Goal: Task Accomplishment & Management: Complete application form

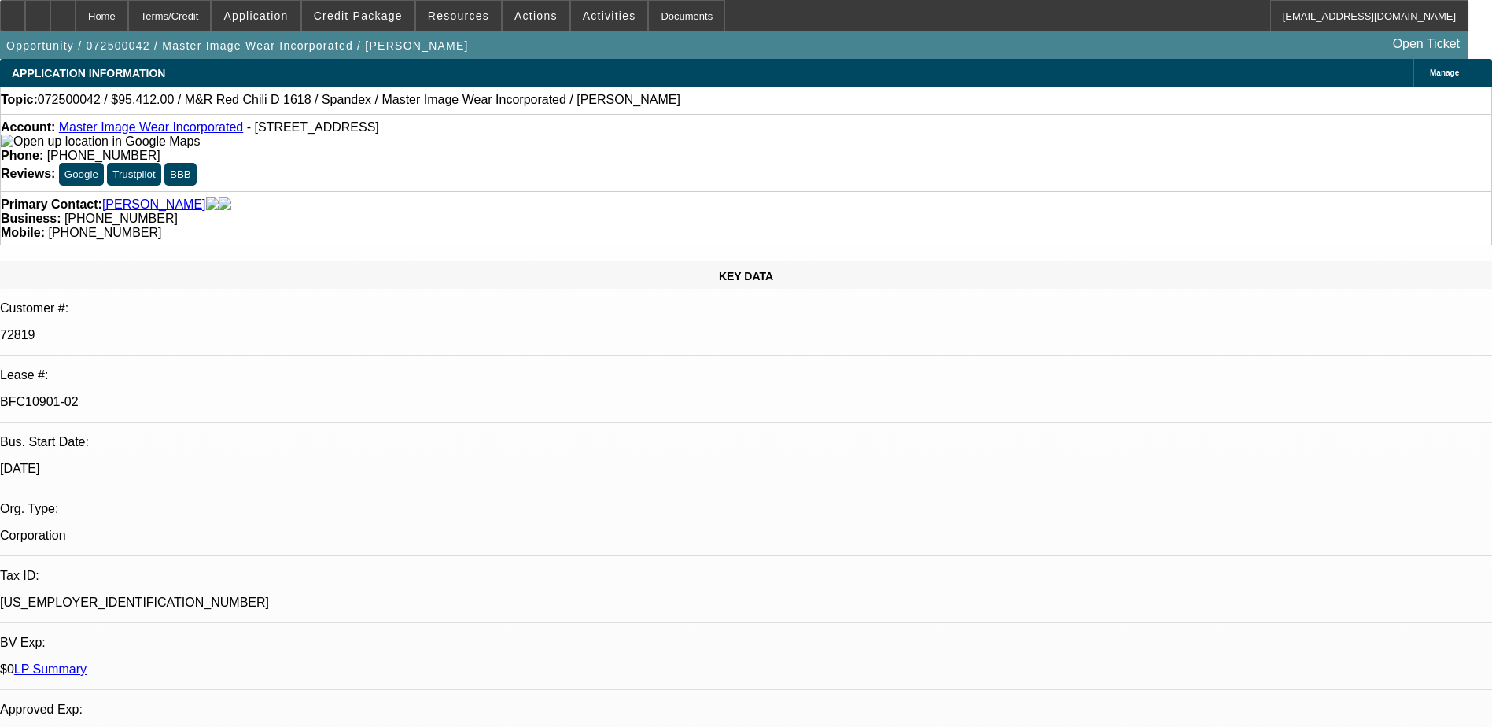
select select "0"
select select "0.1"
select select "4"
select select "0"
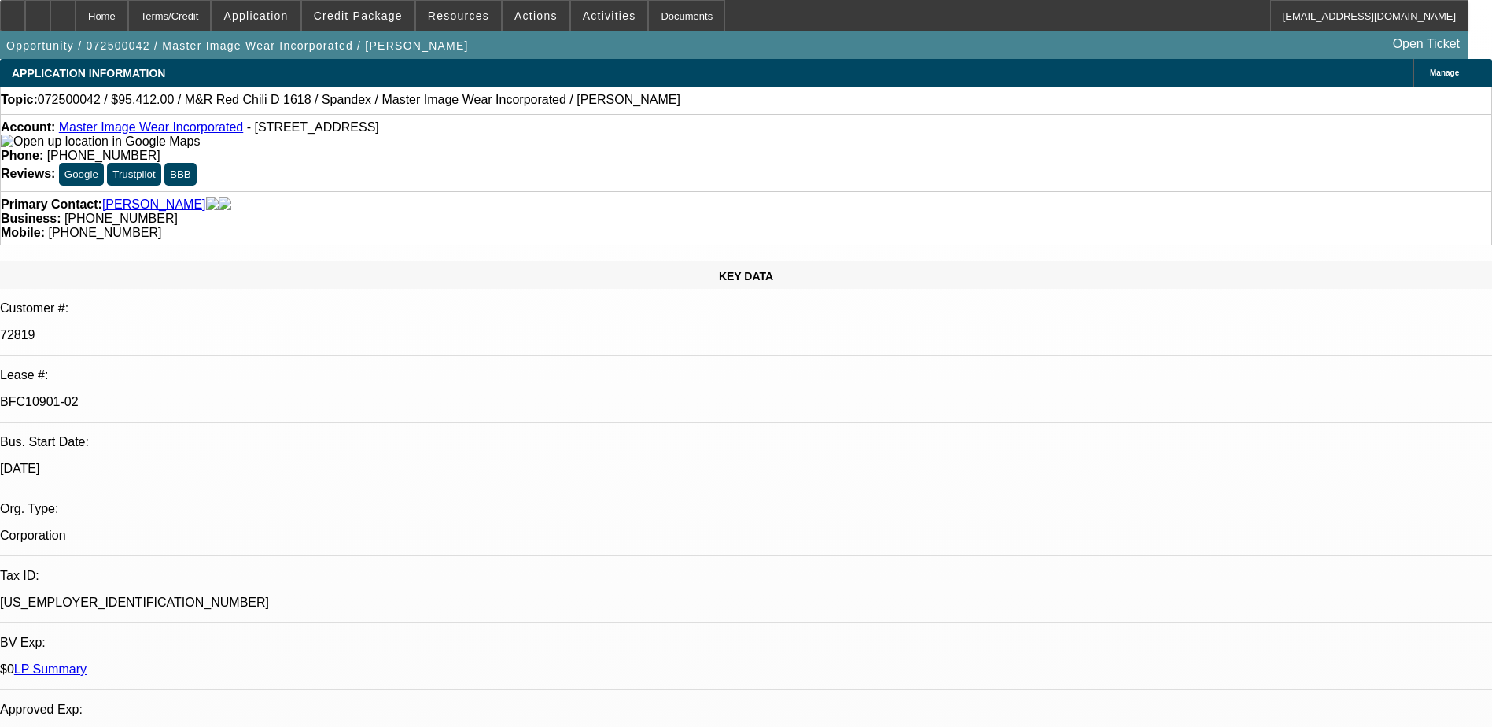
select select "0"
select select "0.1"
select select "4"
select select "0"
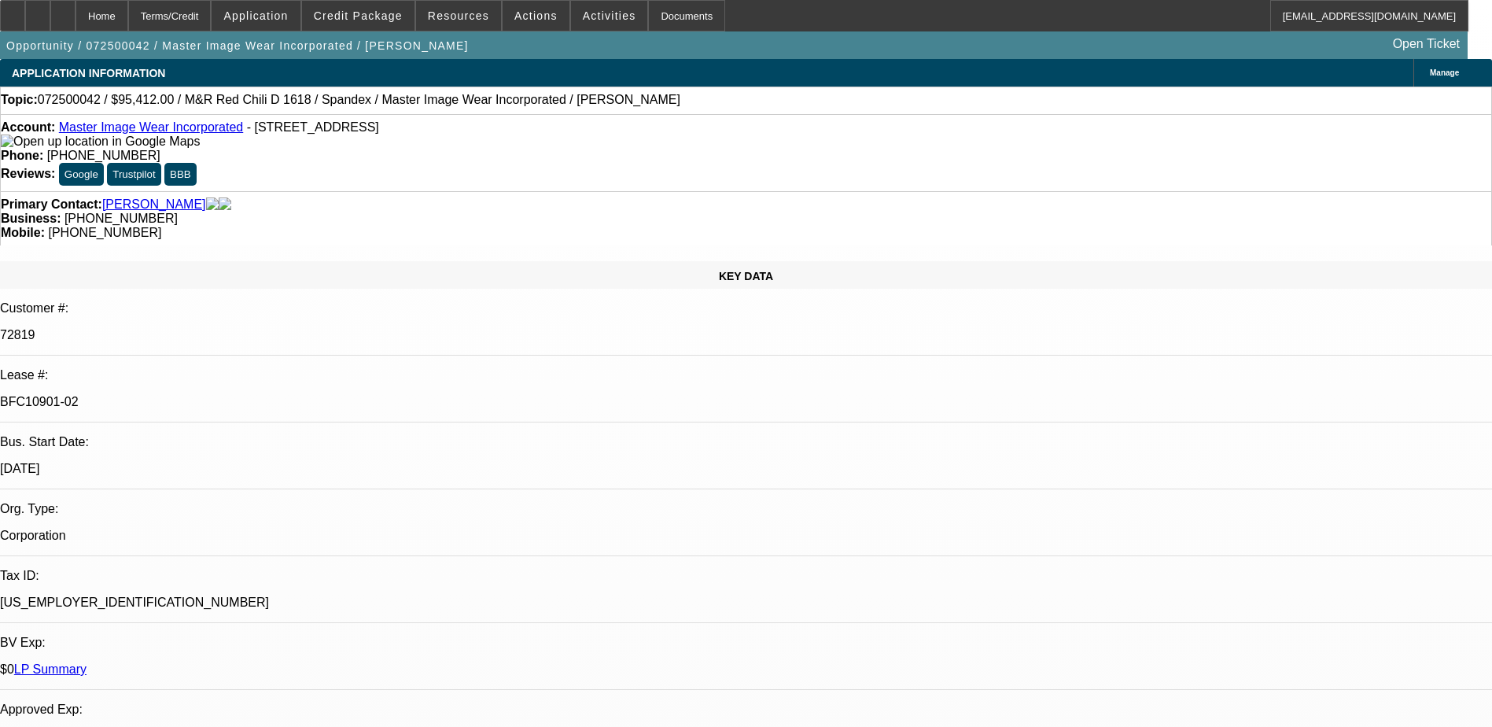
select select "3"
select select "0.1"
select select "4"
select select "0"
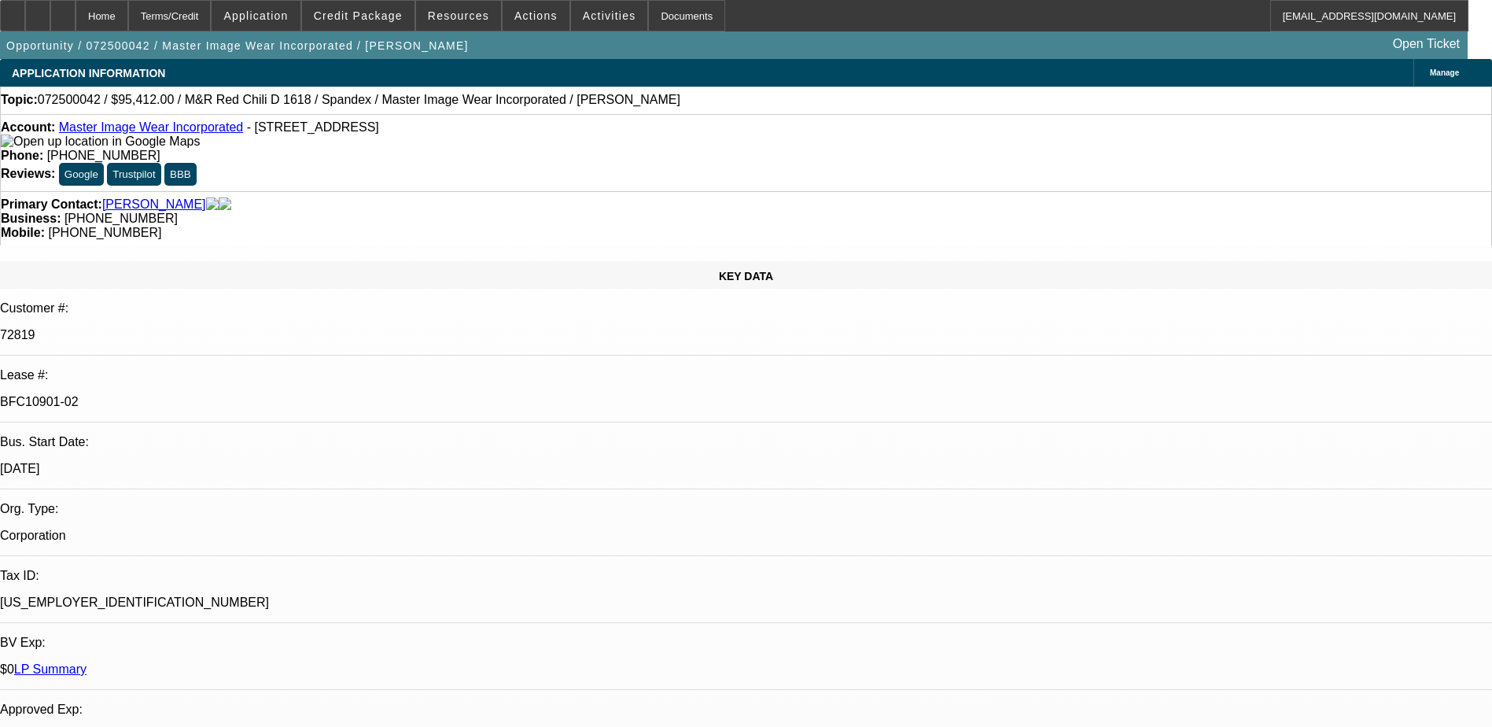
select select "3"
select select "0.1"
select select "4"
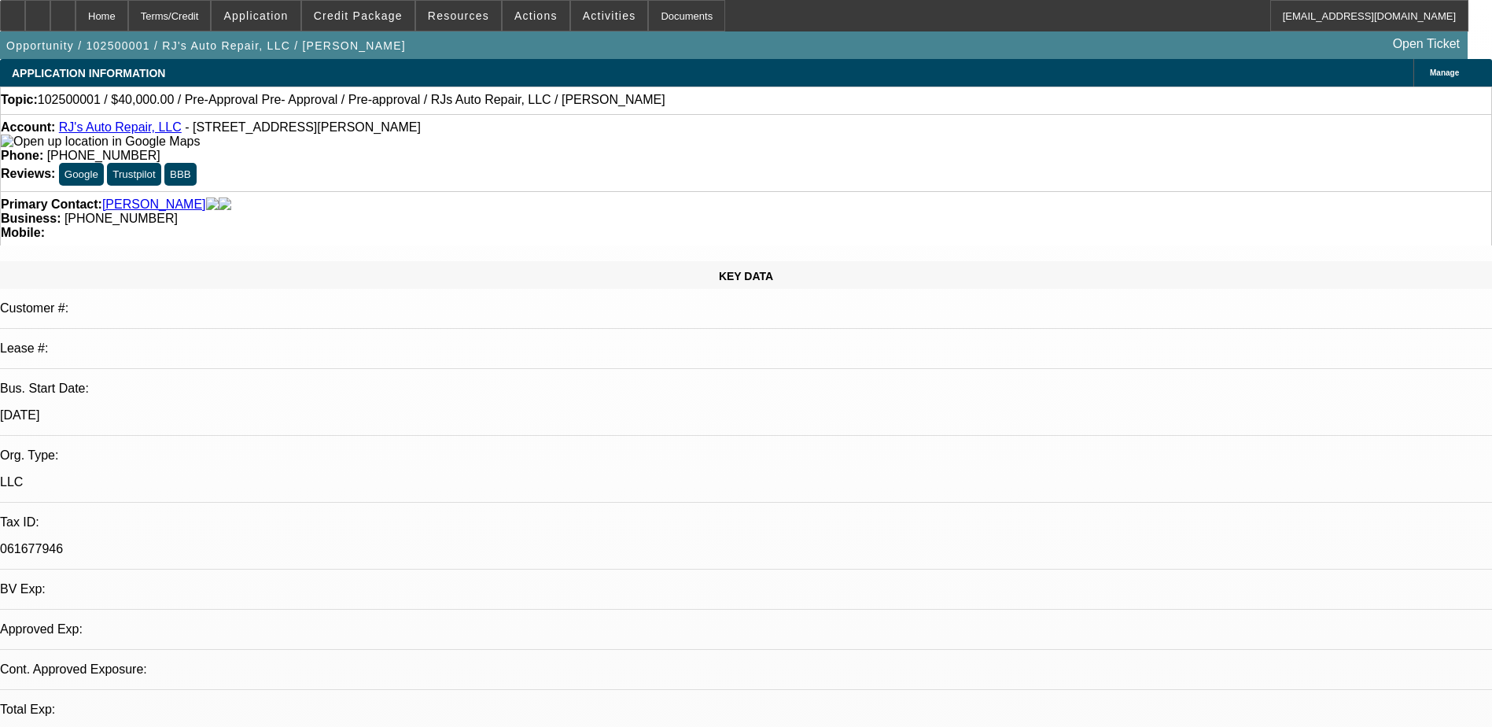
select select "0"
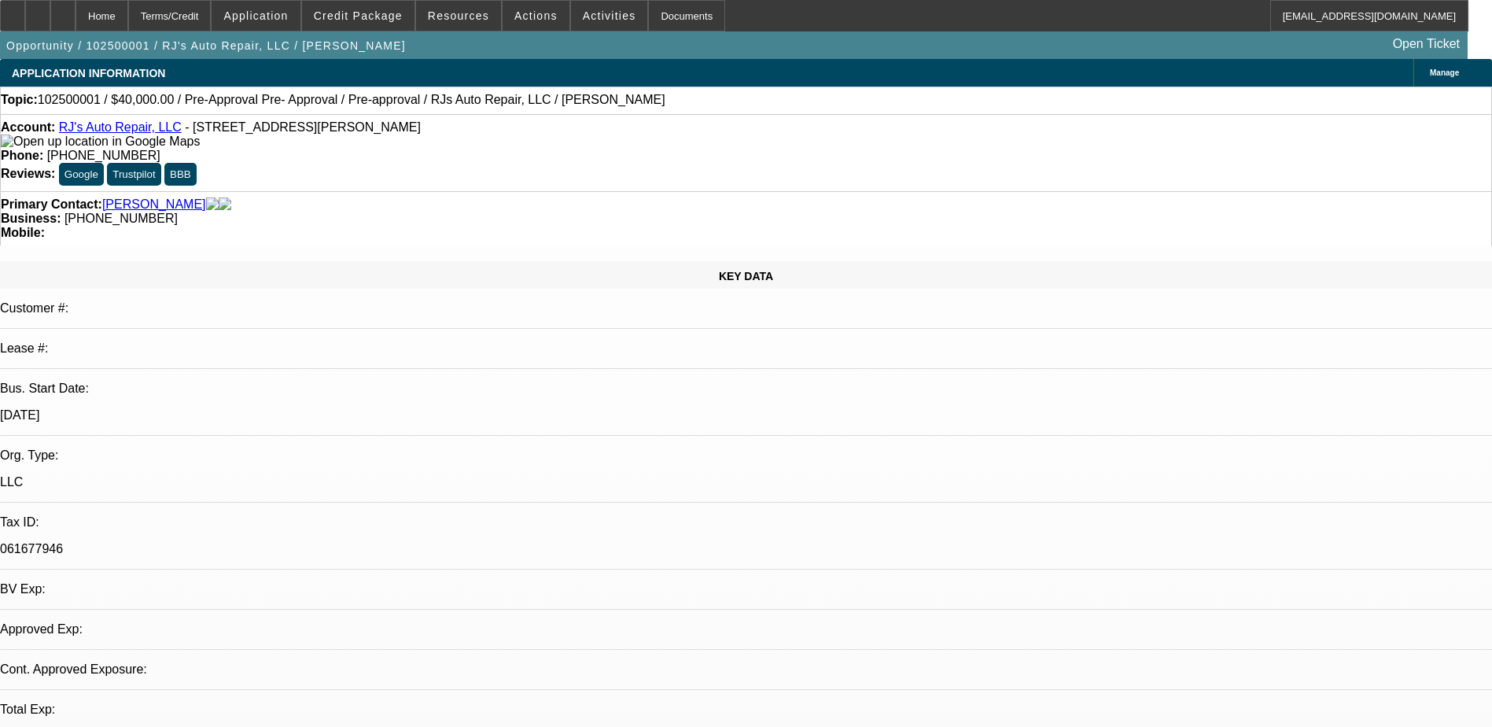
select select "0"
select select "1"
select select "3"
select select "6"
select select "1"
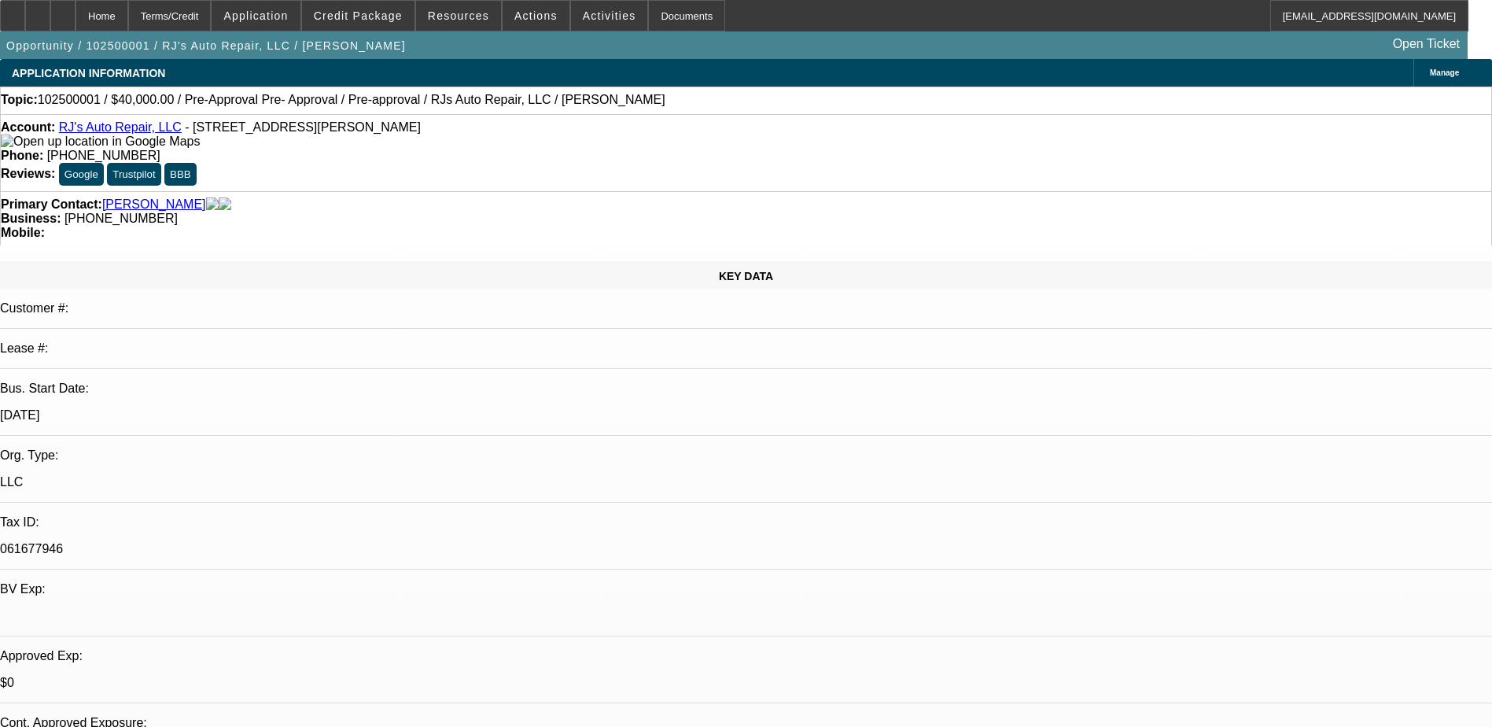
select select "3"
select select "6"
drag, startPoint x: 621, startPoint y: 177, endPoint x: 562, endPoint y: 188, distance: 60.8
click at [562, 191] on div "Primary Contact: Hunt, Robert Business: (203) 748-9827 Mobile:" at bounding box center [746, 218] width 1492 height 54
copy span "(203) 748-9827"
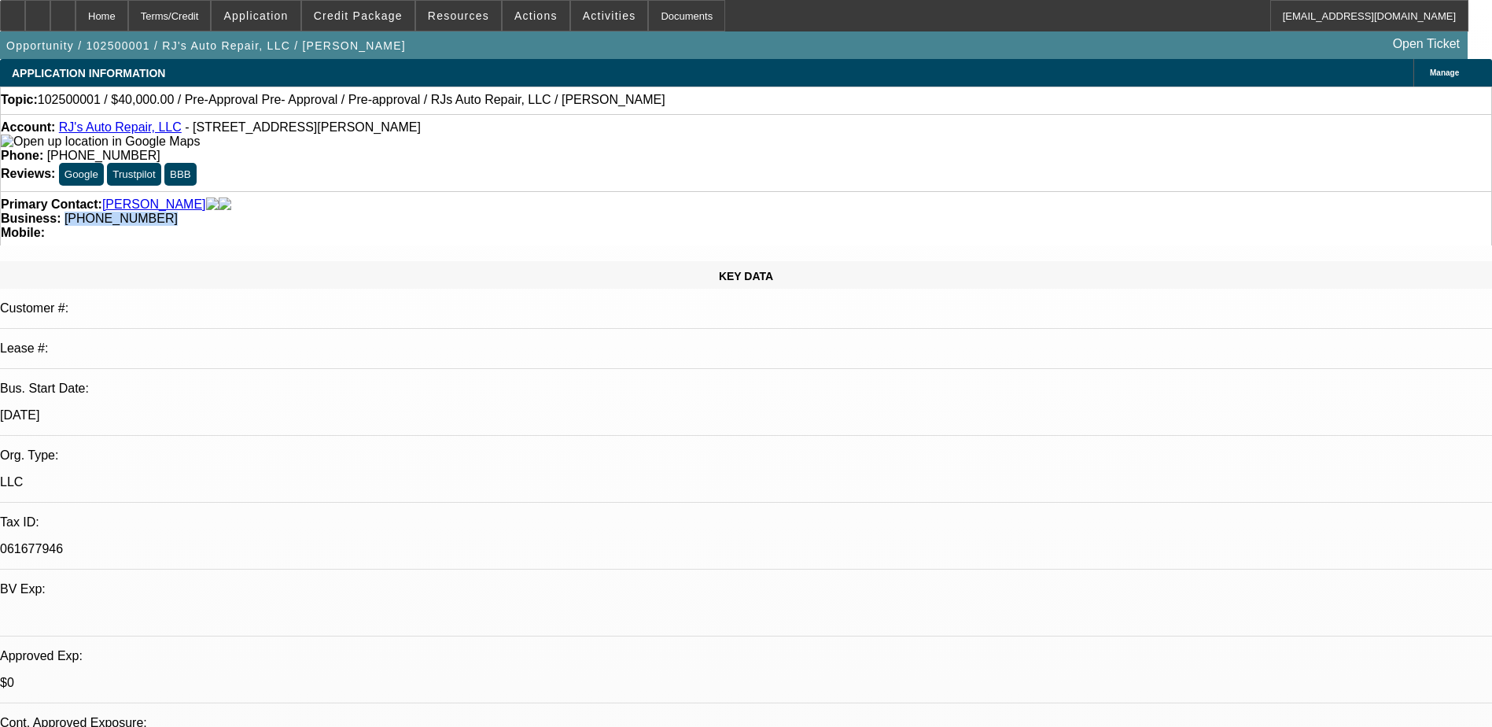
click at [178, 212] on span "(203) 748-9827" at bounding box center [121, 218] width 113 height 13
click at [76, 5] on div at bounding box center [62, 15] width 25 height 31
select select "0"
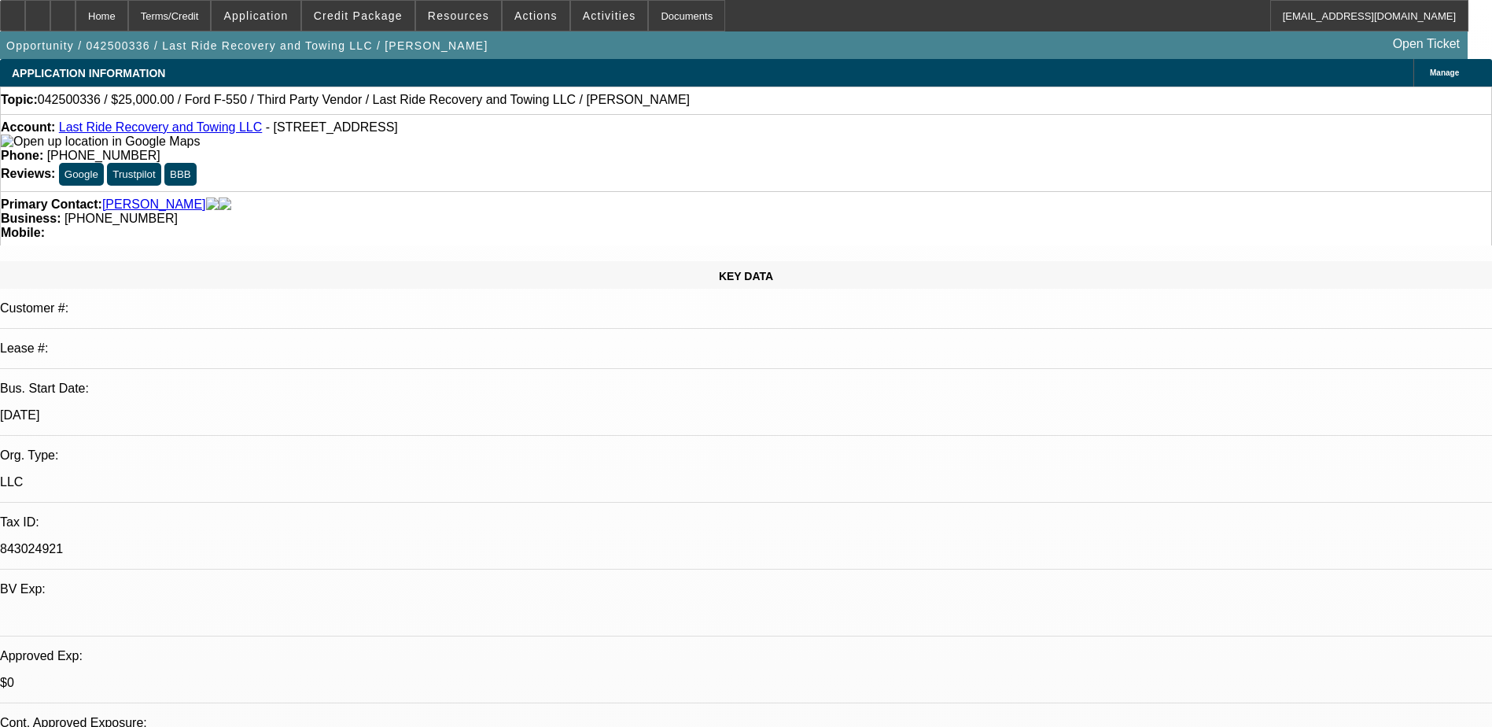
select select "0"
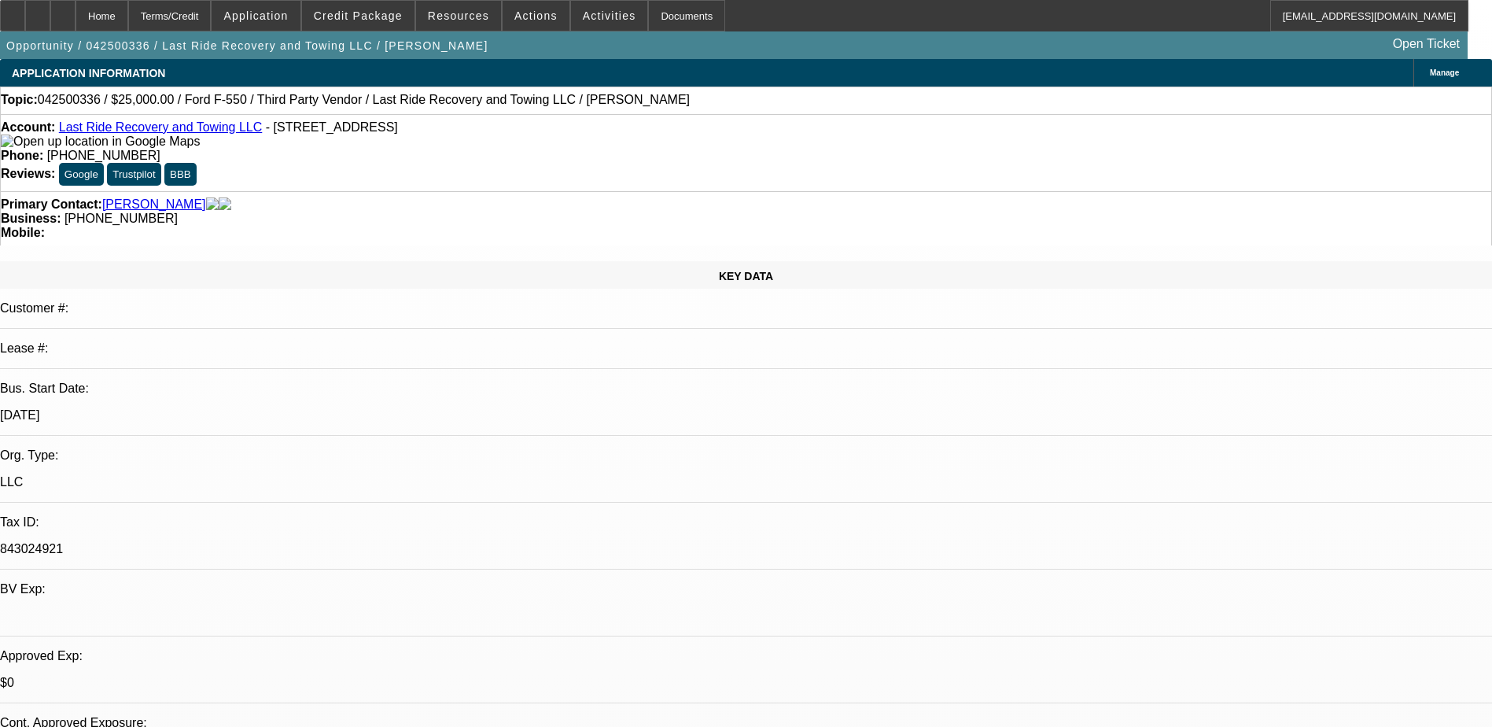
select select "0"
select select "0.15"
select select "0"
select select "0.1"
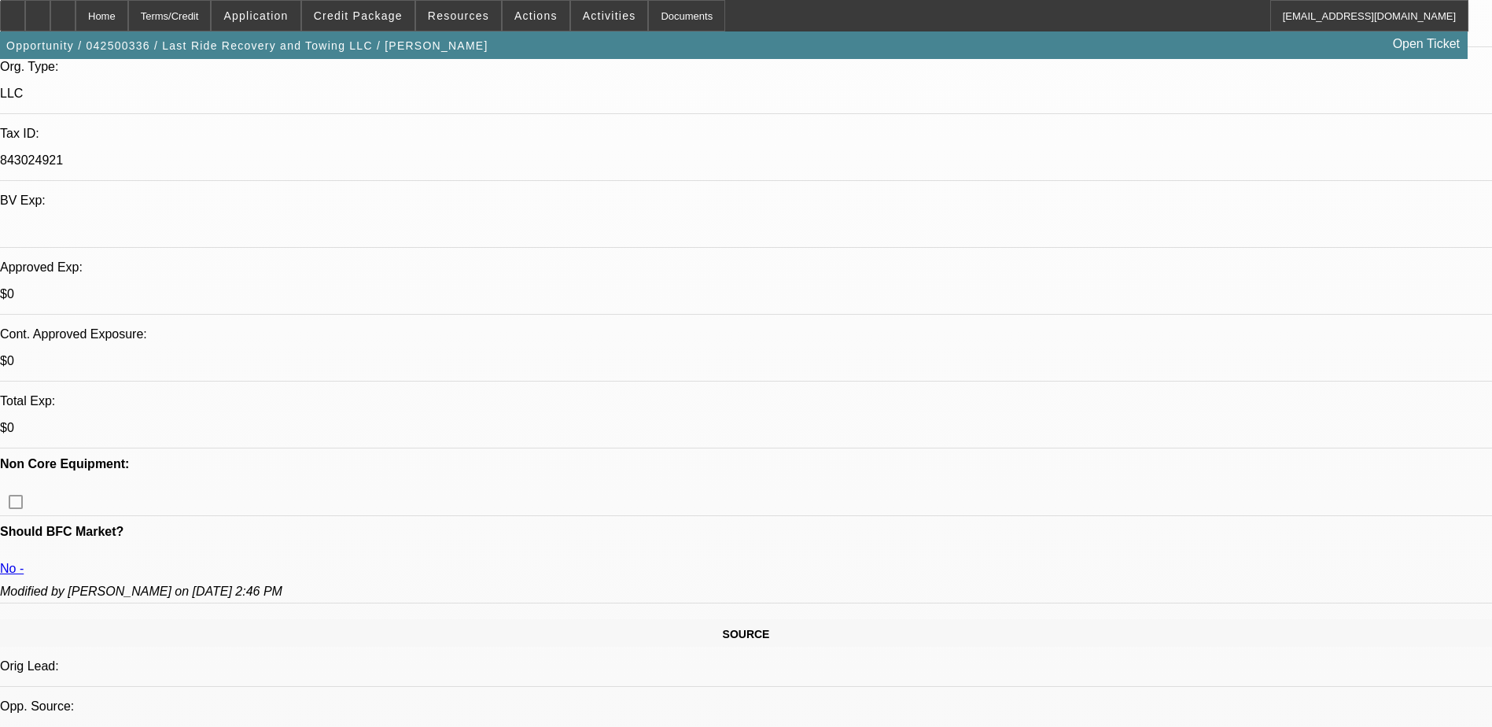
select select "1"
select select "2"
select select "5"
select select "1"
select select "2"
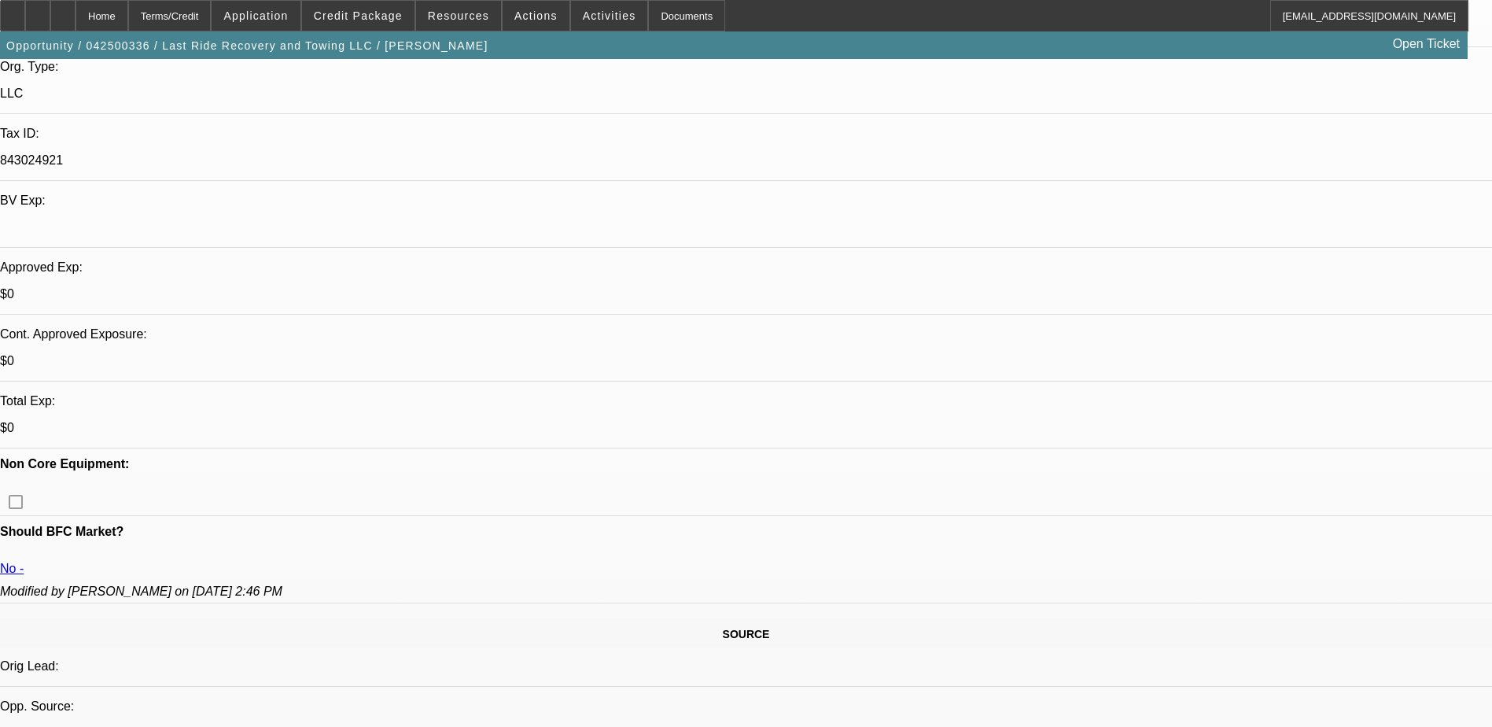
select select "5"
select select "1"
select select "2"
select select "5"
select select "1"
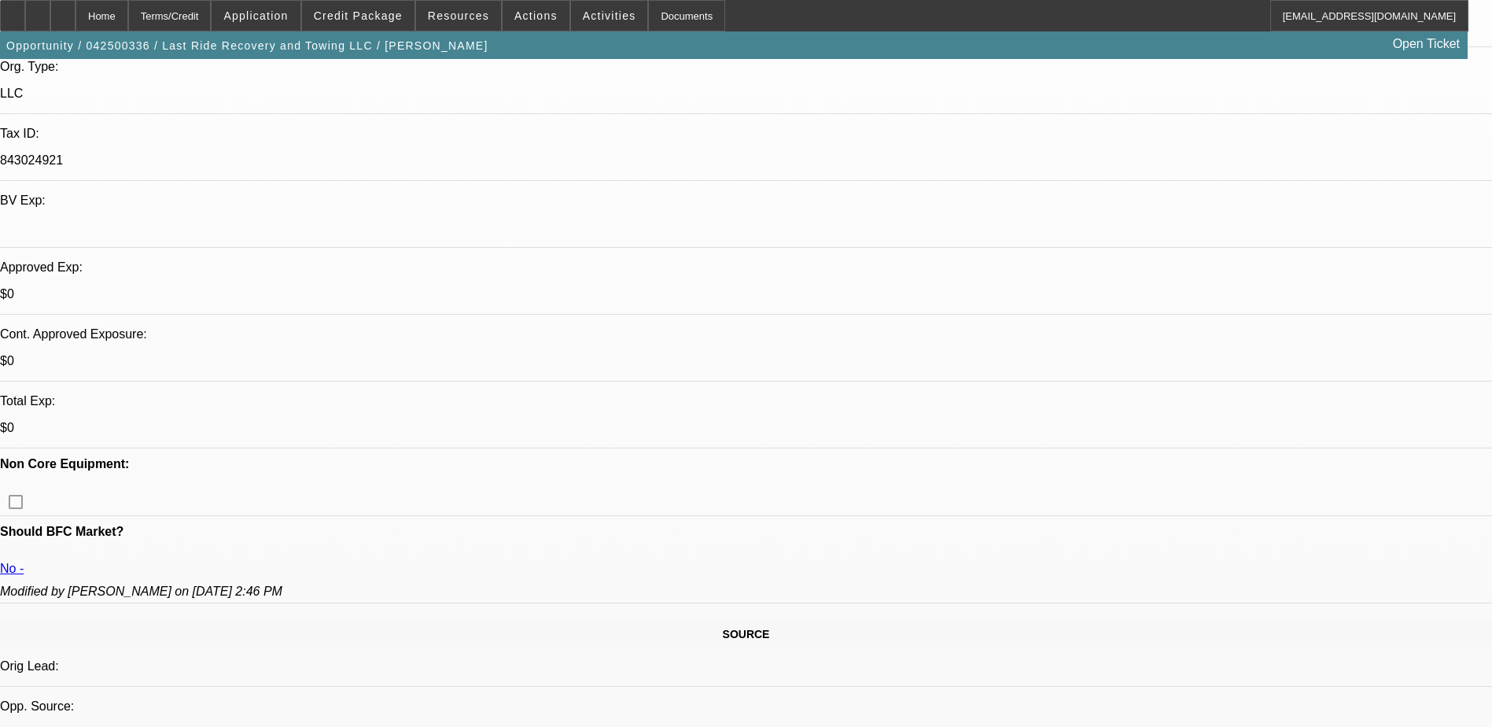
select select "3"
select select "4"
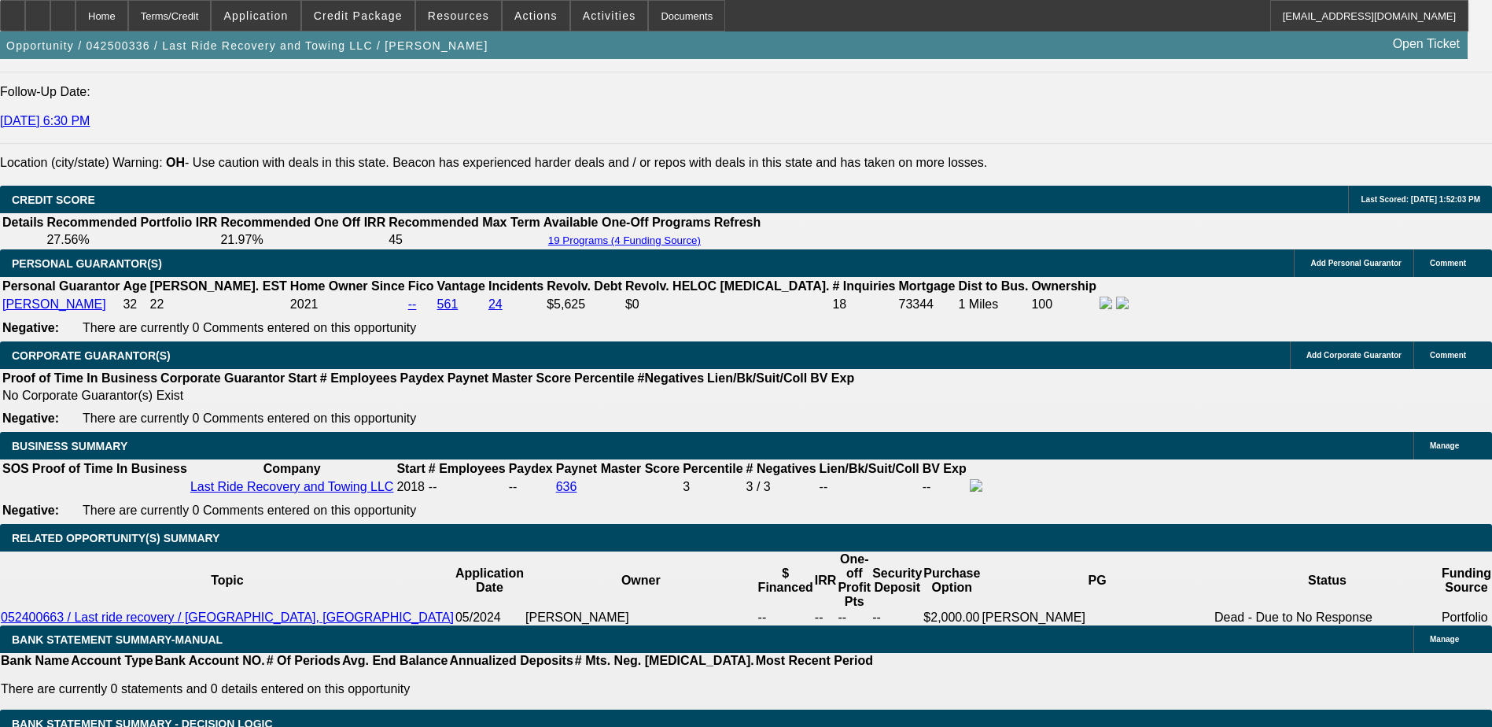
scroll to position [2045, 0]
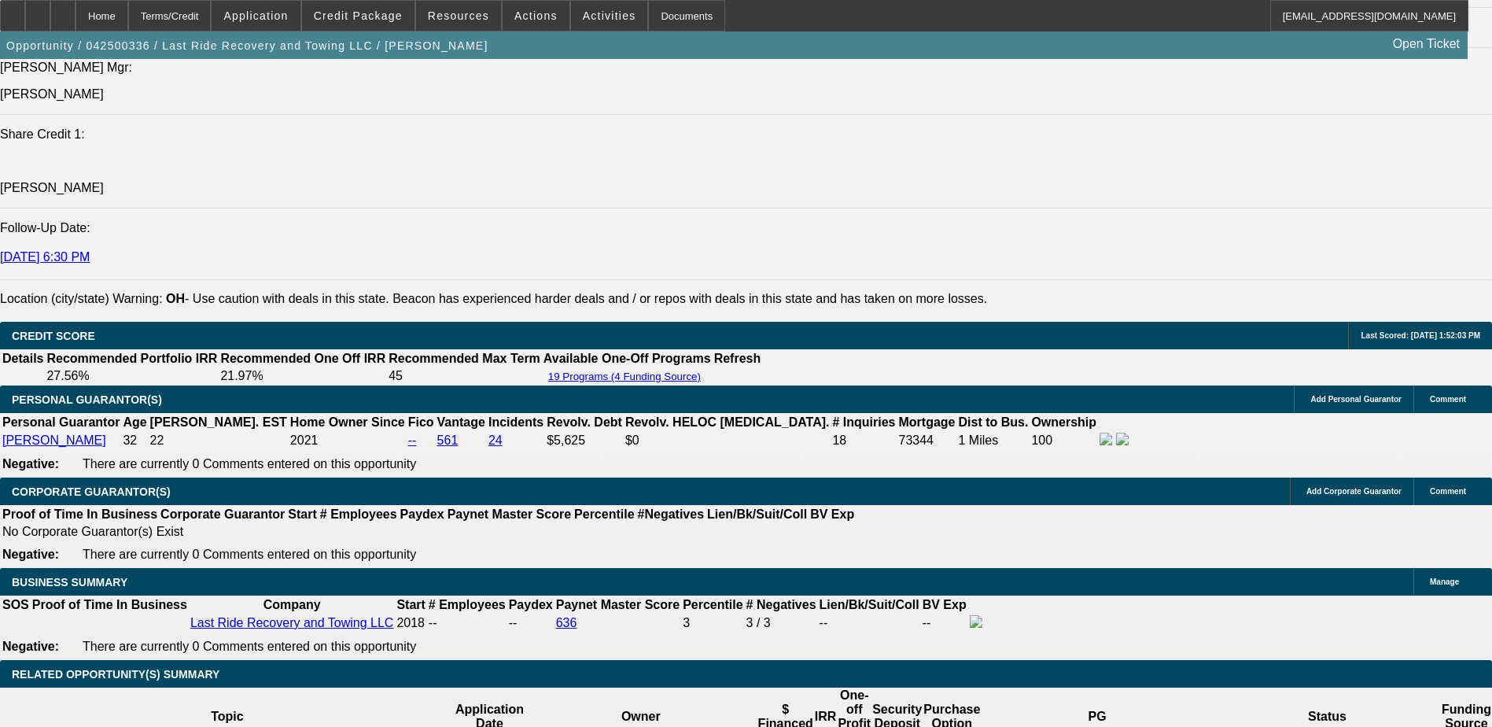
drag, startPoint x: 1139, startPoint y: 191, endPoint x: 1140, endPoint y: 207, distance: 15.8
drag, startPoint x: 1140, startPoint y: 207, endPoint x: 1140, endPoint y: 229, distance: 22.0
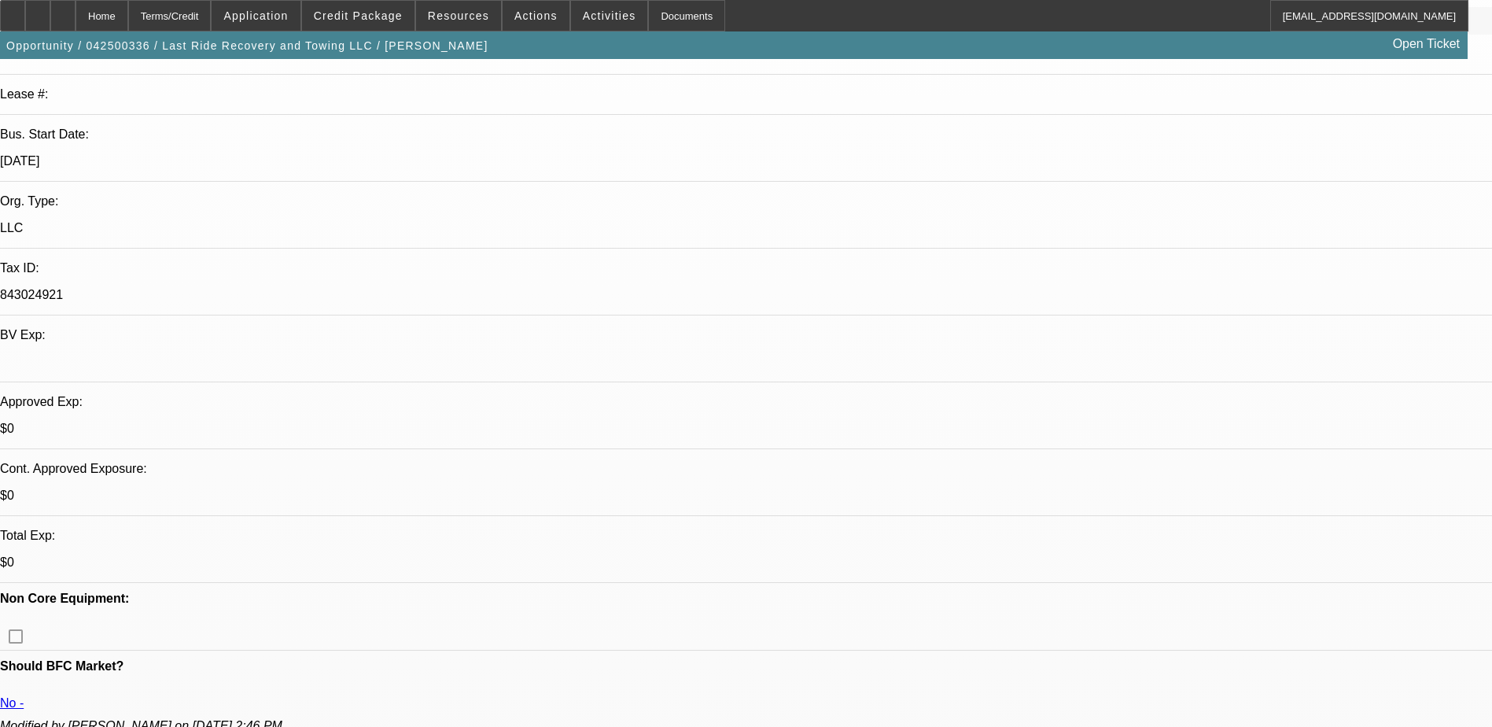
scroll to position [248, 0]
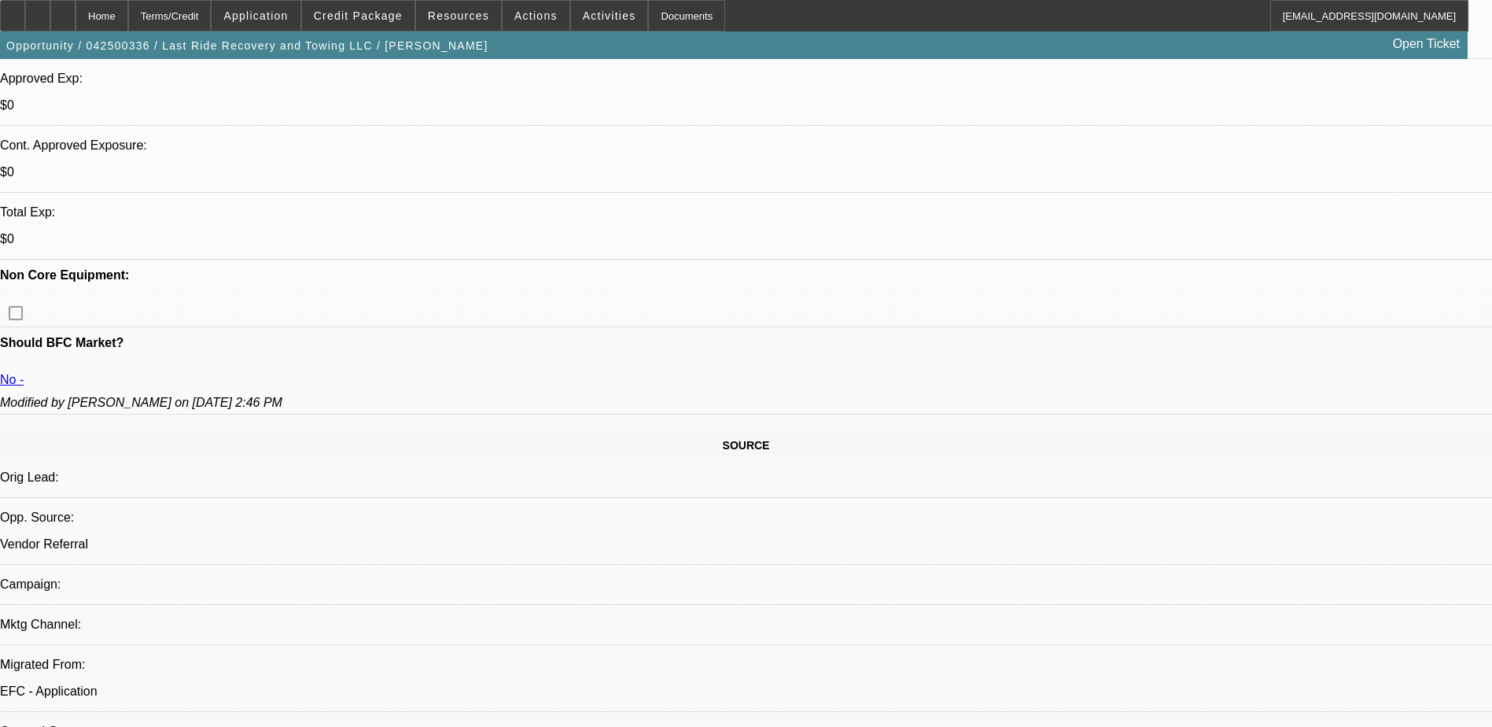
scroll to position [720, 0]
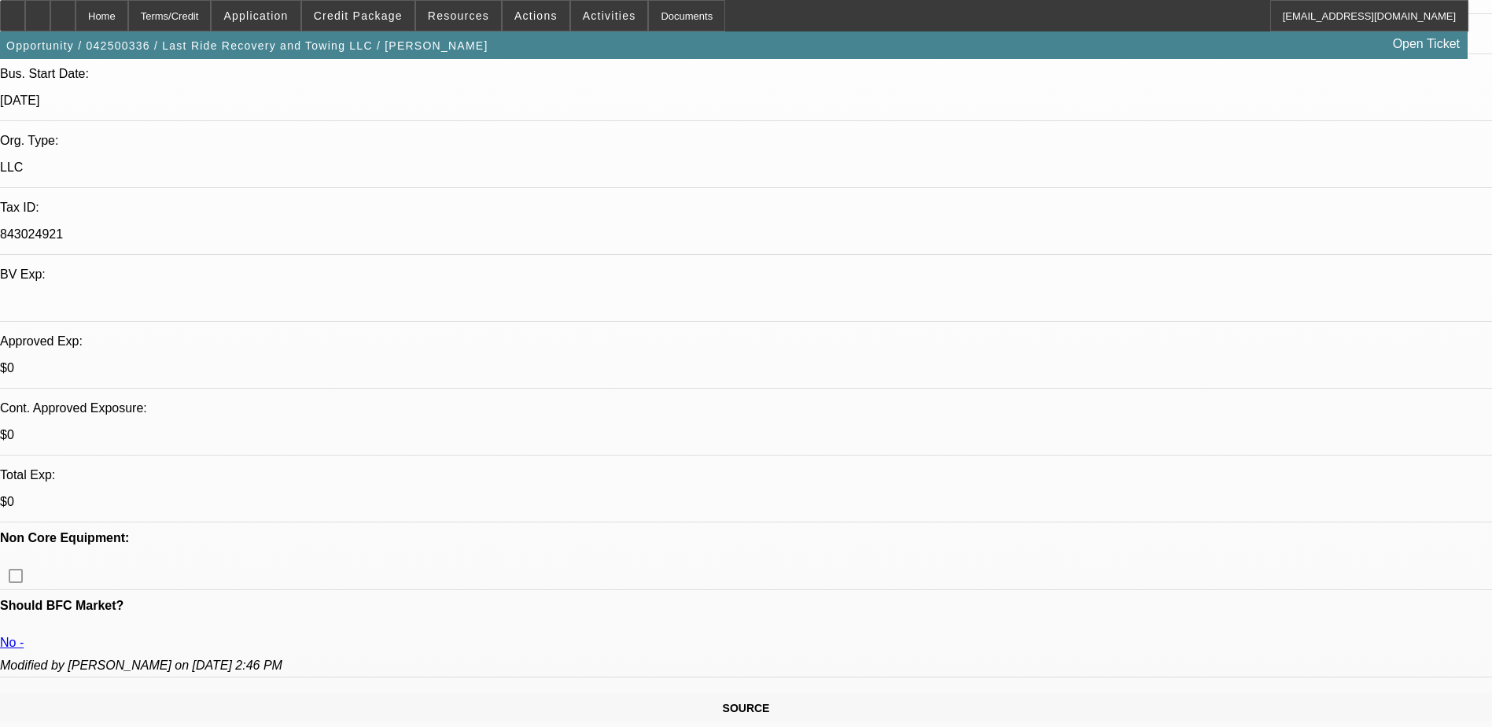
scroll to position [0, 0]
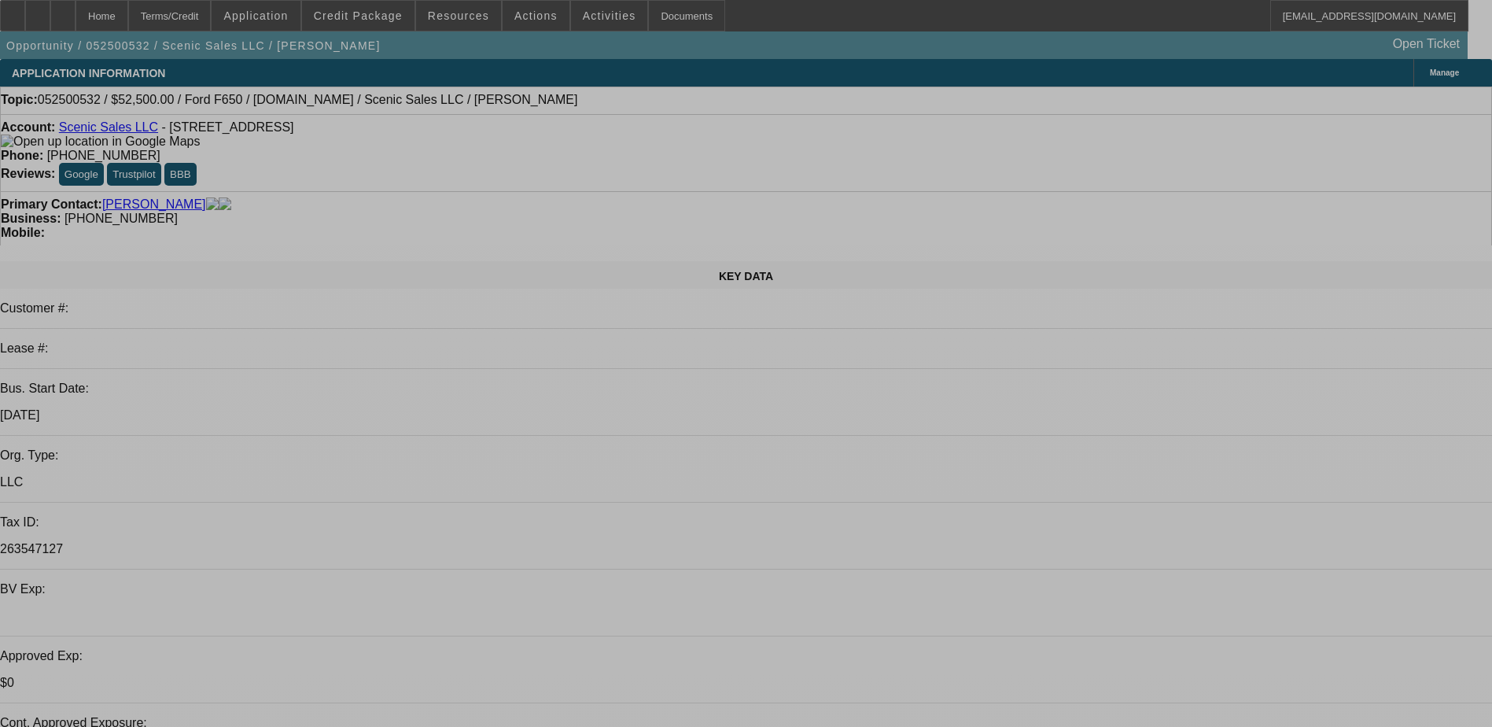
select select "0"
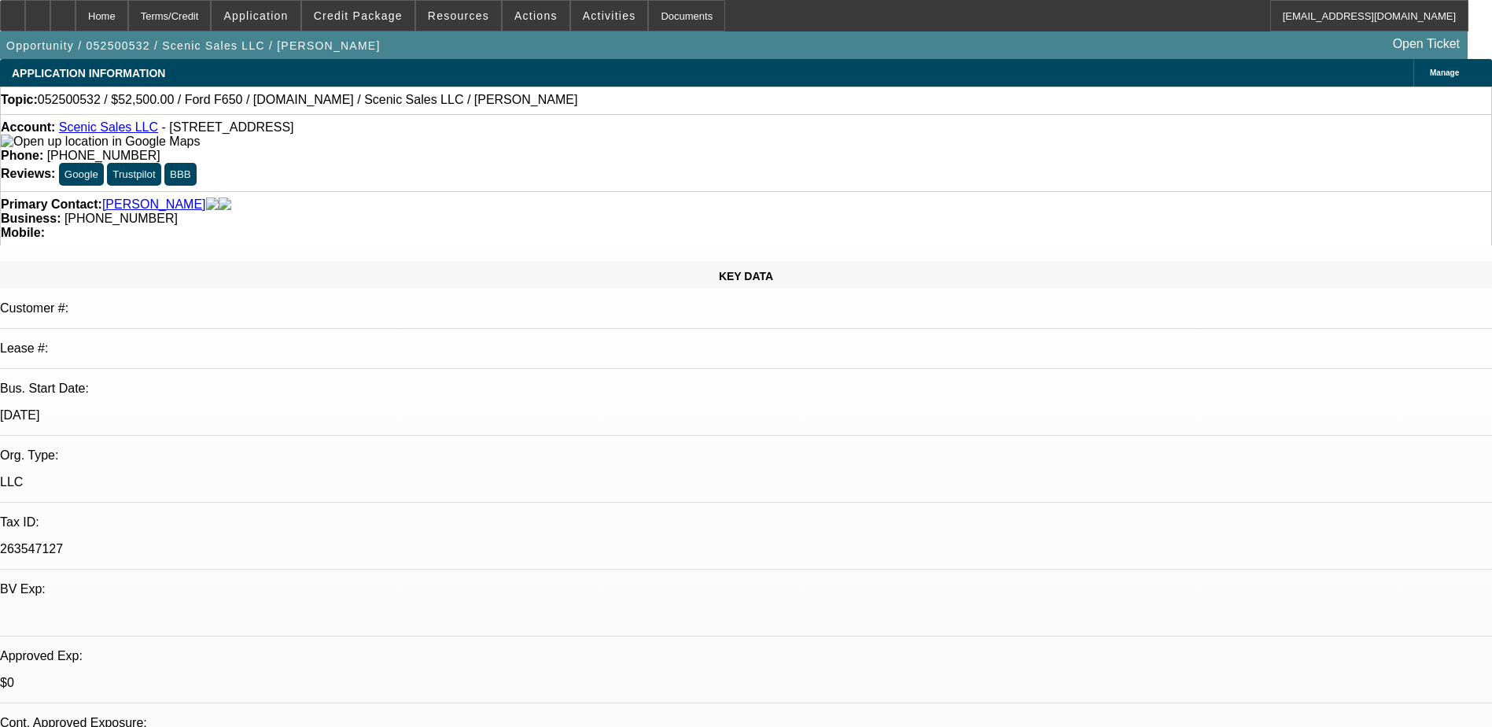
select select "0.1"
select select "0"
select select "0.1"
select select "0"
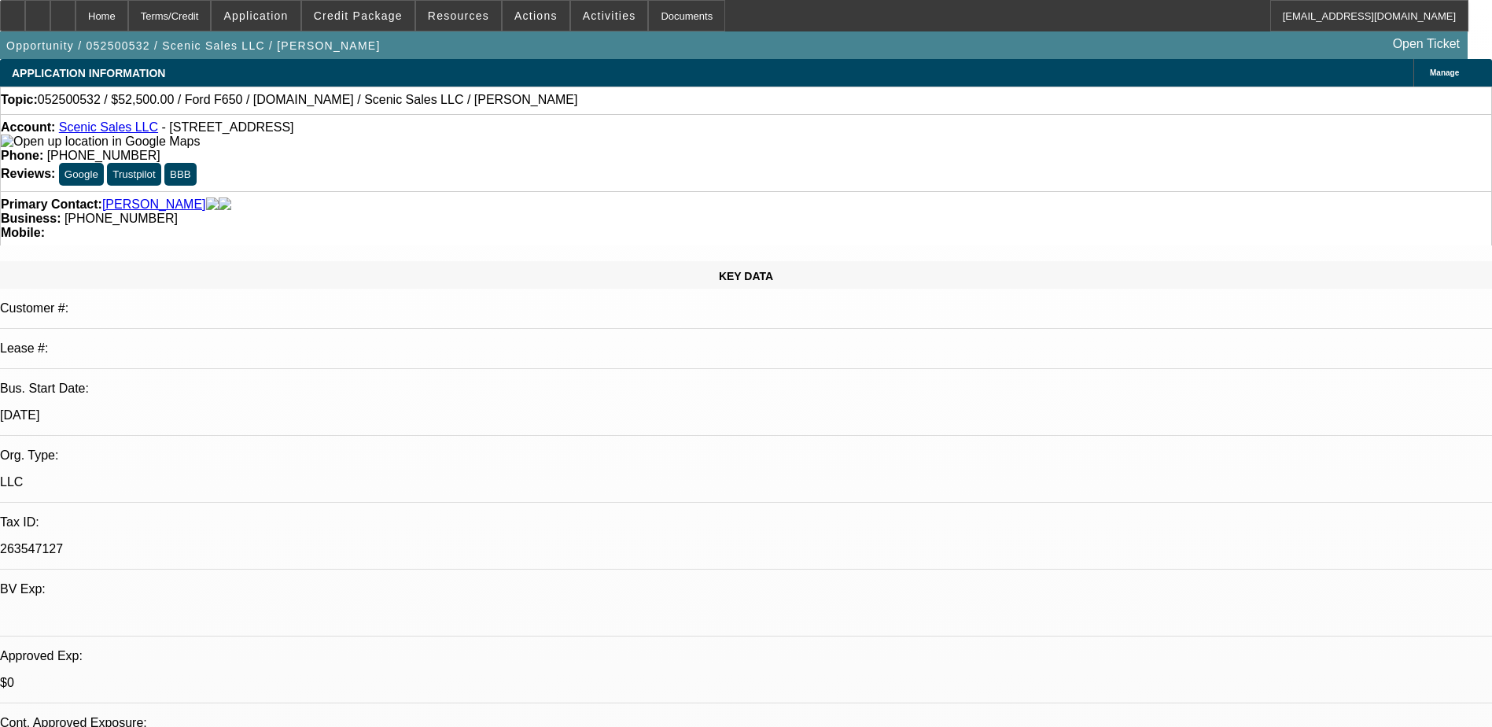
select select "0"
select select "0.1"
select select "0"
select select "0.1"
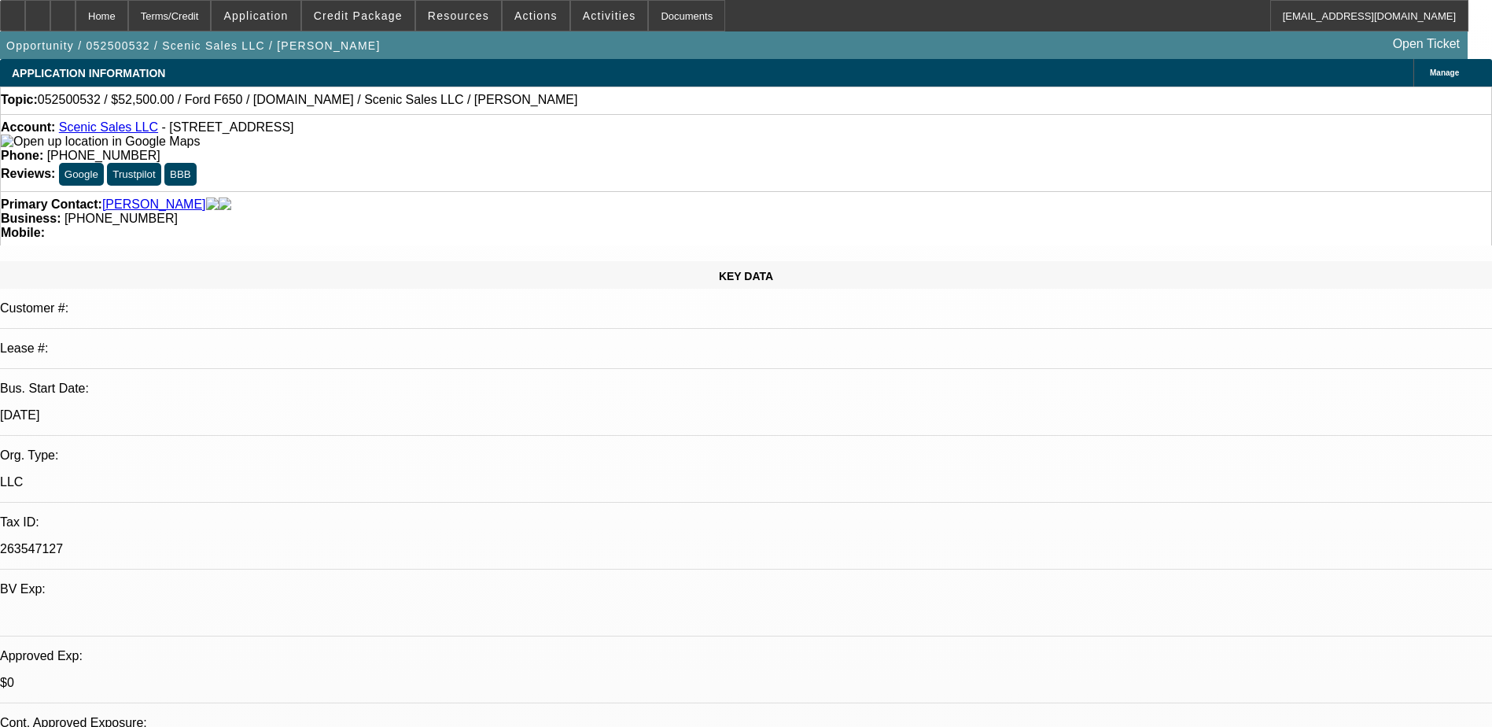
select select "1"
select select "3"
select select "4"
select select "1"
select select "3"
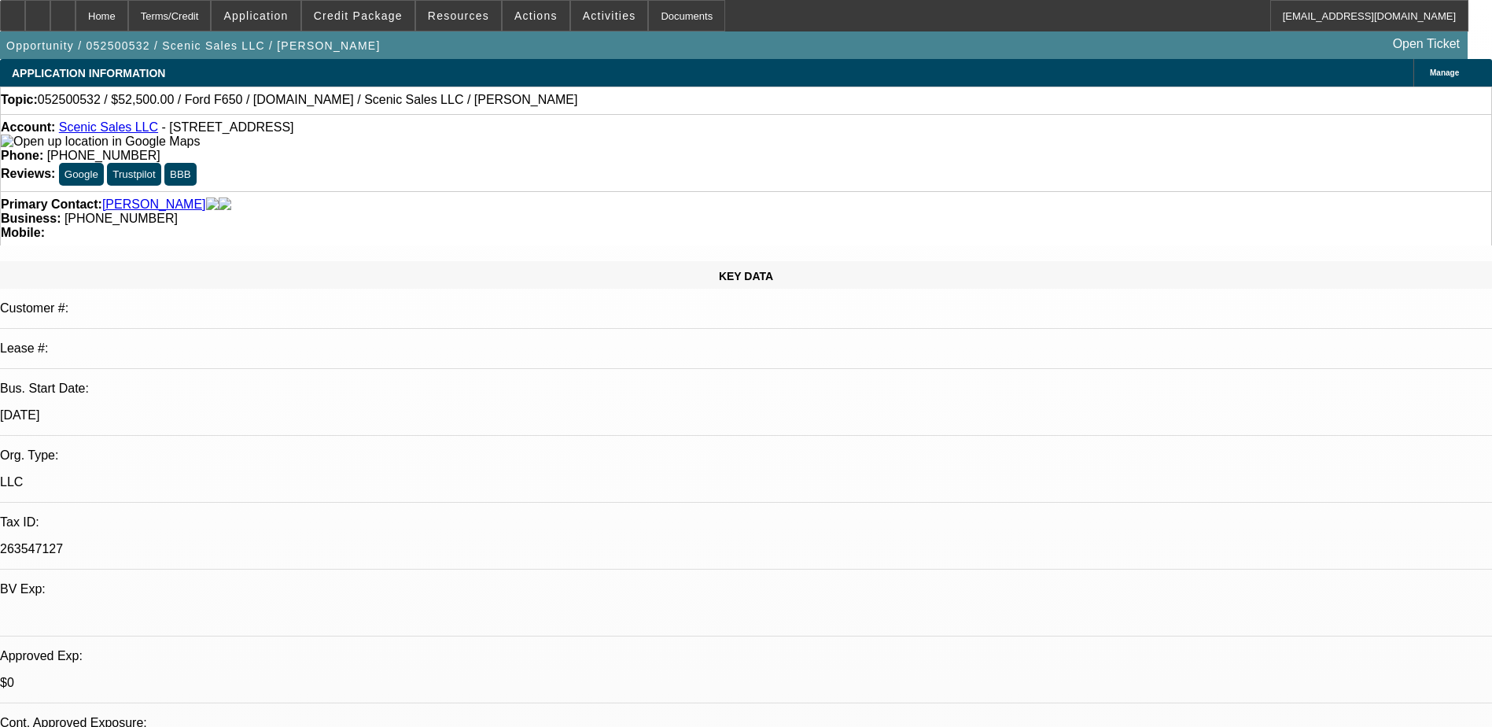
select select "4"
select select "1"
select select "4"
select select "1"
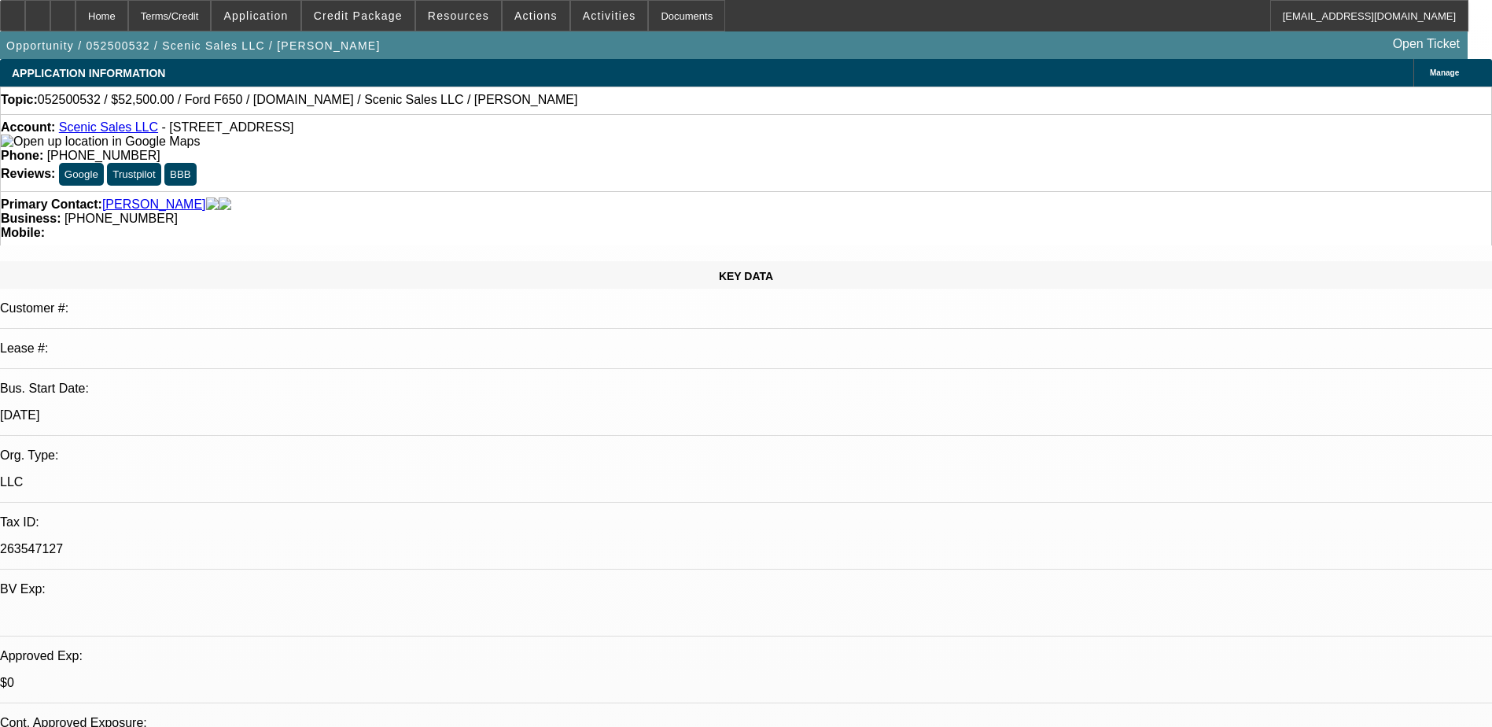
select select "3"
select select "4"
click at [544, 18] on span at bounding box center [536, 16] width 67 height 38
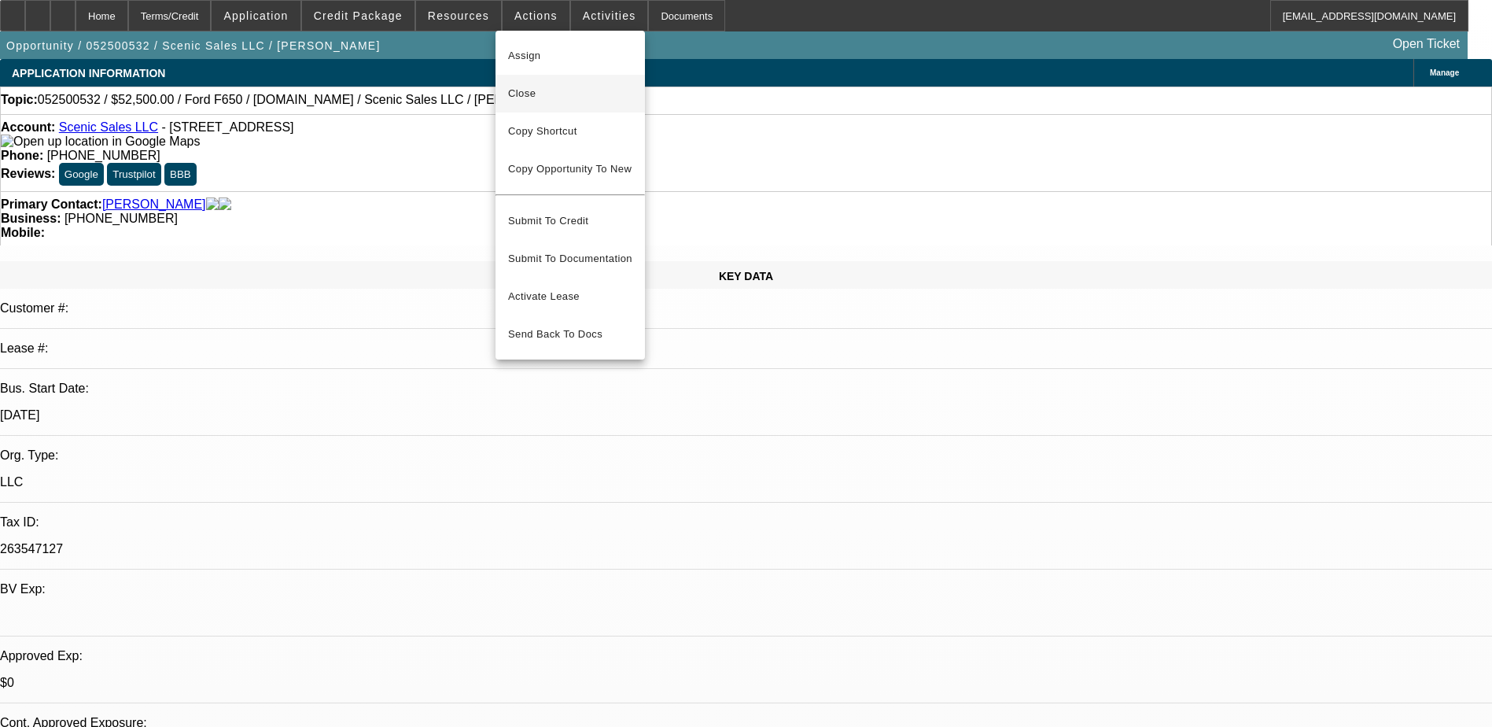
click at [575, 85] on span "Close" at bounding box center [570, 93] width 124 height 19
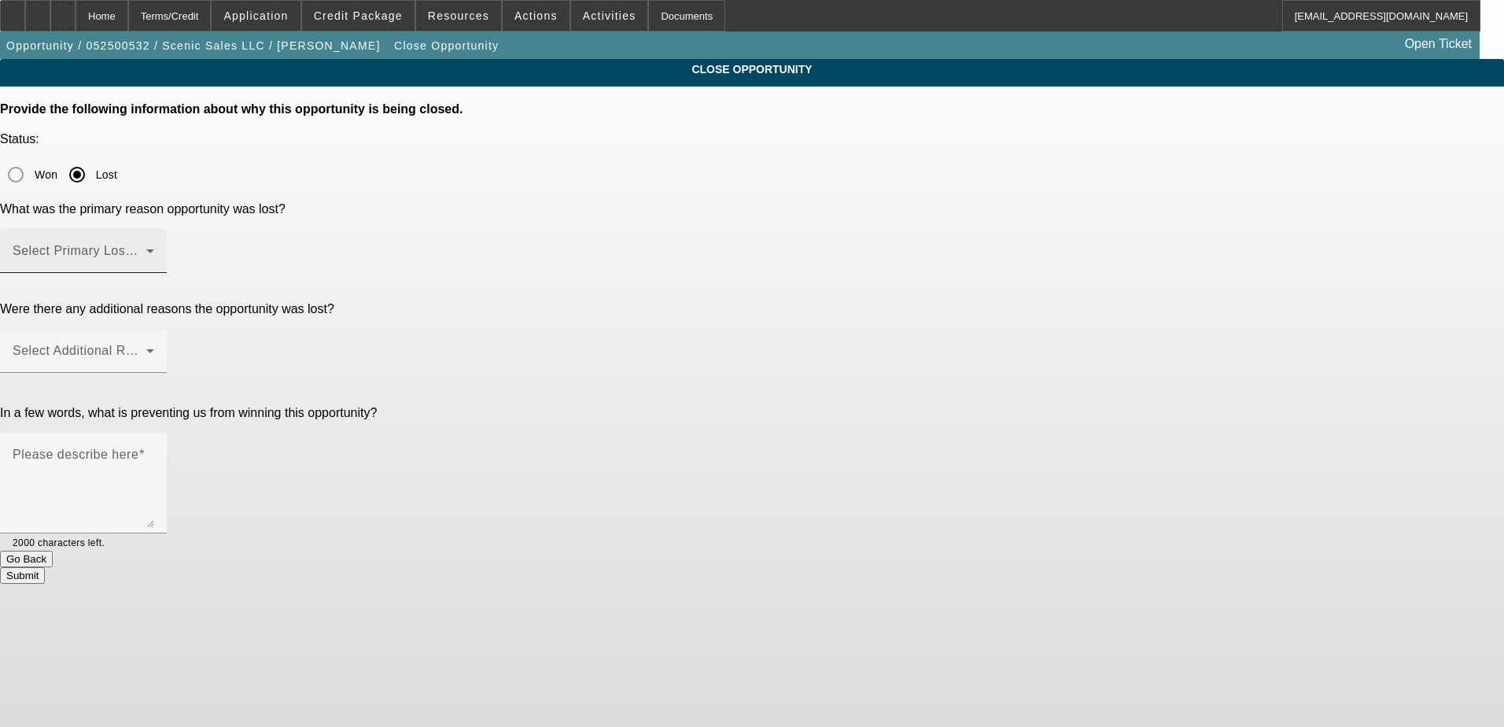
click at [146, 248] on span at bounding box center [80, 257] width 134 height 19
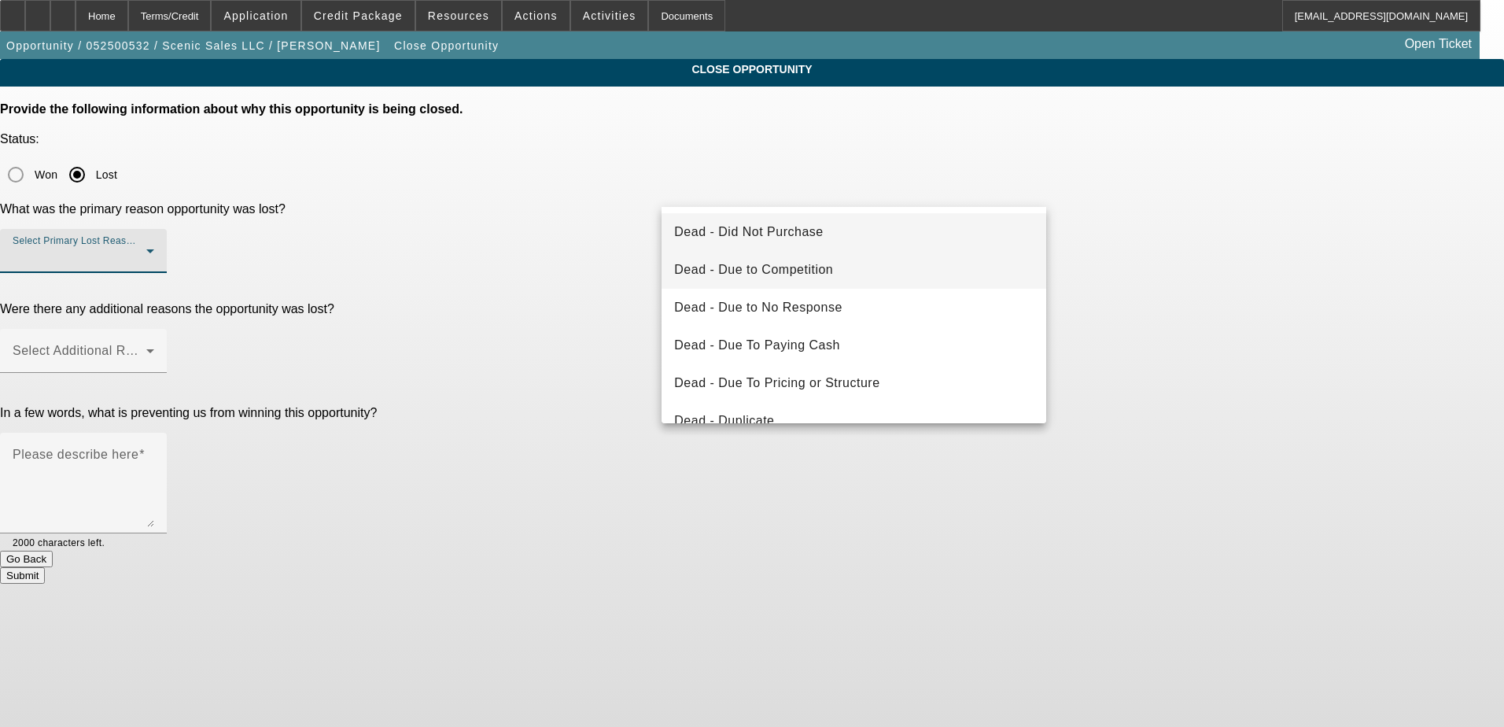
click at [889, 272] on mat-option "Dead - Due to Competition" at bounding box center [854, 270] width 385 height 38
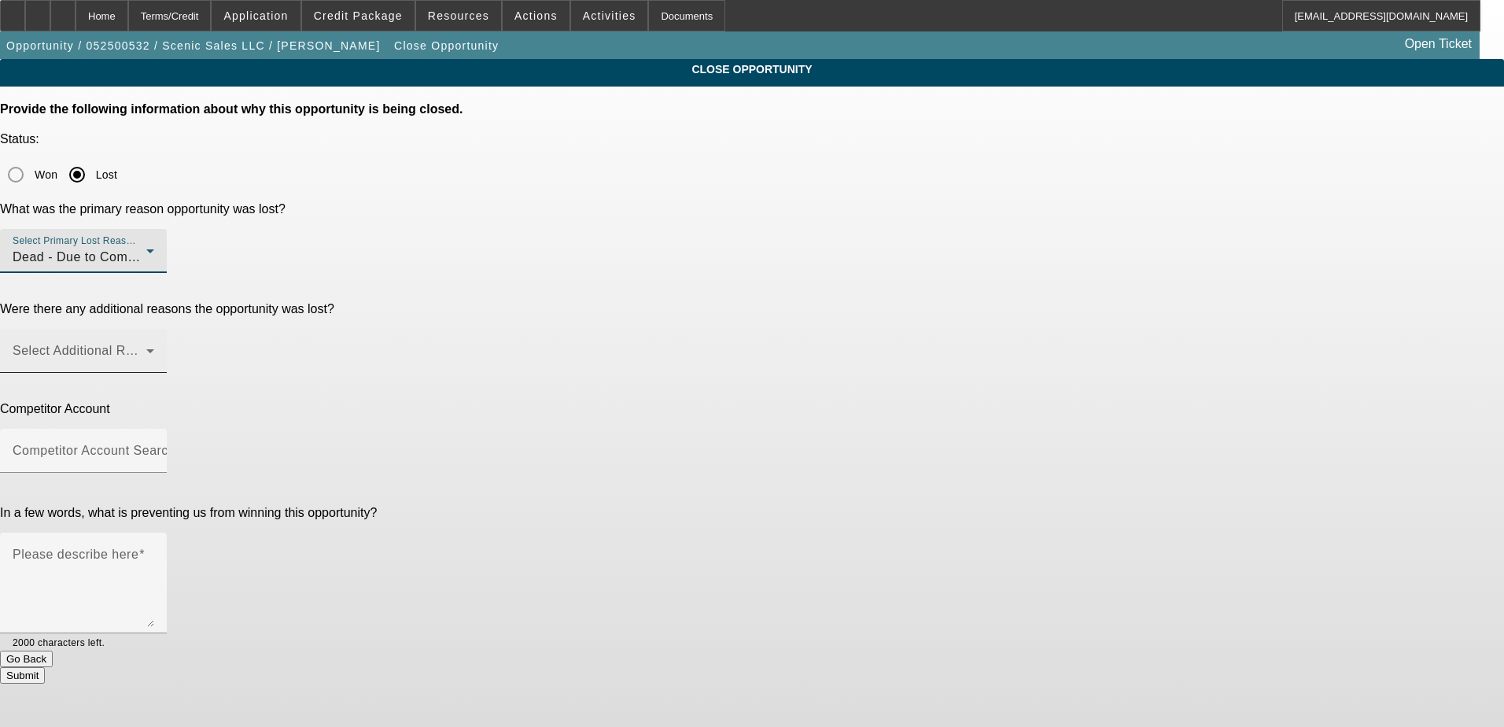
click at [146, 348] on span at bounding box center [80, 357] width 134 height 19
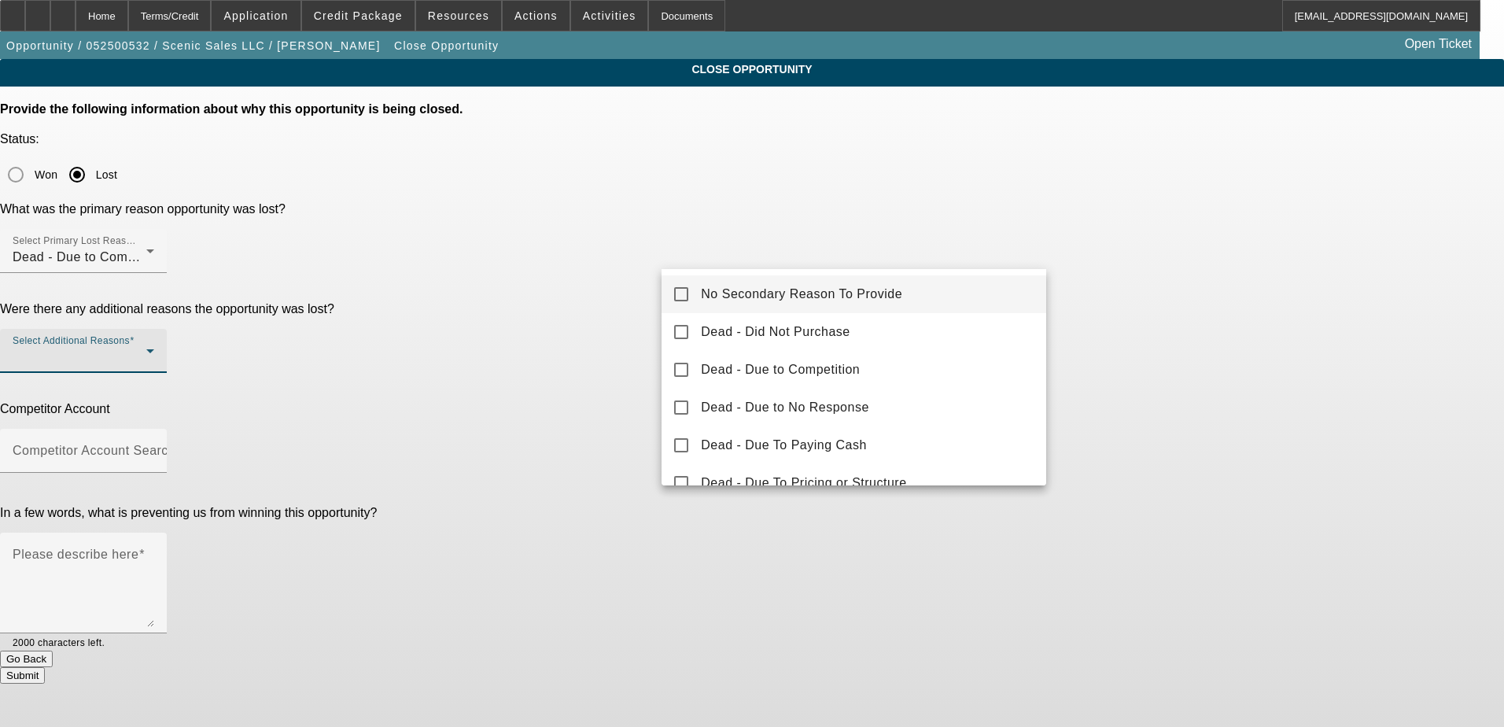
click at [972, 304] on mat-option "No Secondary Reason To Provide" at bounding box center [854, 294] width 385 height 38
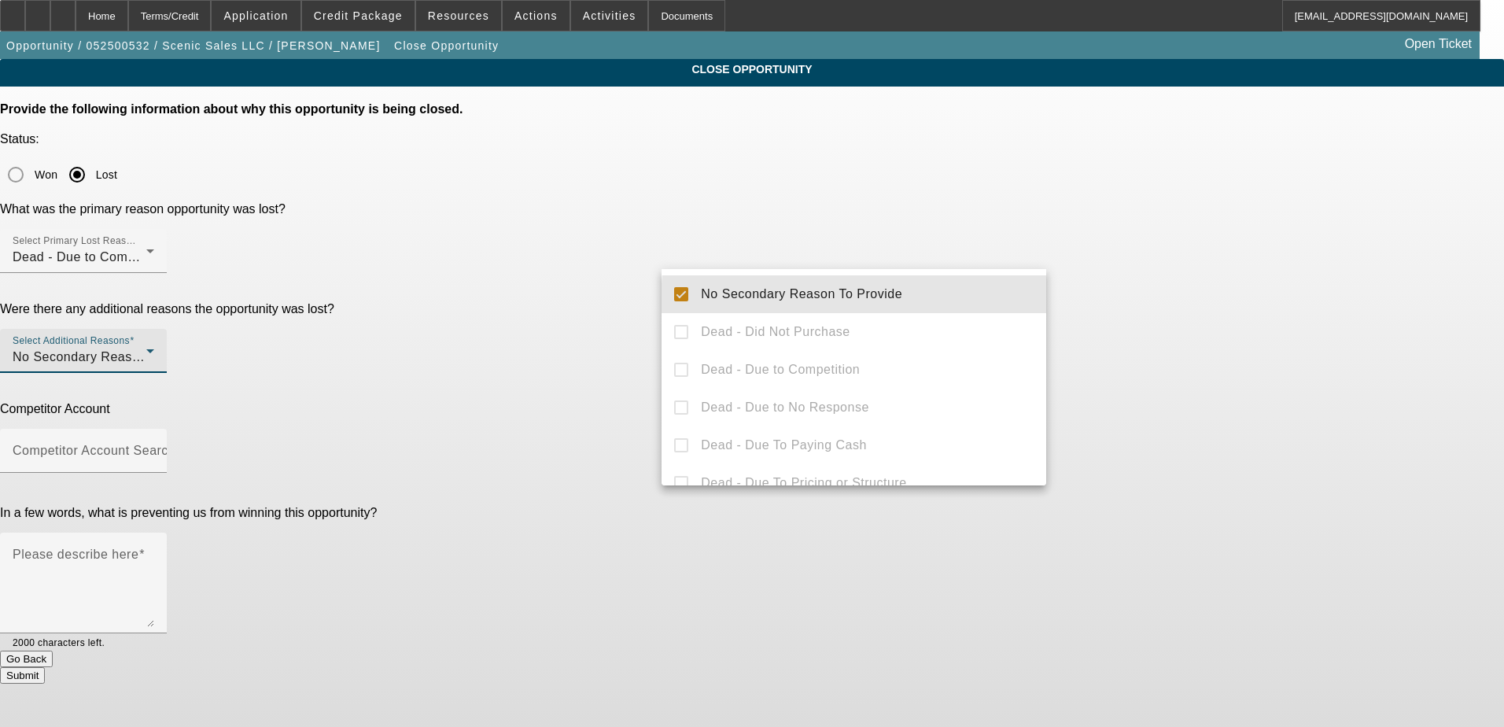
click at [1215, 301] on div at bounding box center [752, 363] width 1504 height 727
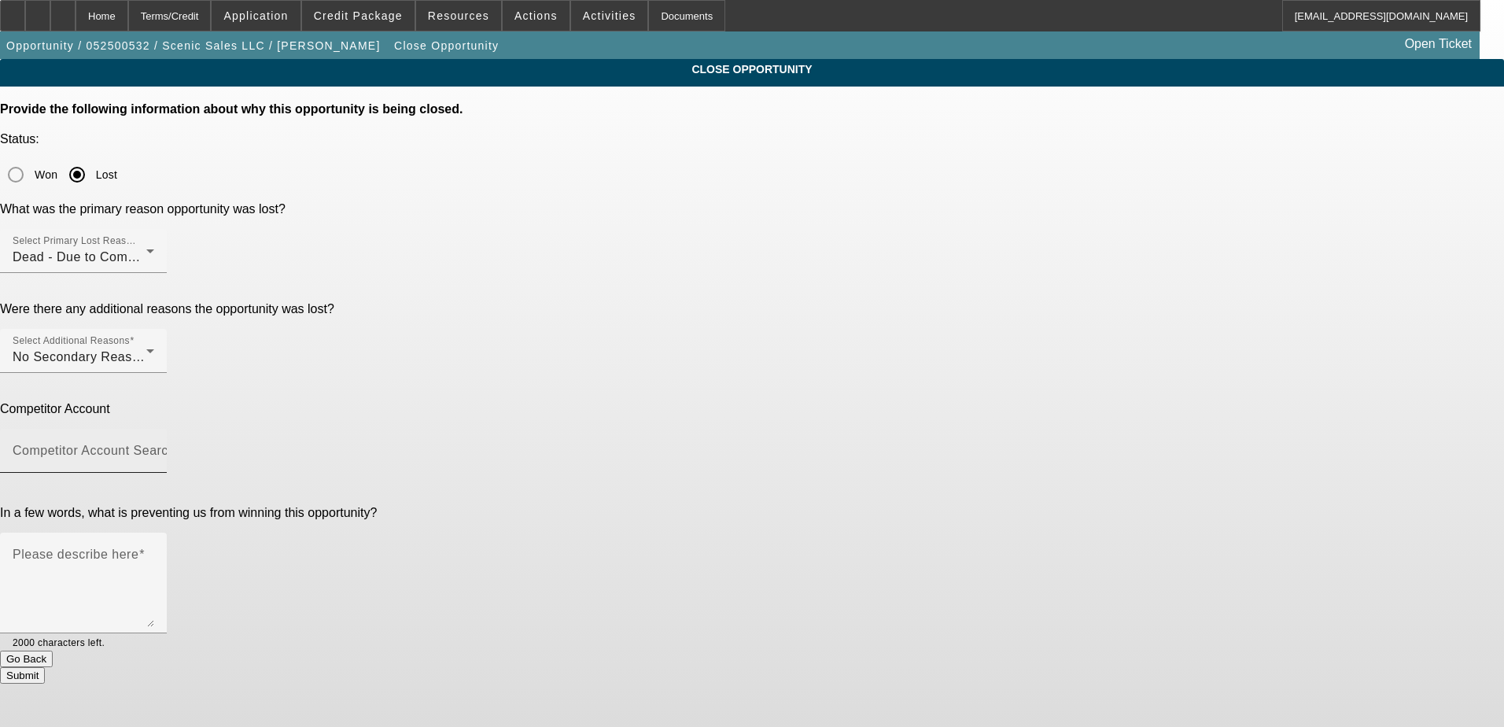
click at [154, 448] on input "Competitor Account Search" at bounding box center [84, 457] width 142 height 19
click at [930, 374] on mat-option "-- Other Competitor --" at bounding box center [854, 356] width 385 height 38
type input "-- Other Competitor --"
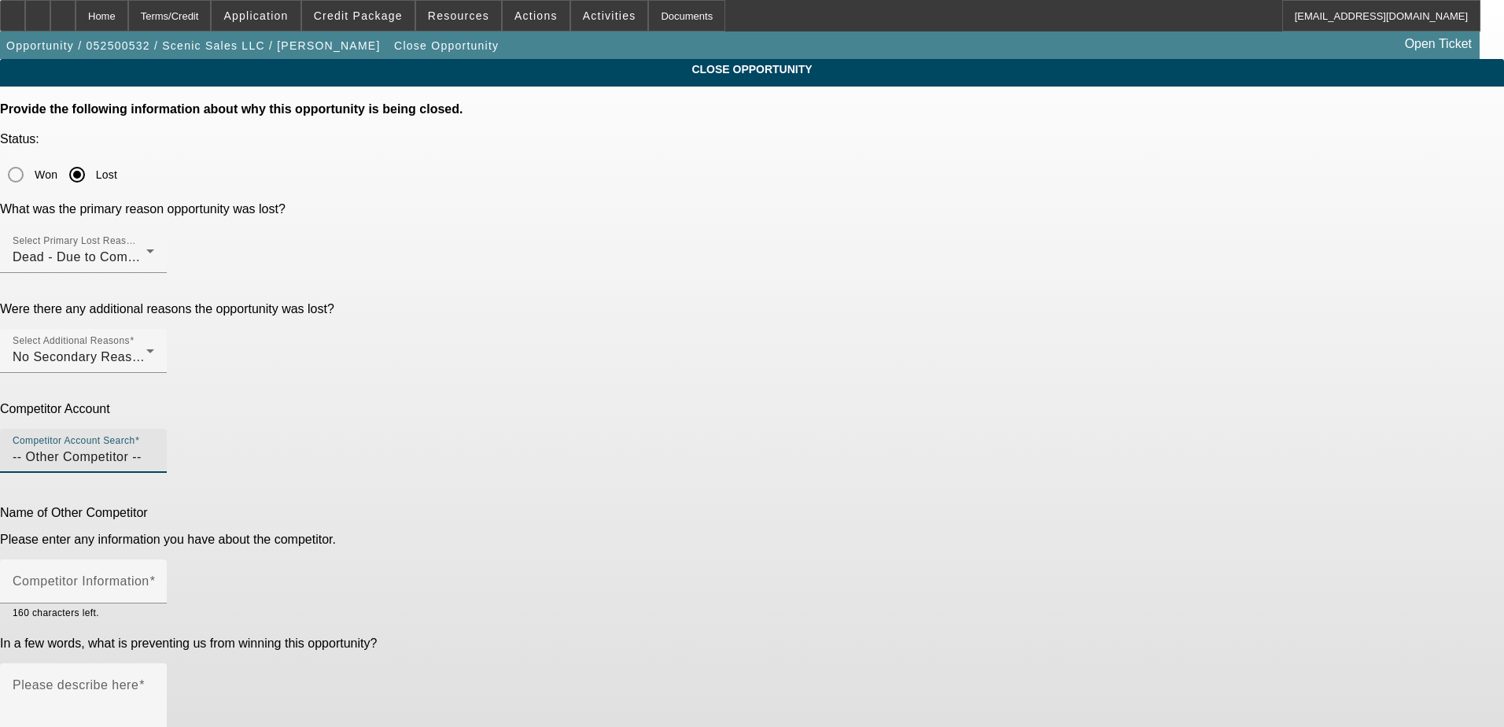
click at [1124, 397] on div "CLOSE OPPORTUNITY Provide the following information about why this opportunity …" at bounding box center [752, 436] width 1504 height 755
click at [154, 578] on input "Competitor Information" at bounding box center [84, 587] width 142 height 19
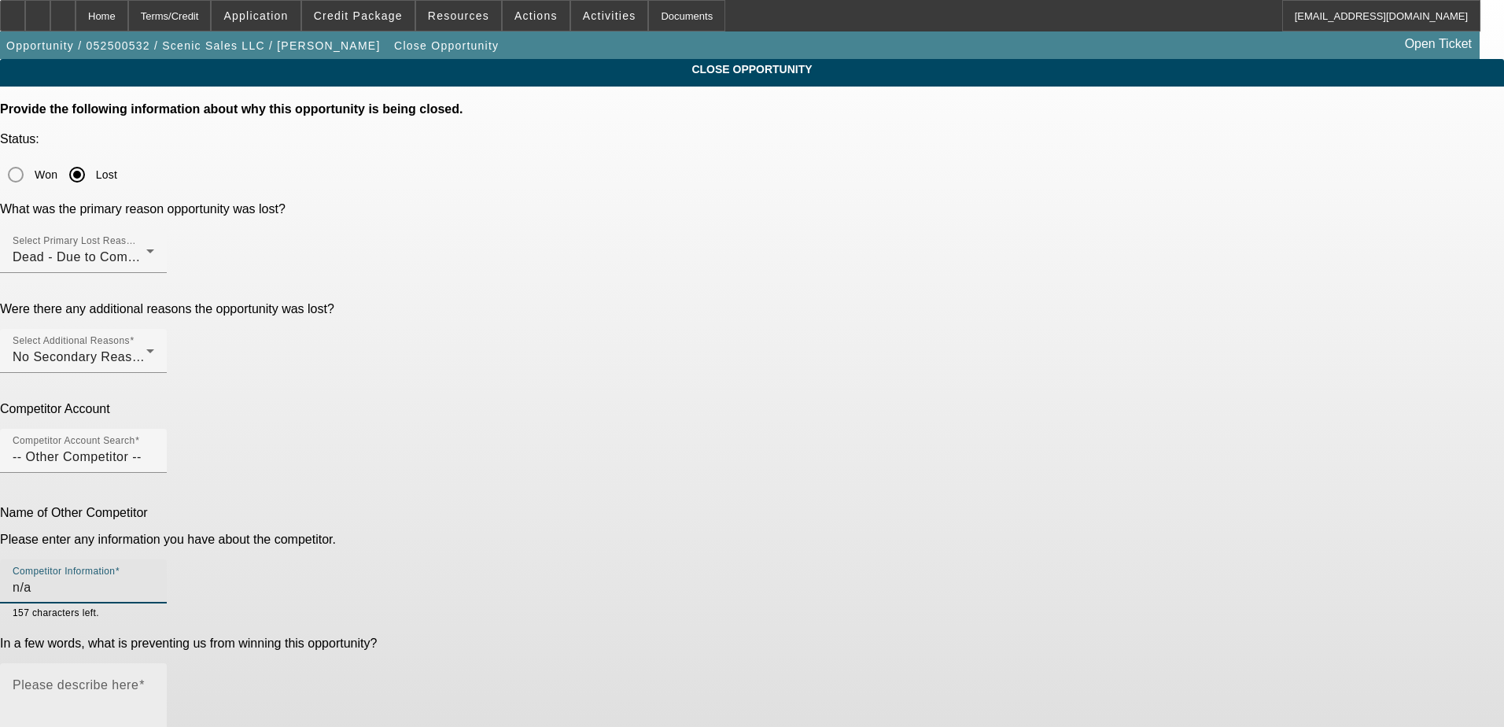
type input "n/a"
click at [154, 682] on textarea "Please describe here" at bounding box center [84, 720] width 142 height 76
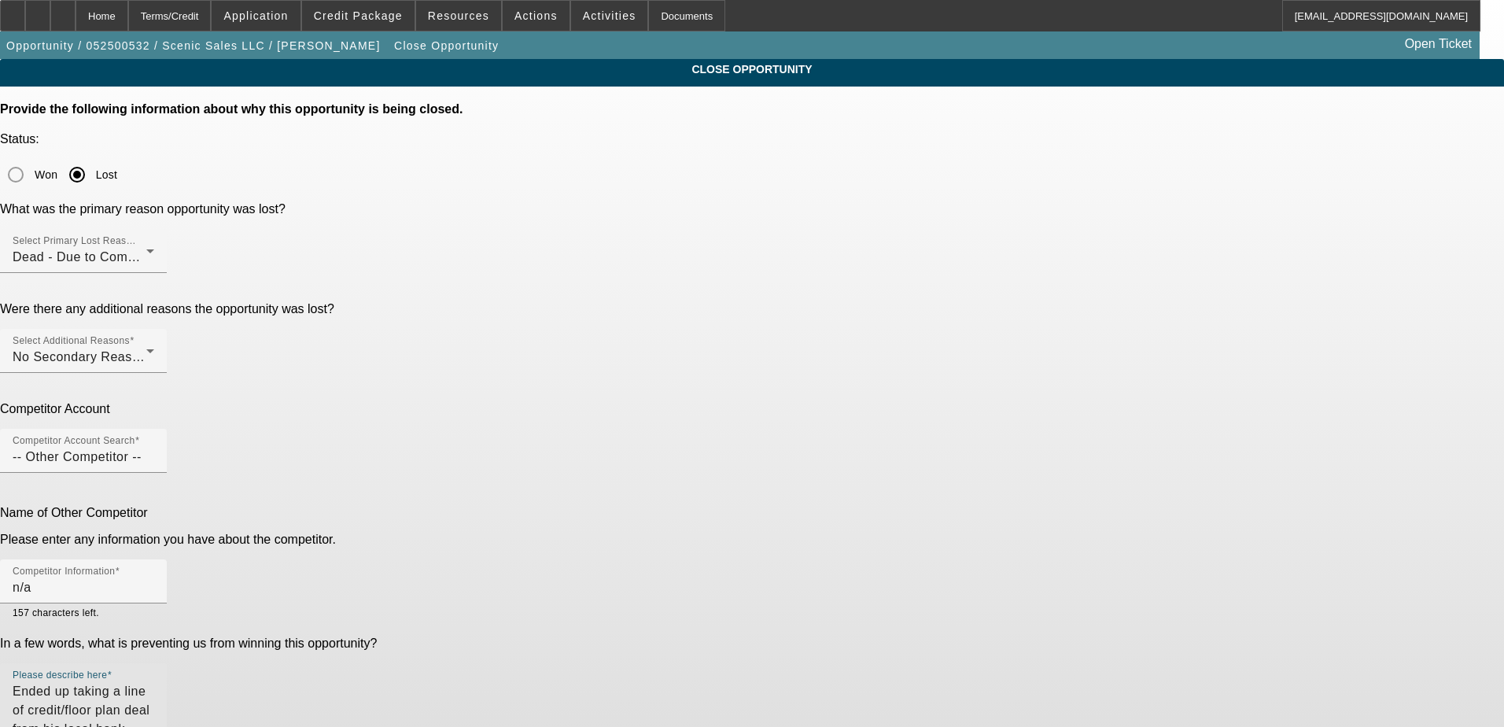
type textarea "Ended up taking a line of credit/floor plan deal from his local bank"
click at [1079, 495] on div "CLOSE OPPORTUNITY Provide the following information about why this opportunity …" at bounding box center [752, 436] width 1504 height 755
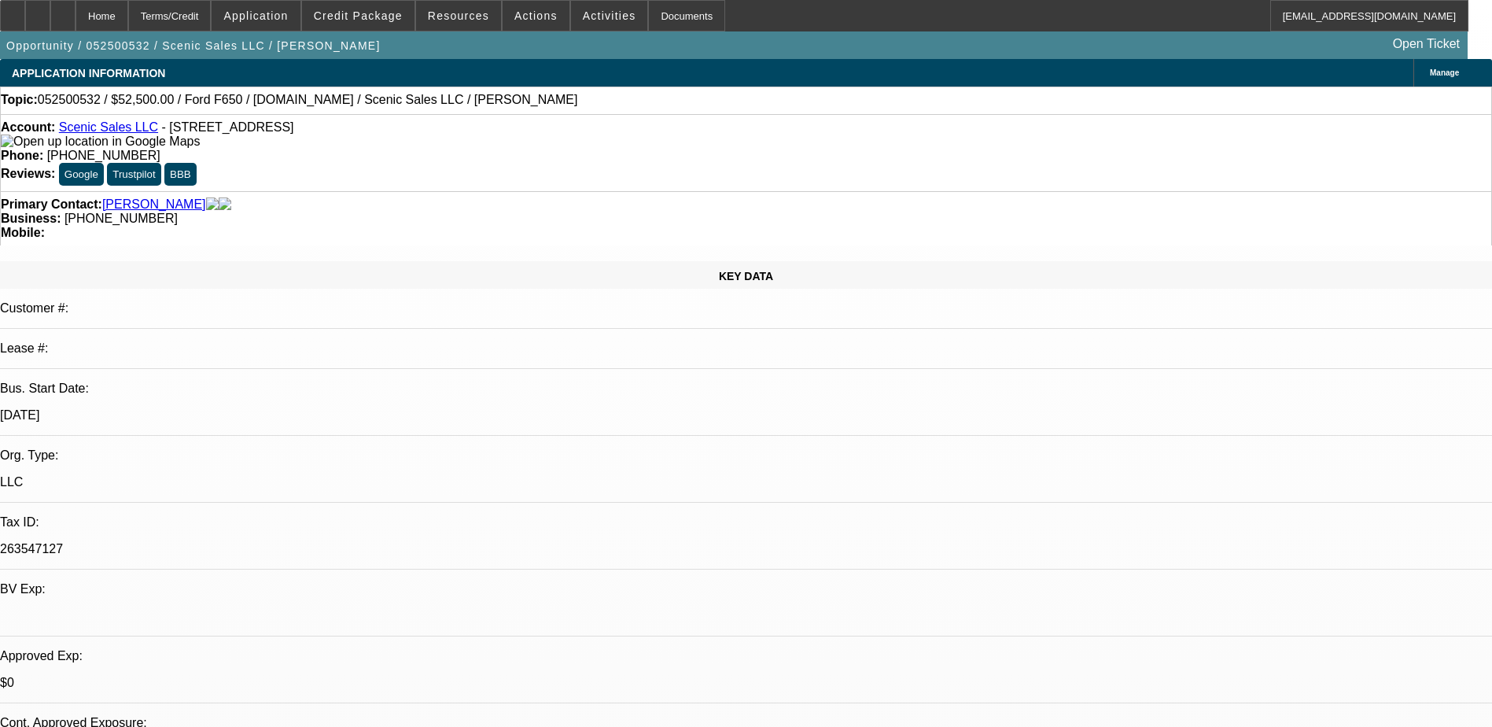
select select "0"
select select "0.1"
select select "0"
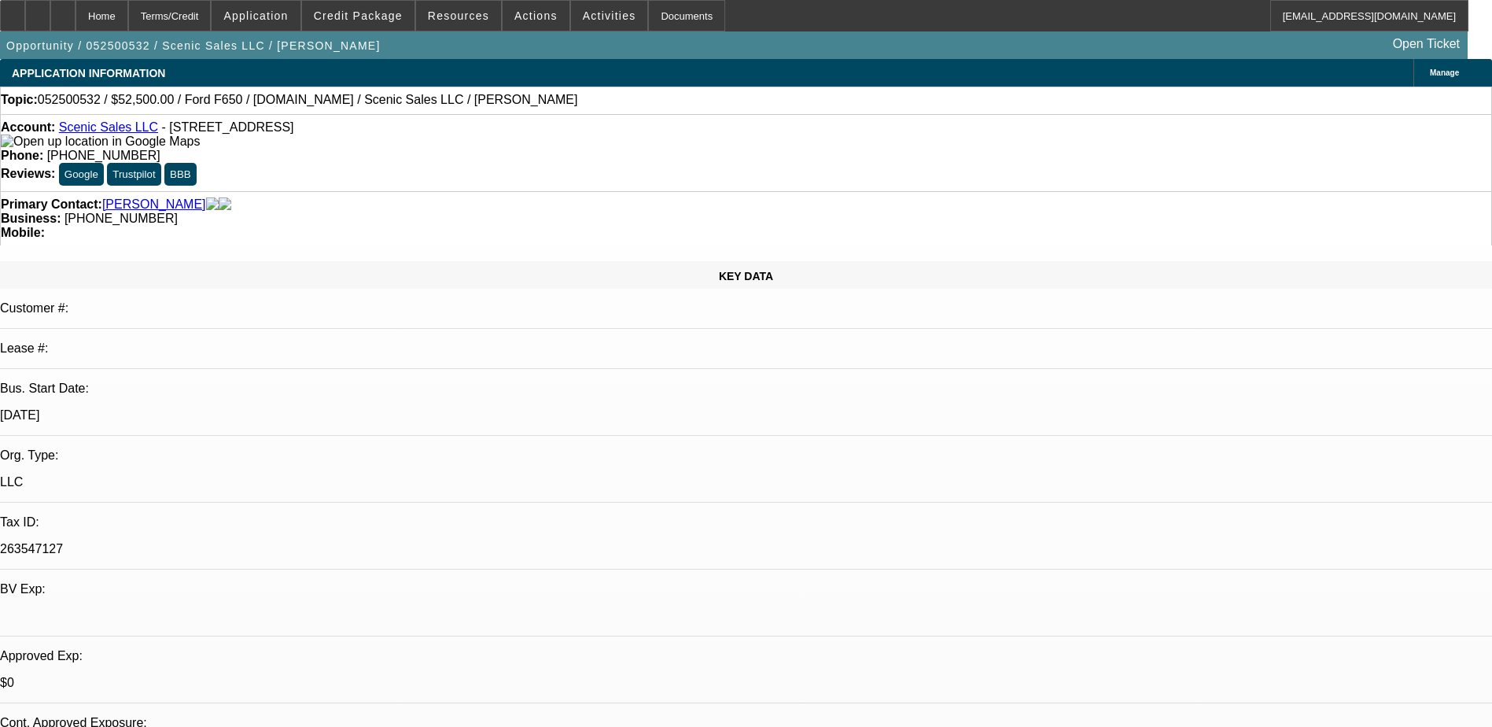
select select "0.1"
select select "0"
select select "0.1"
select select "0"
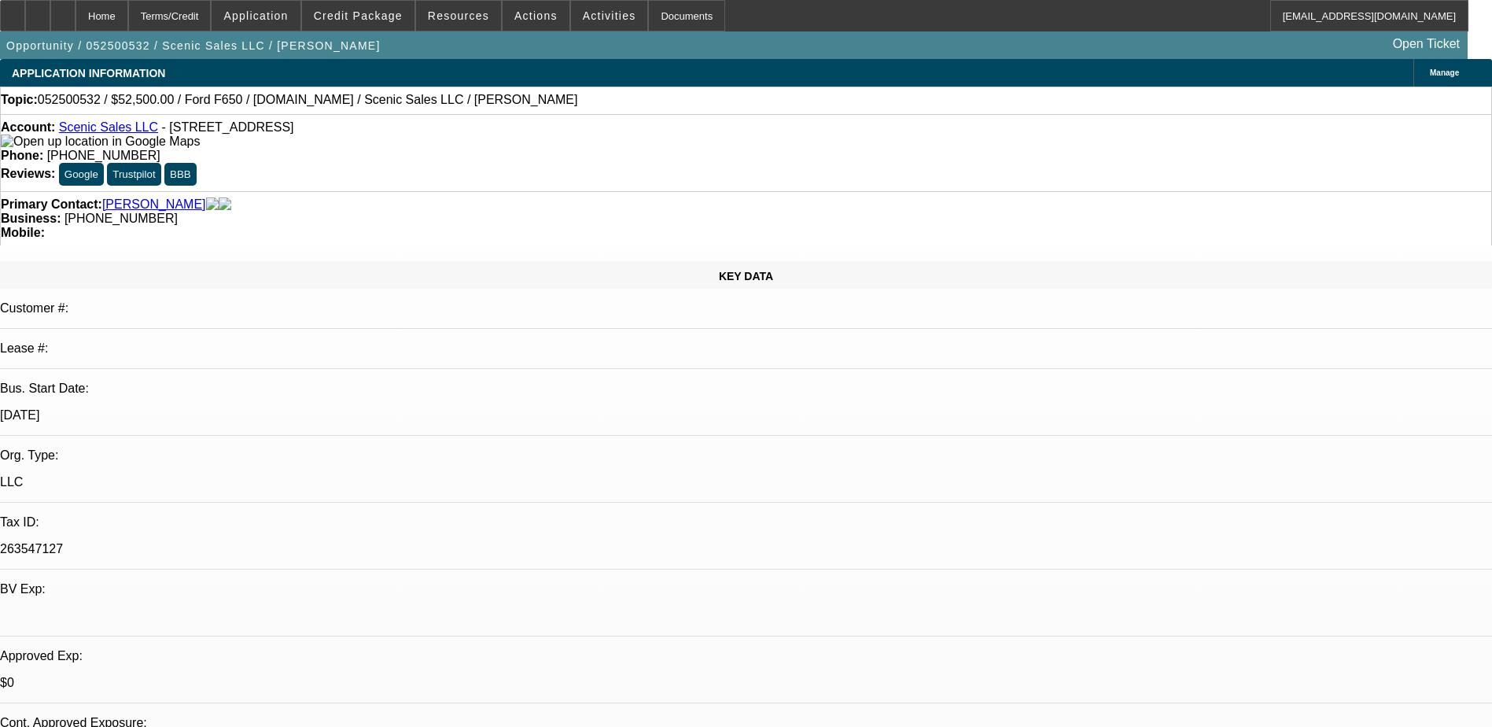
select select "0"
select select "0.1"
select select "1"
select select "3"
select select "4"
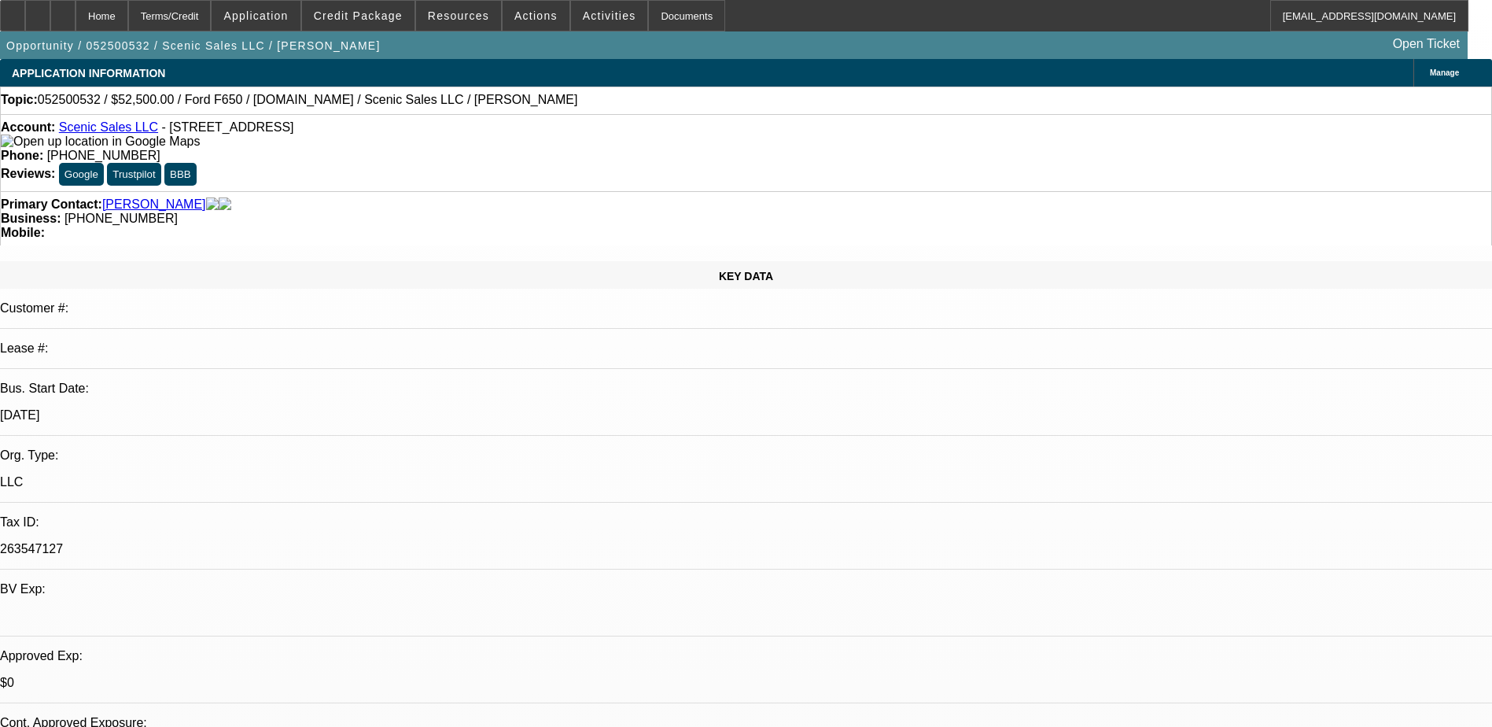
select select "1"
select select "3"
select select "4"
select select "1"
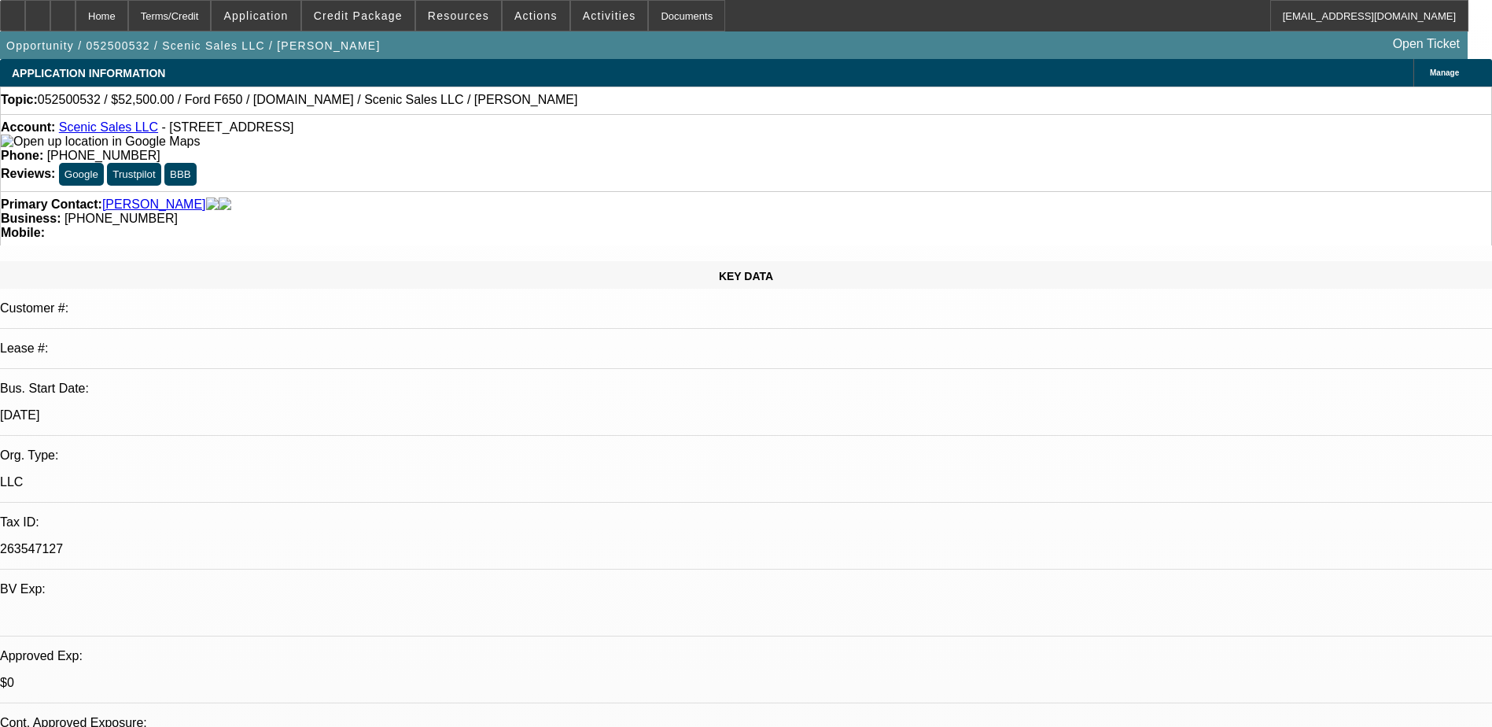
select select "4"
select select "1"
select select "3"
select select "4"
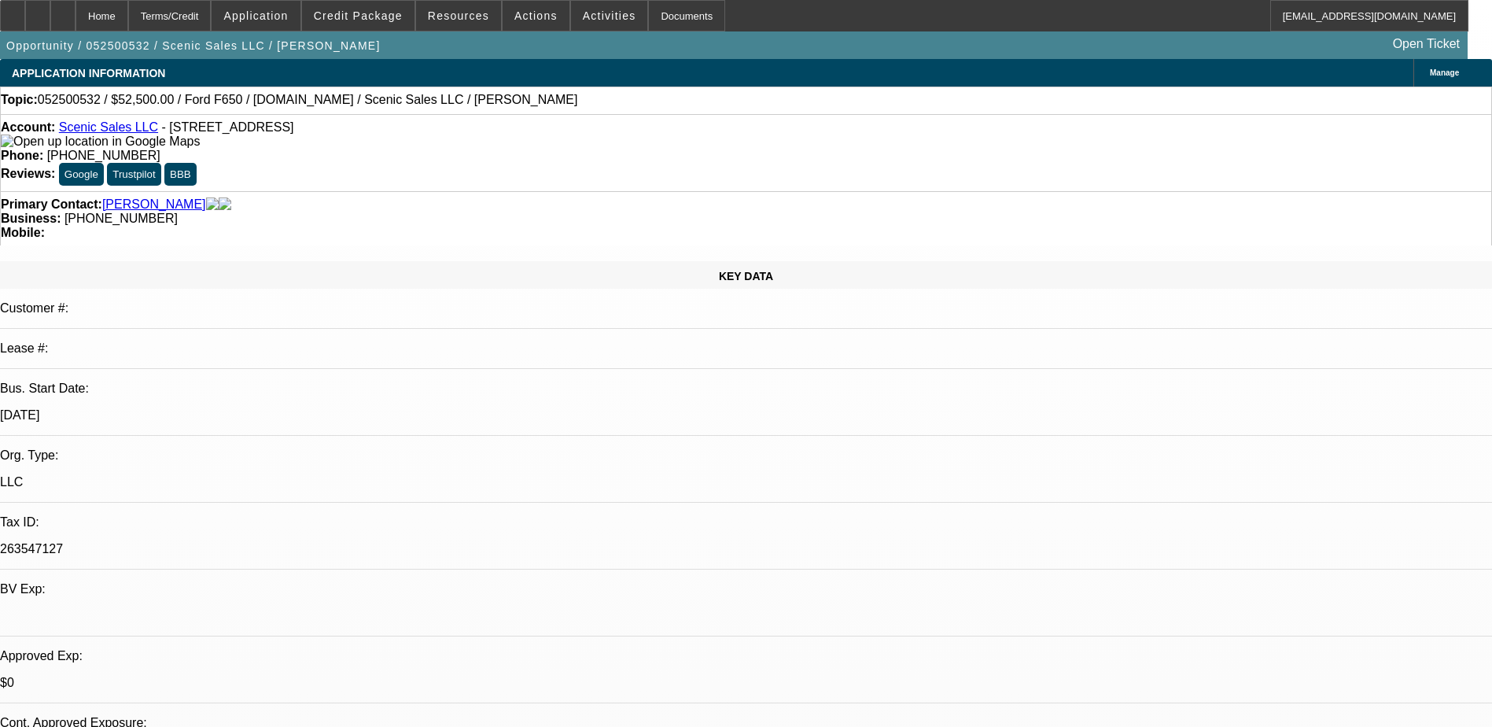
select select "0"
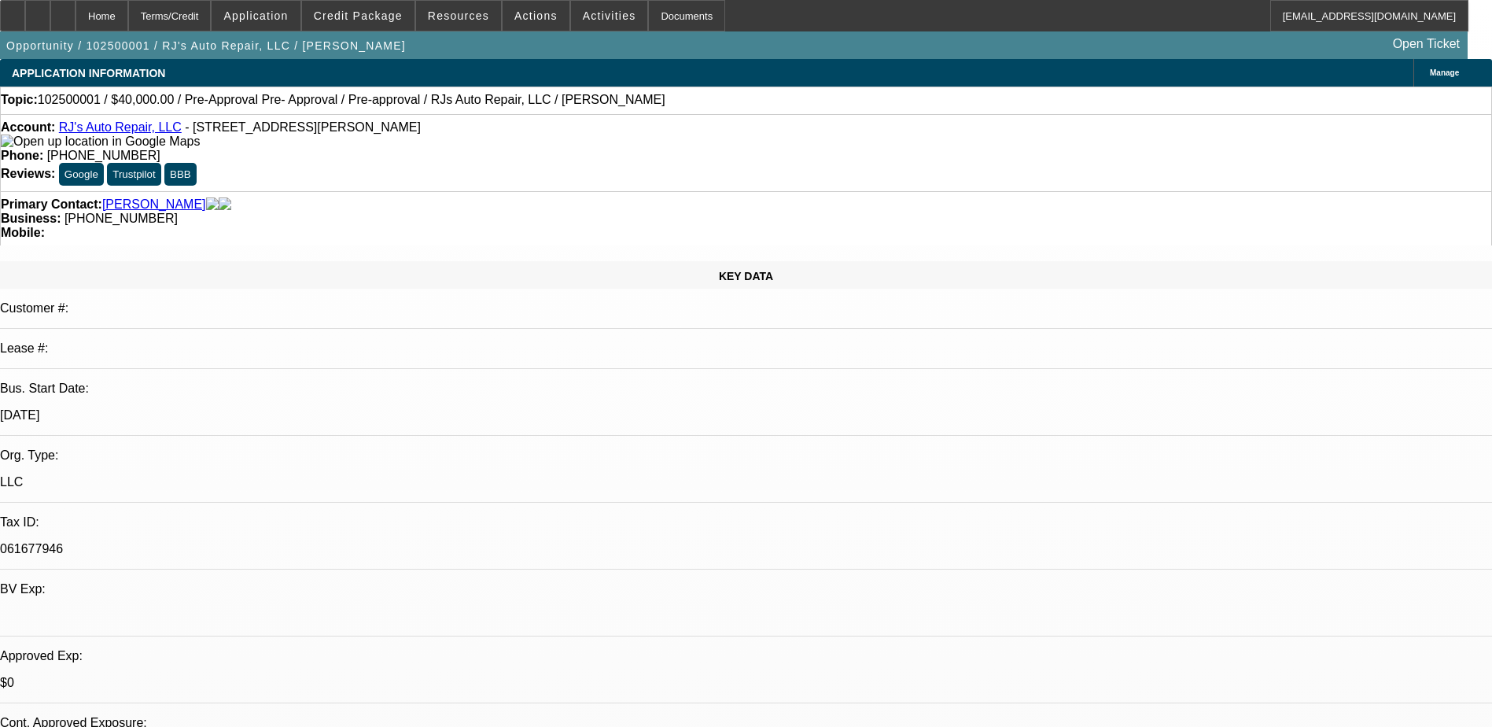
select select "0"
select select "1"
select select "3"
select select "6"
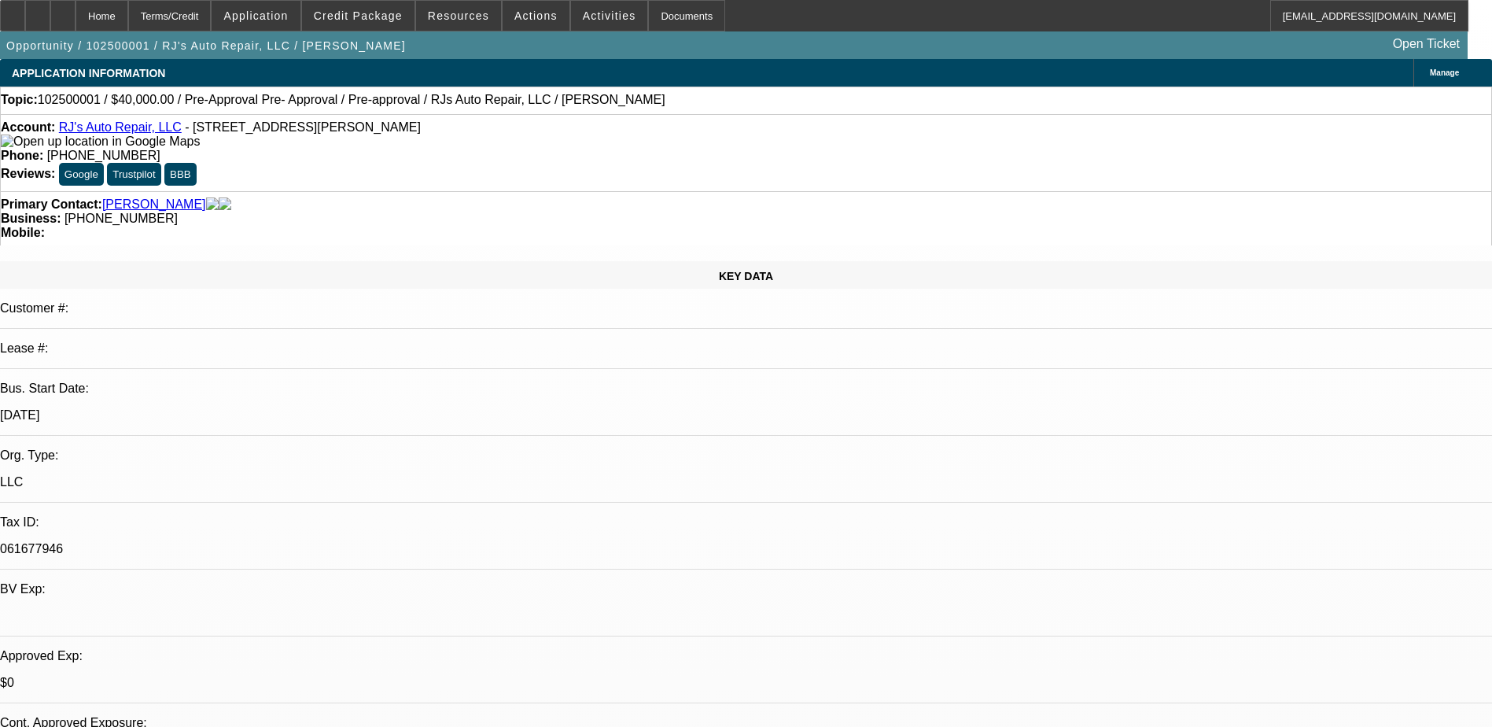
select select "1"
select select "3"
select select "6"
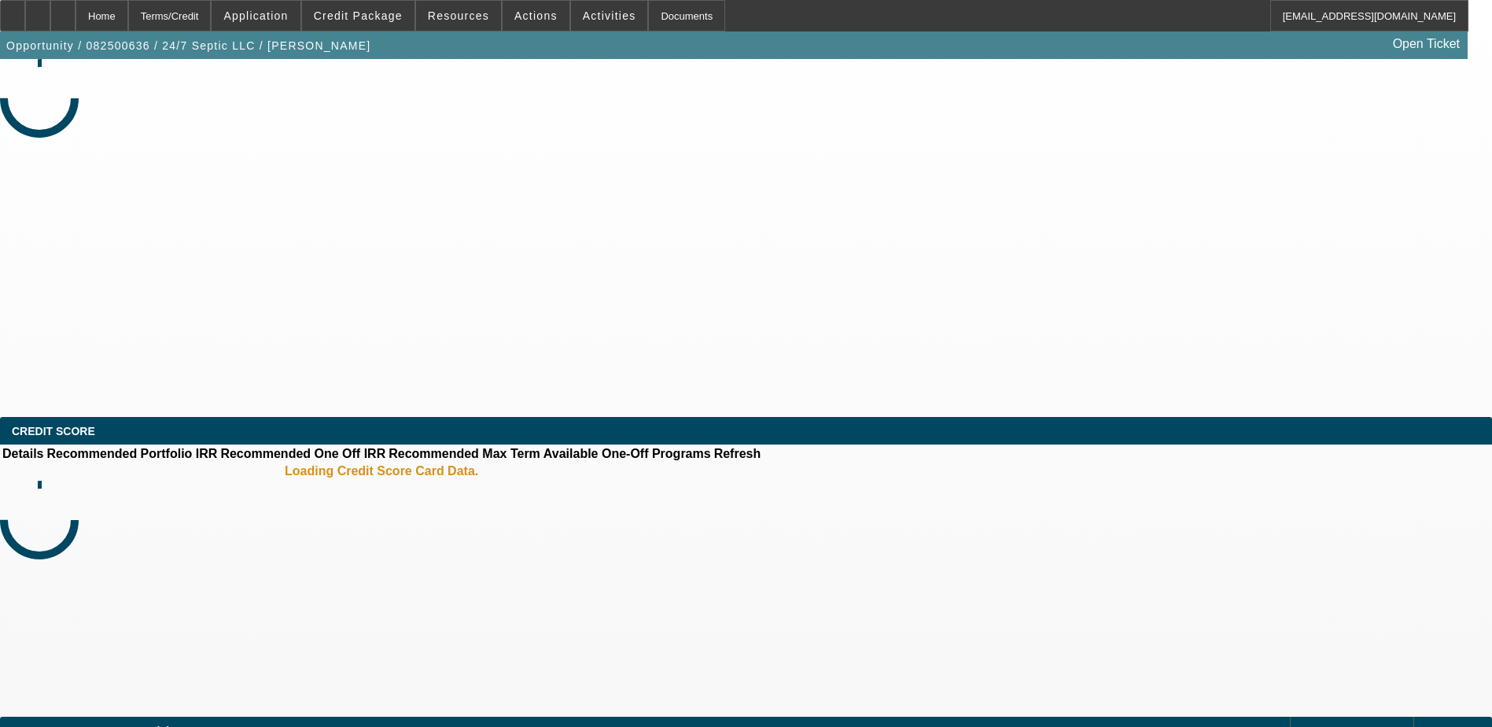
select select "0"
select select "2"
select select "0.1"
select select "4"
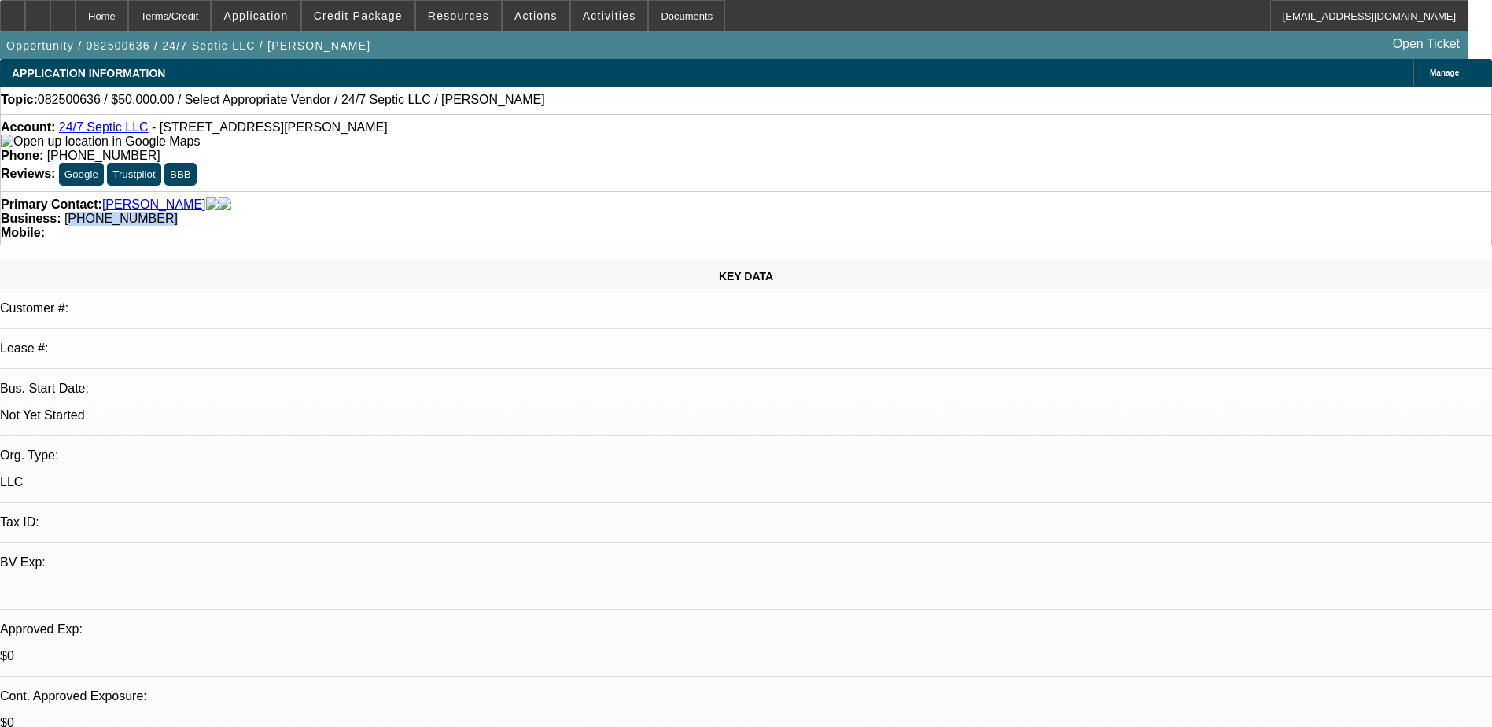
drag, startPoint x: 645, startPoint y: 177, endPoint x: 563, endPoint y: 185, distance: 82.2
click at [563, 191] on div "Primary Contact: [PERSON_NAME] Business: [PHONE_NUMBER] Mobile:" at bounding box center [746, 218] width 1492 height 54
drag, startPoint x: 562, startPoint y: 179, endPoint x: 649, endPoint y: 179, distance: 87.3
click at [649, 212] on div "Business: [PHONE_NUMBER]" at bounding box center [746, 219] width 1491 height 14
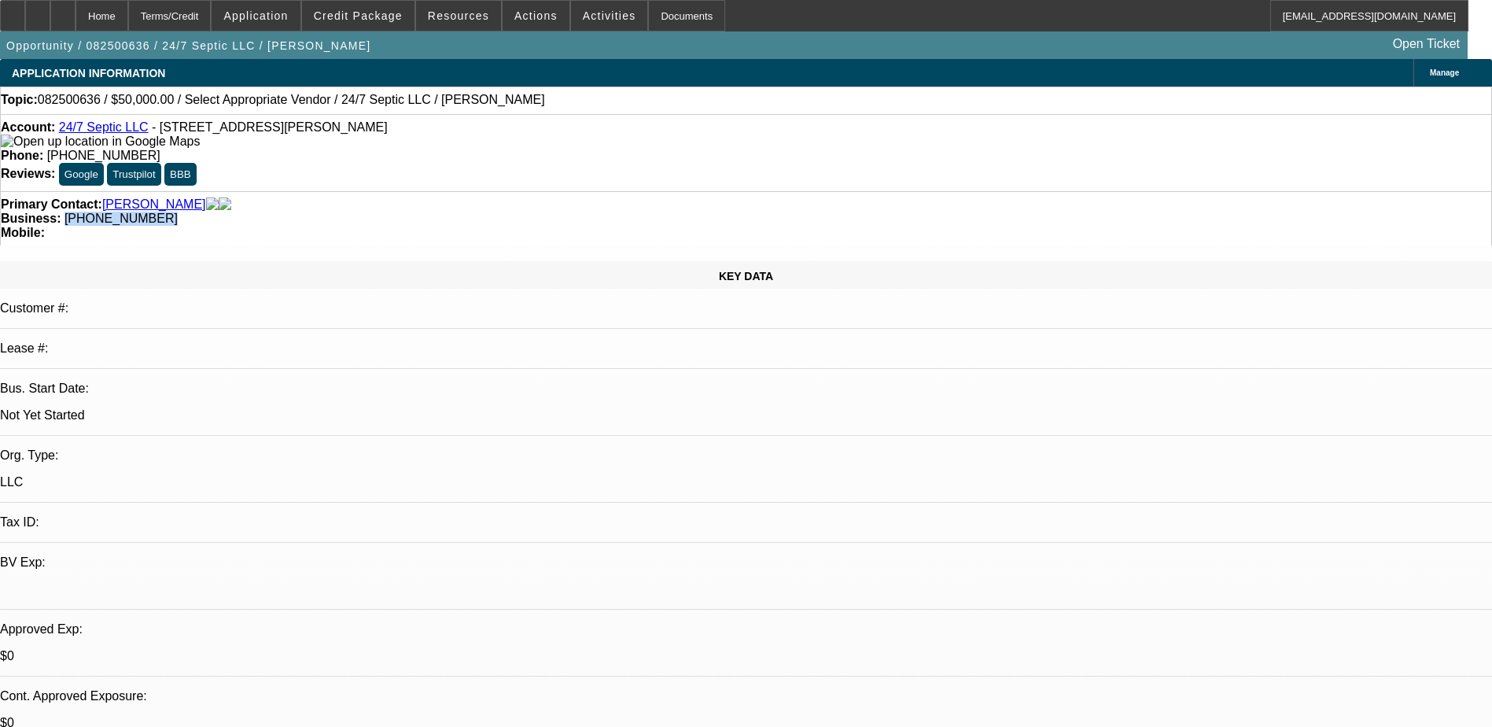
copy span "[PHONE_NUMBER]"
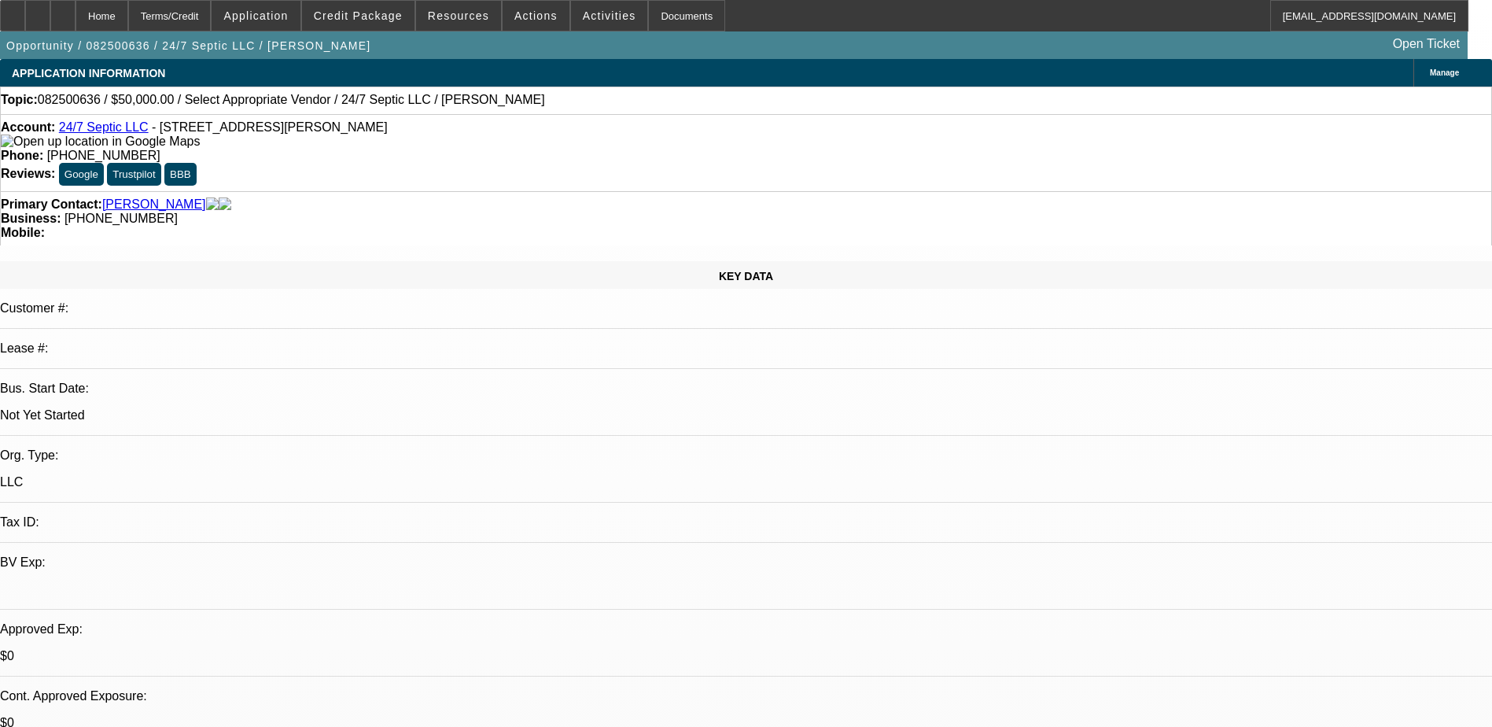
click at [514, 20] on span "Actions" at bounding box center [535, 15] width 43 height 13
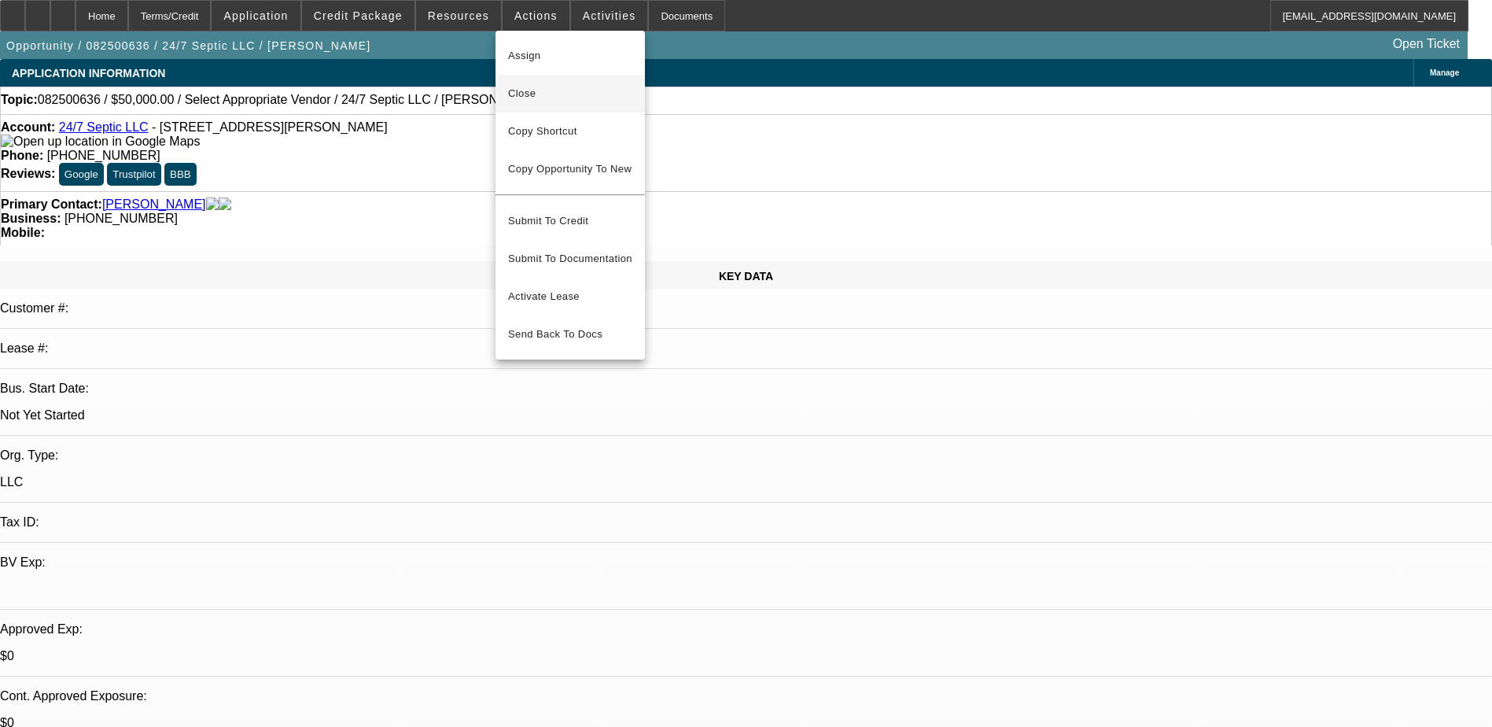
click at [581, 100] on span "Close" at bounding box center [570, 93] width 124 height 19
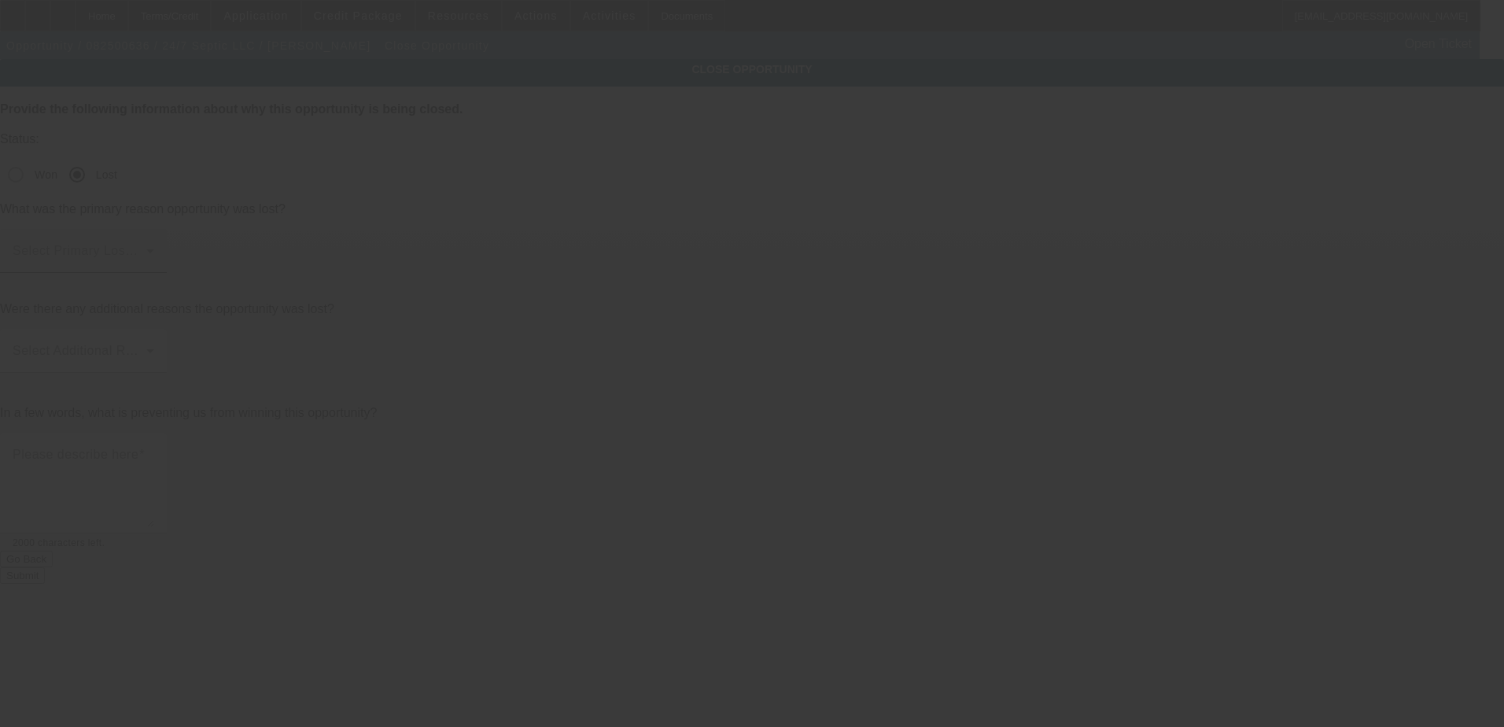
click at [146, 248] on span at bounding box center [80, 257] width 134 height 19
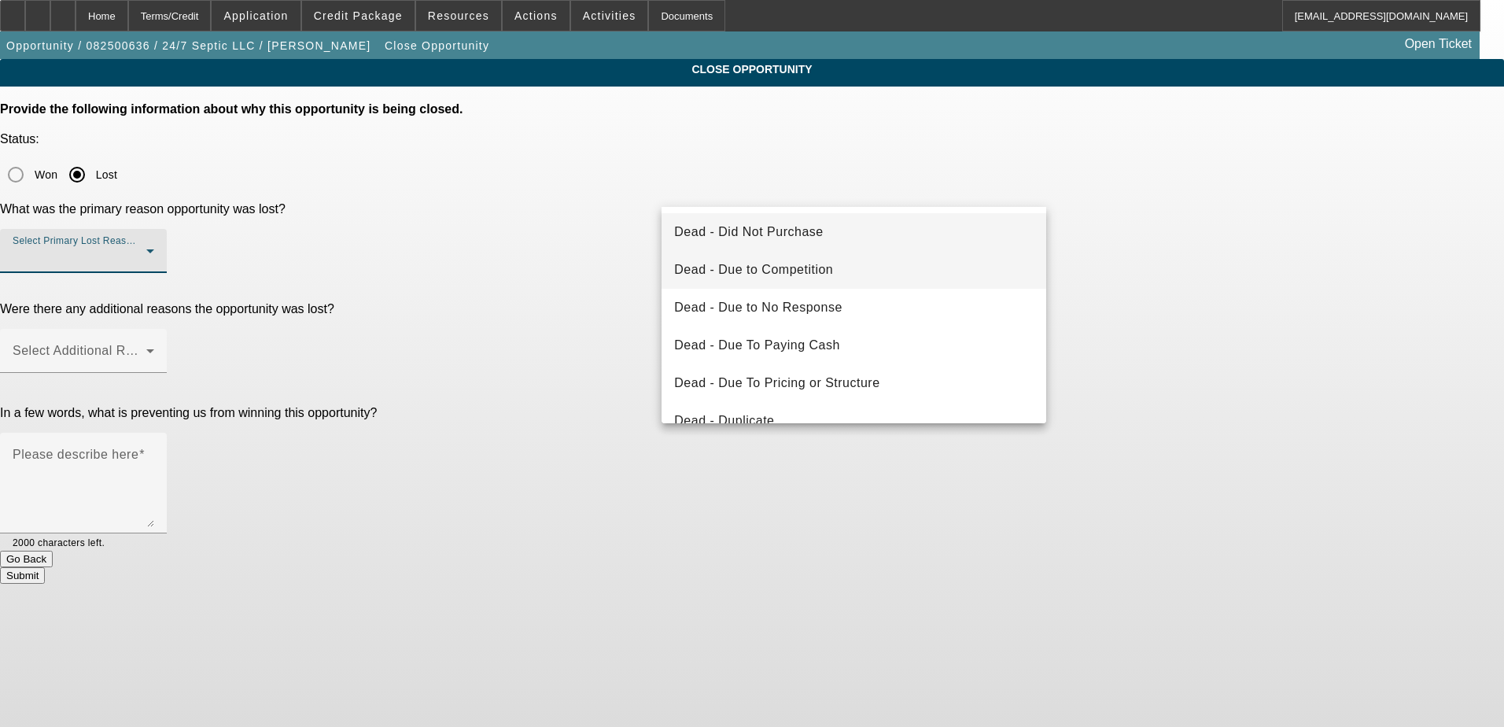
click at [913, 253] on mat-option "Dead - Due to Competition" at bounding box center [854, 270] width 385 height 38
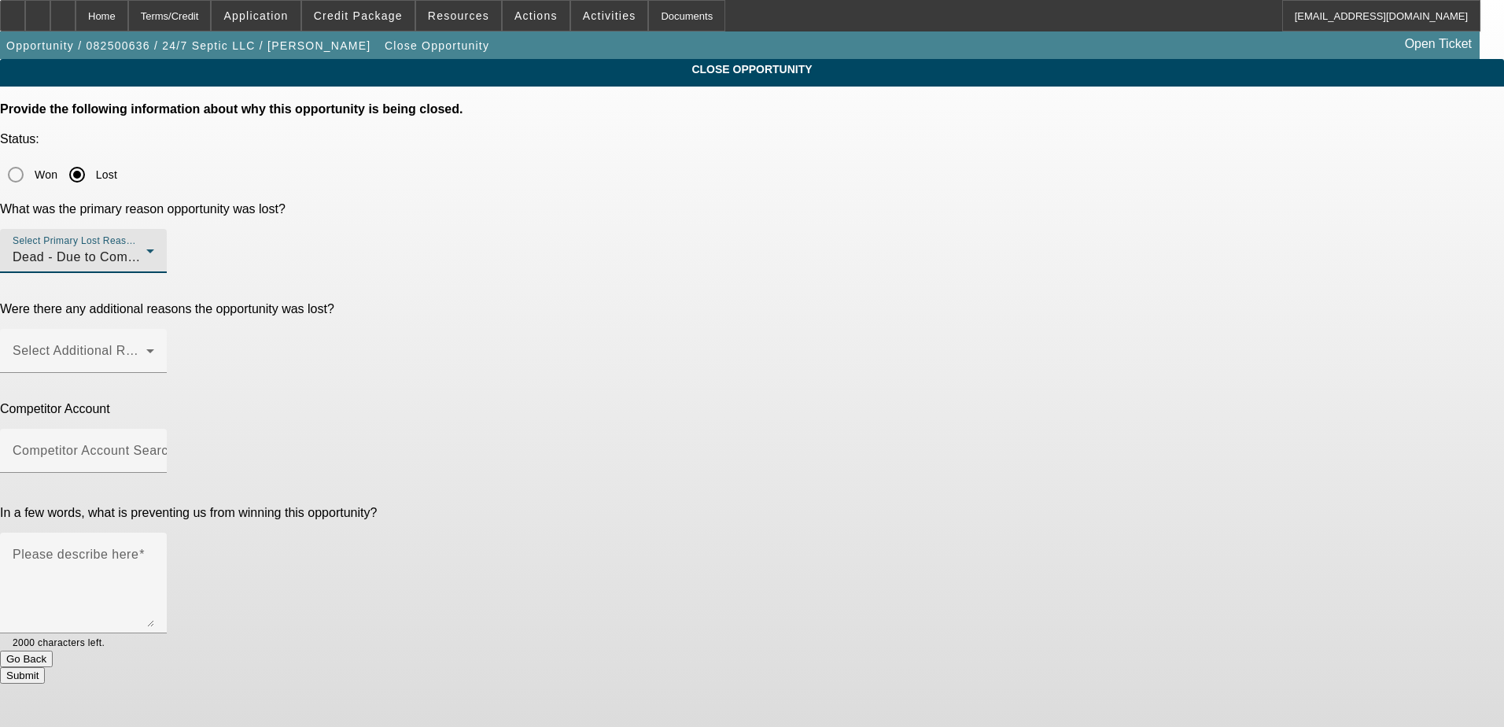
click at [146, 248] on div "Dead - Due to Competition" at bounding box center [80, 257] width 134 height 19
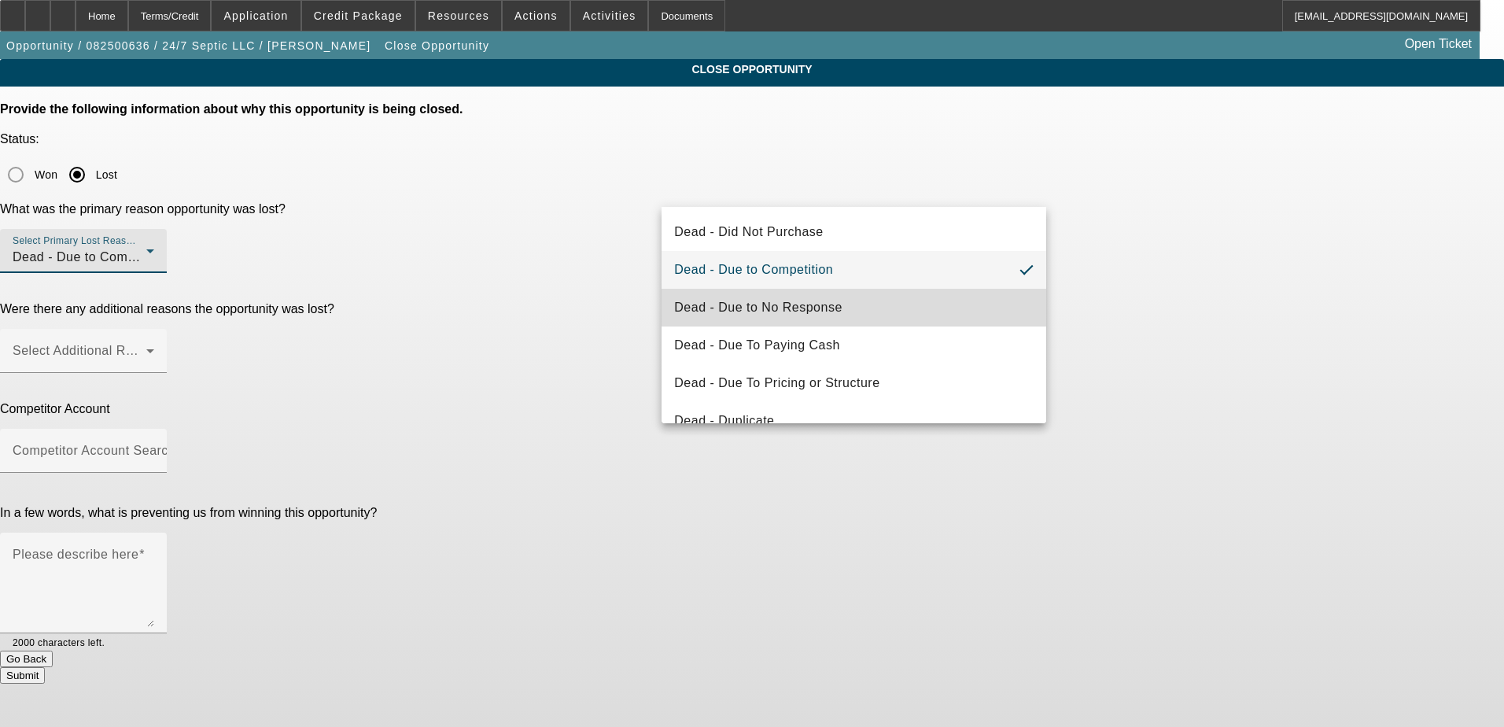
click at [939, 308] on mat-option "Dead - Due to No Response" at bounding box center [854, 308] width 385 height 38
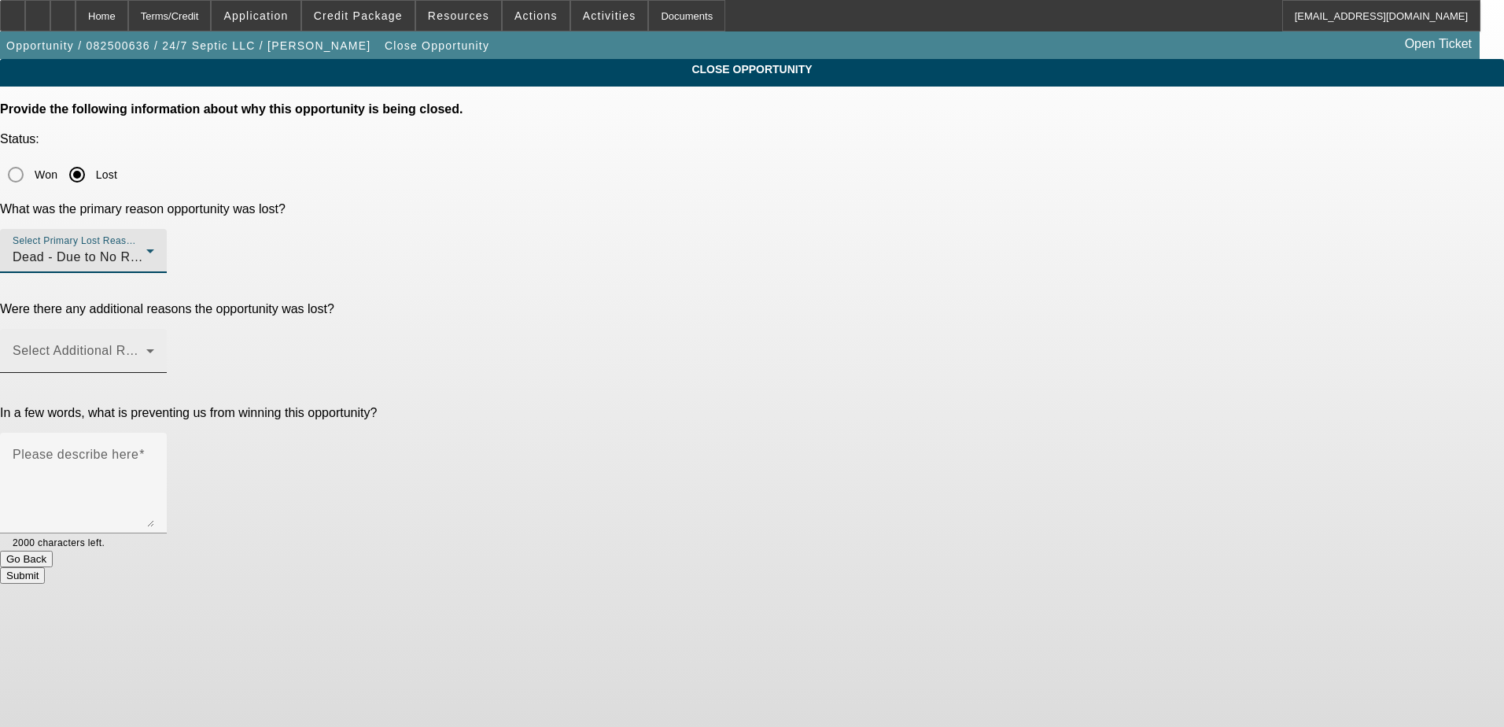
click at [154, 348] on mat-select at bounding box center [84, 357] width 142 height 19
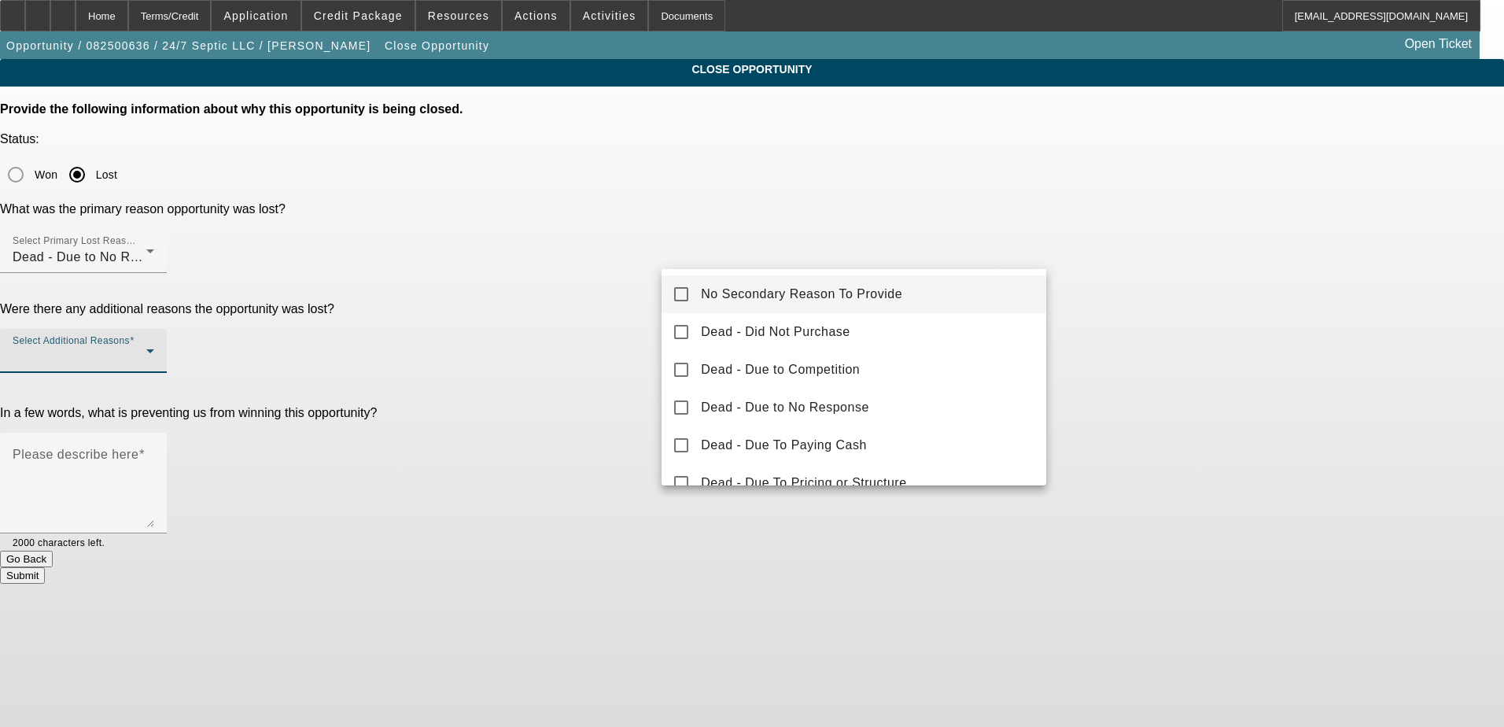
drag, startPoint x: 973, startPoint y: 289, endPoint x: 1021, endPoint y: 302, distance: 49.8
click at [971, 291] on mat-option "No Secondary Reason To Provide" at bounding box center [854, 294] width 385 height 38
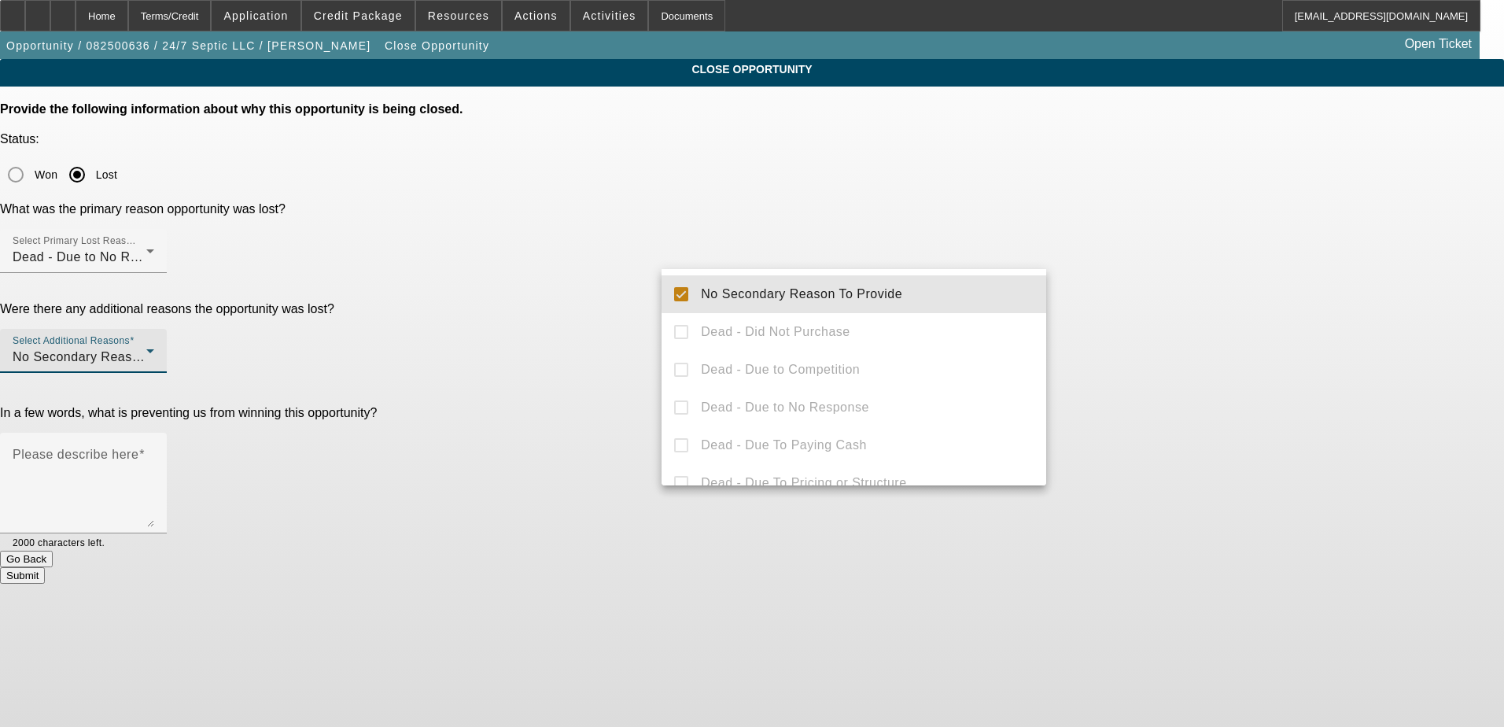
click at [1286, 321] on div at bounding box center [752, 363] width 1504 height 727
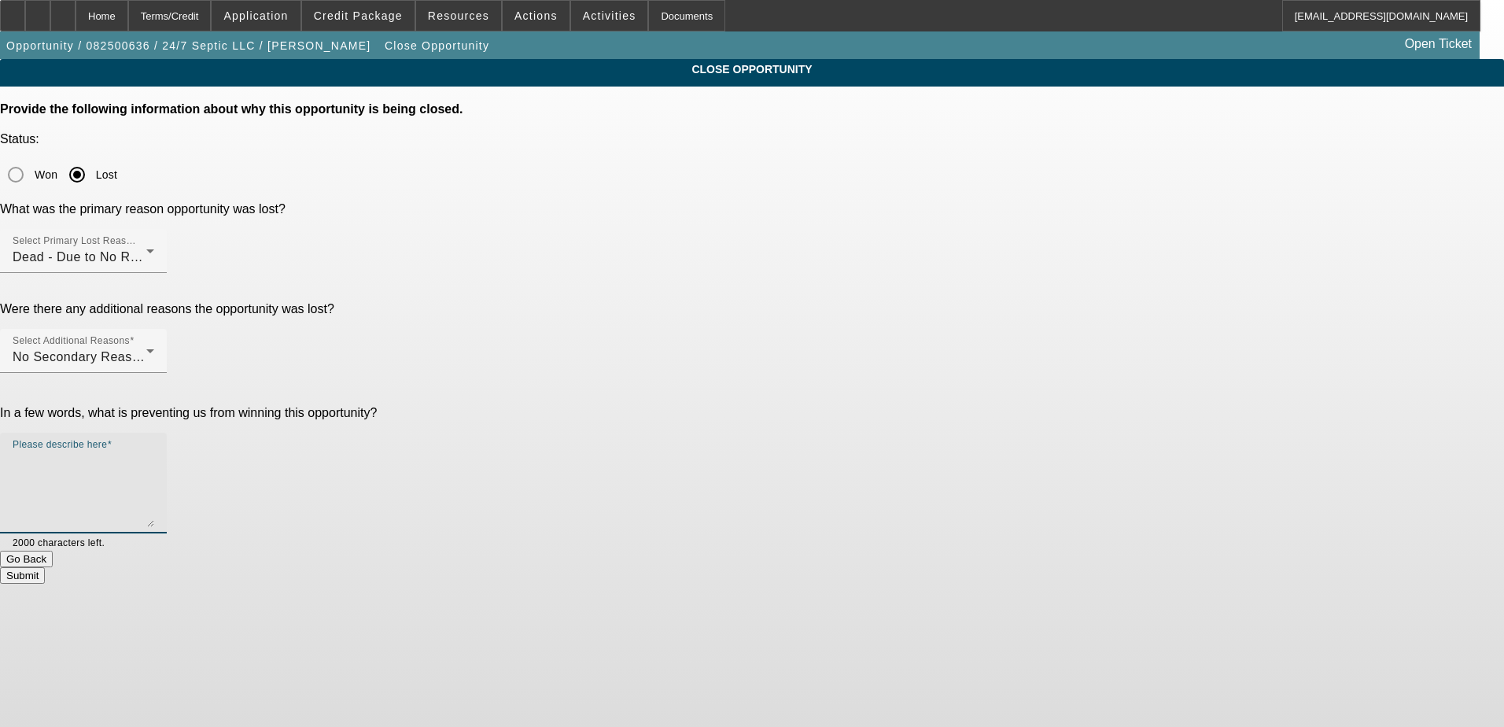
click at [154, 452] on textarea "Please describe here" at bounding box center [84, 490] width 142 height 76
type textarea "N"
click at [154, 452] on textarea "Got application over the phone and he never got anything else over to me" at bounding box center [84, 490] width 142 height 76
click at [154, 452] on textarea "Got application over the phone and then he never got anything else over to me" at bounding box center [84, 490] width 142 height 76
type textarea "Got application over the phone and then he never got anything else over to me/s…"
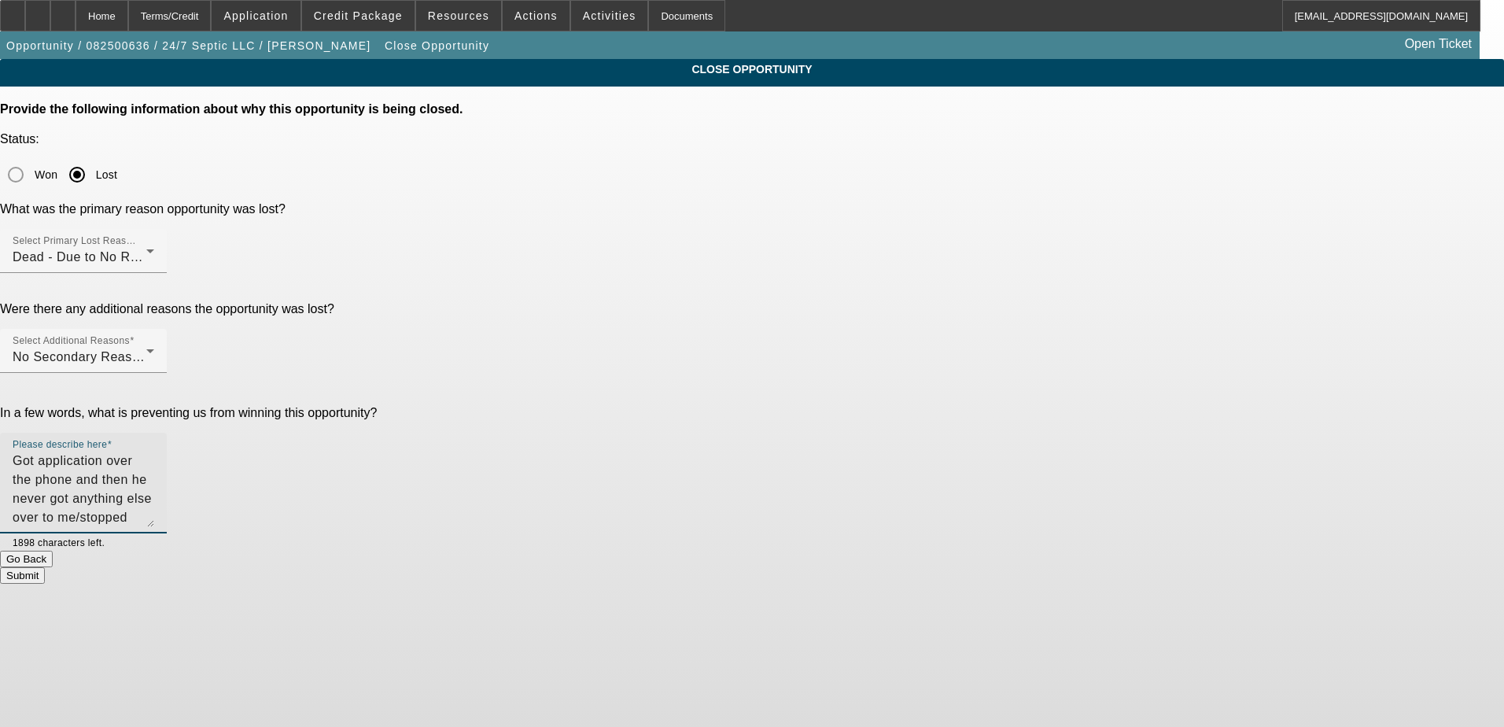
click at [1215, 327] on app-close-opportunity "CLOSE OPPORTUNITY Provide the following information about why this opportunity …" at bounding box center [752, 321] width 1504 height 525
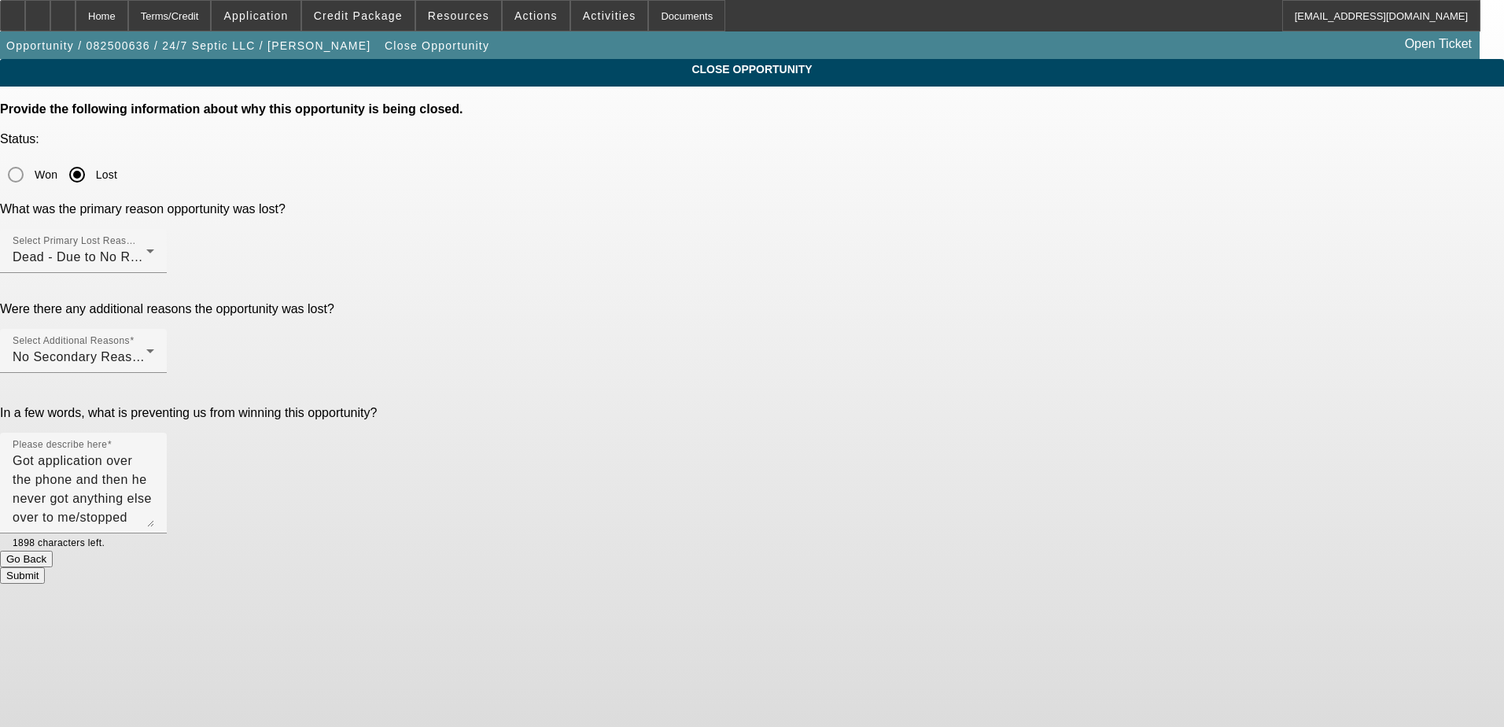
click at [45, 567] on button "Submit" at bounding box center [22, 575] width 45 height 17
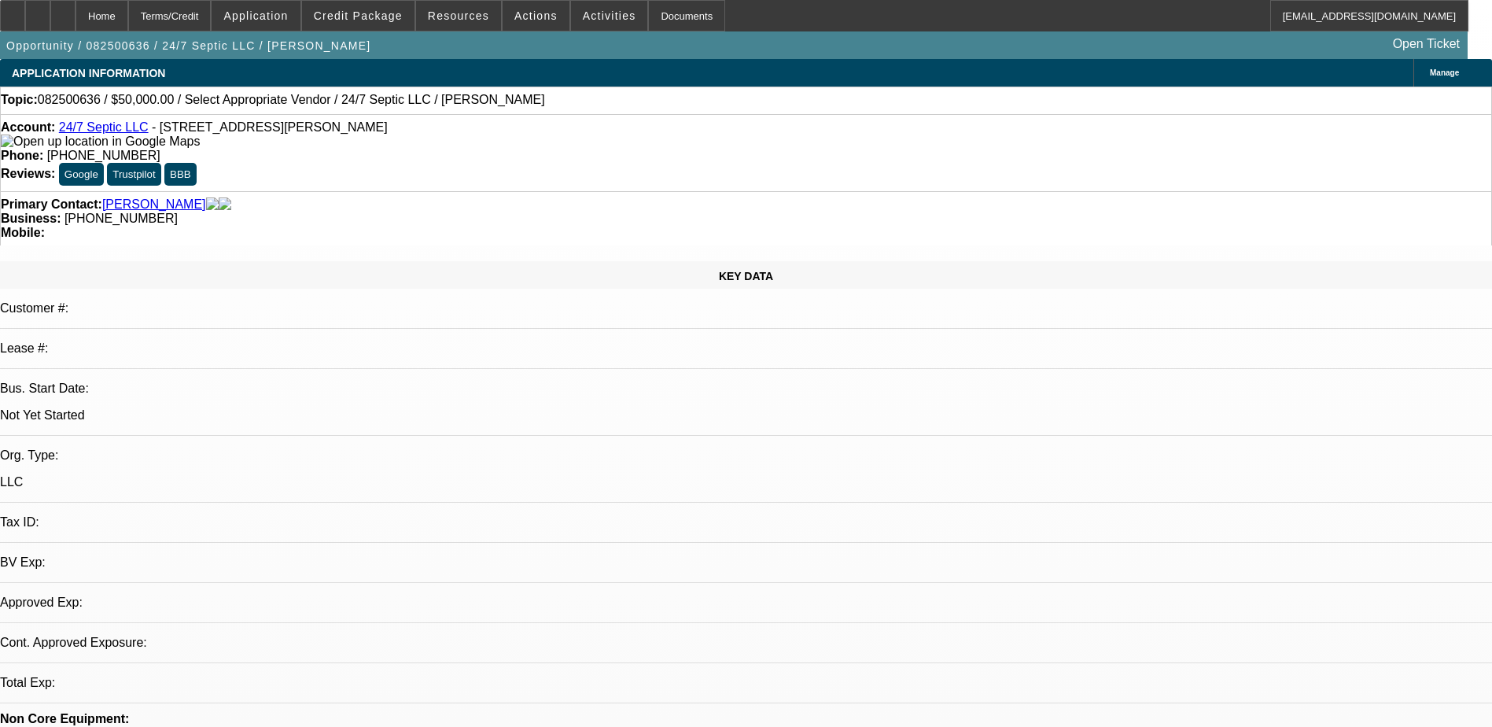
select select "0"
select select "2"
select select "0.1"
select select "4"
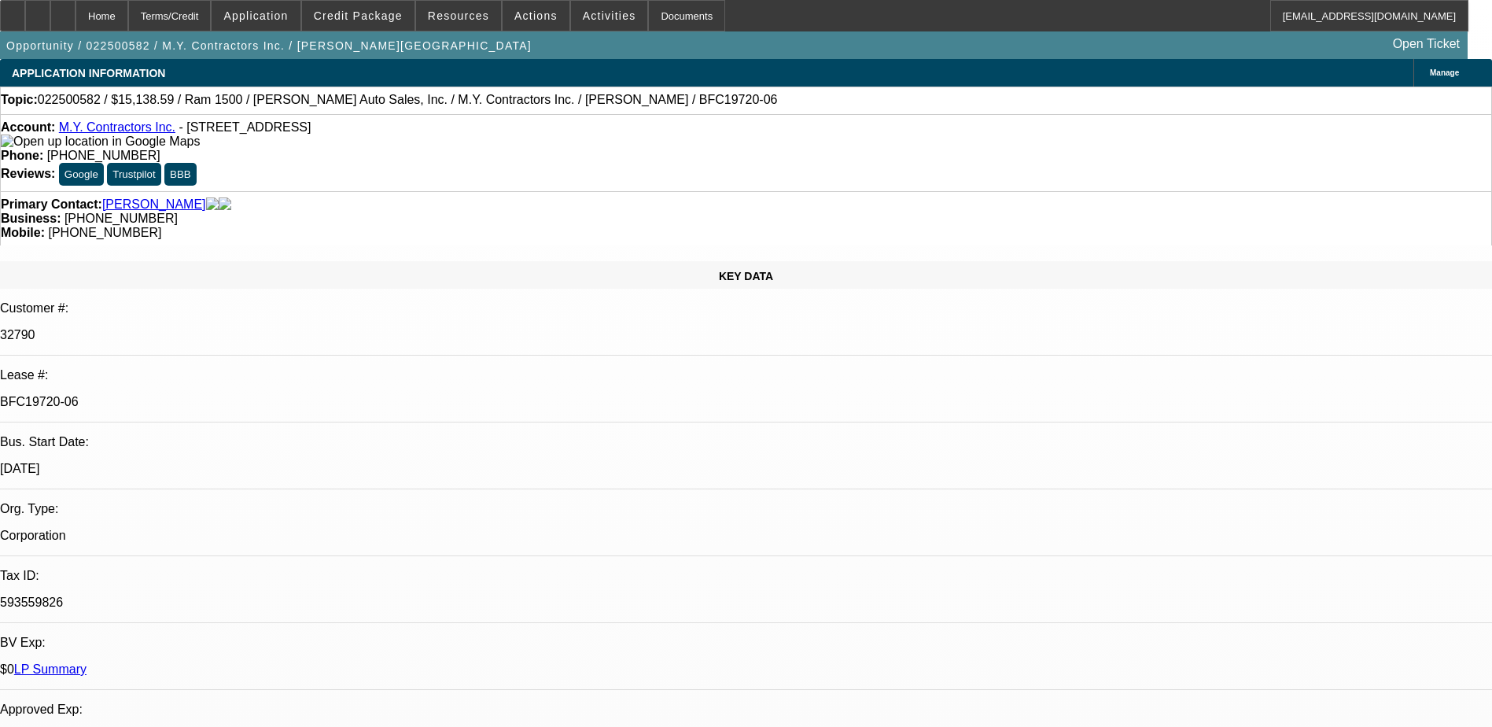
select select "0"
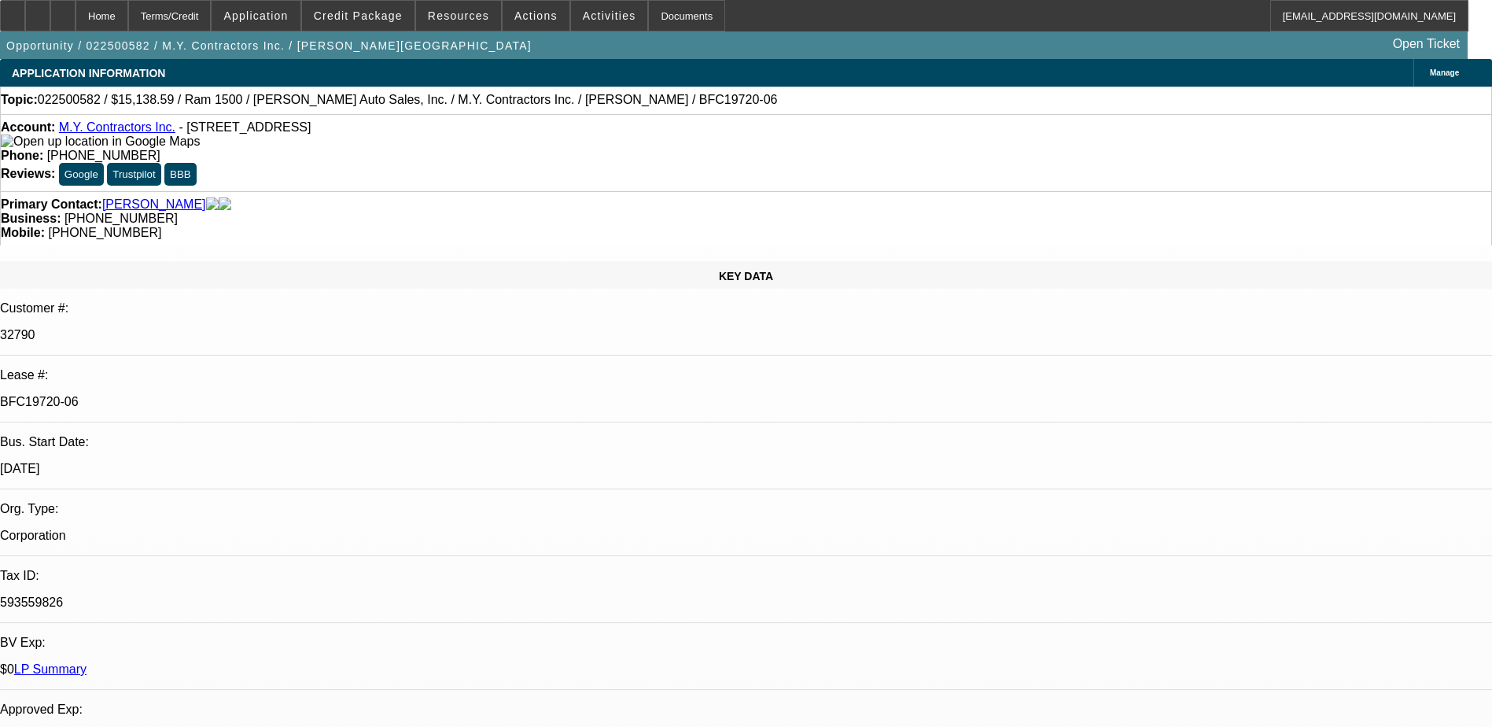
select select "0"
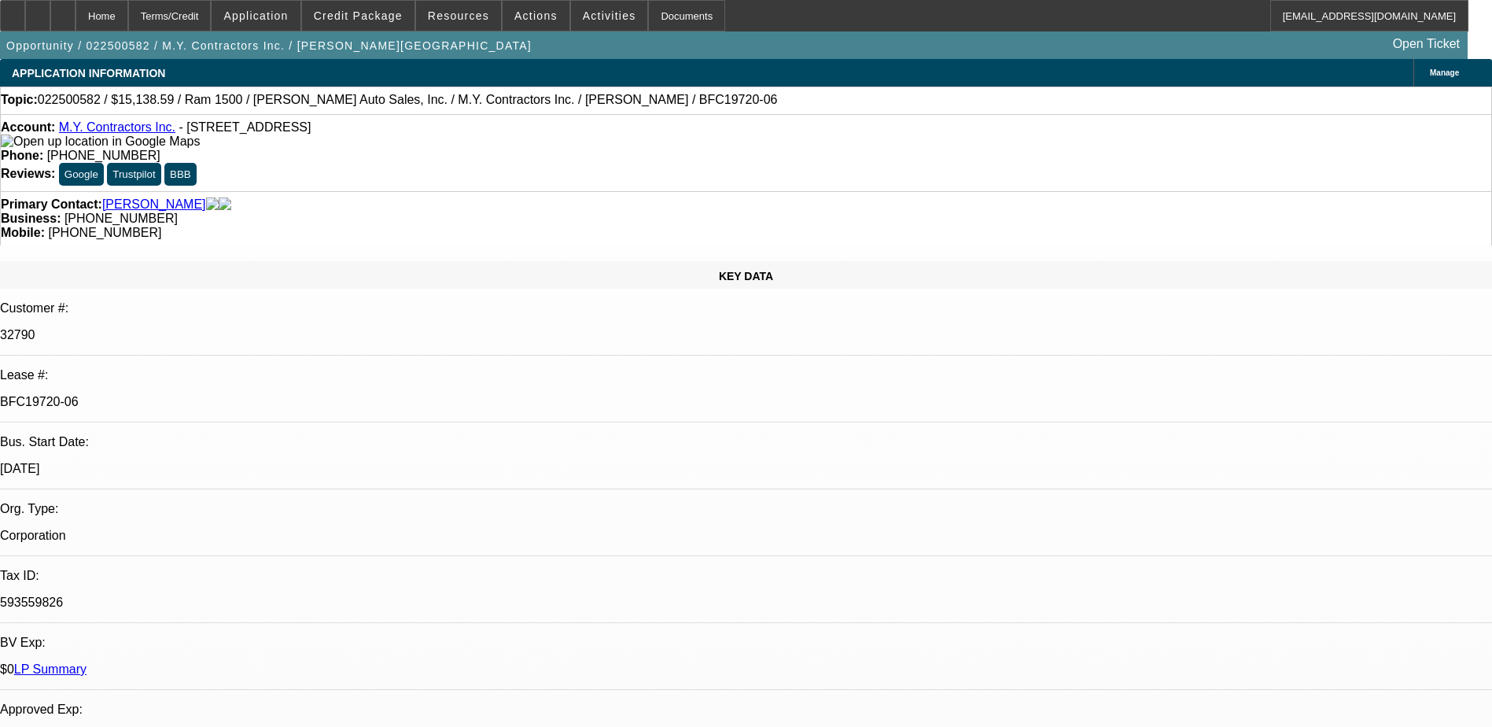
select select "0"
select select "1"
select select "3"
select select "6"
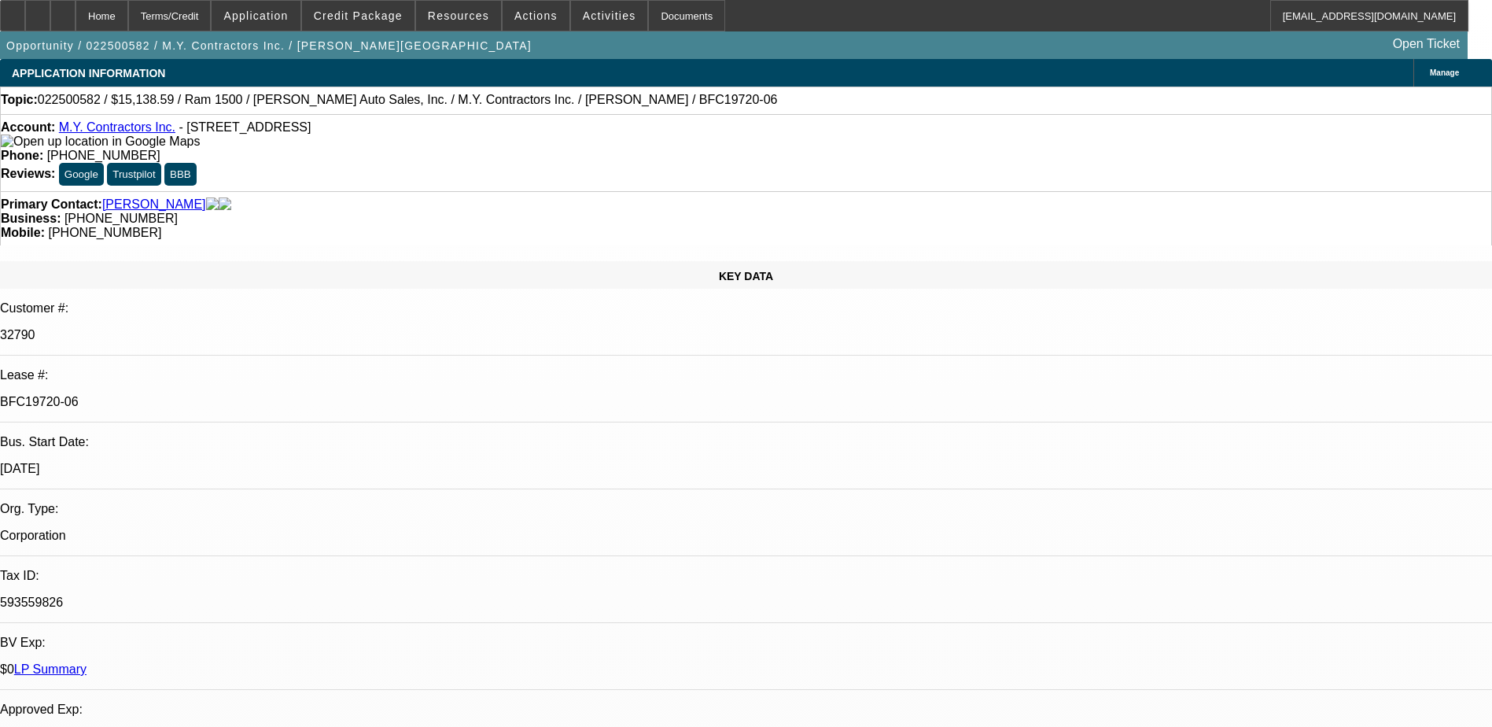
select select "1"
select select "3"
select select "6"
select select "1"
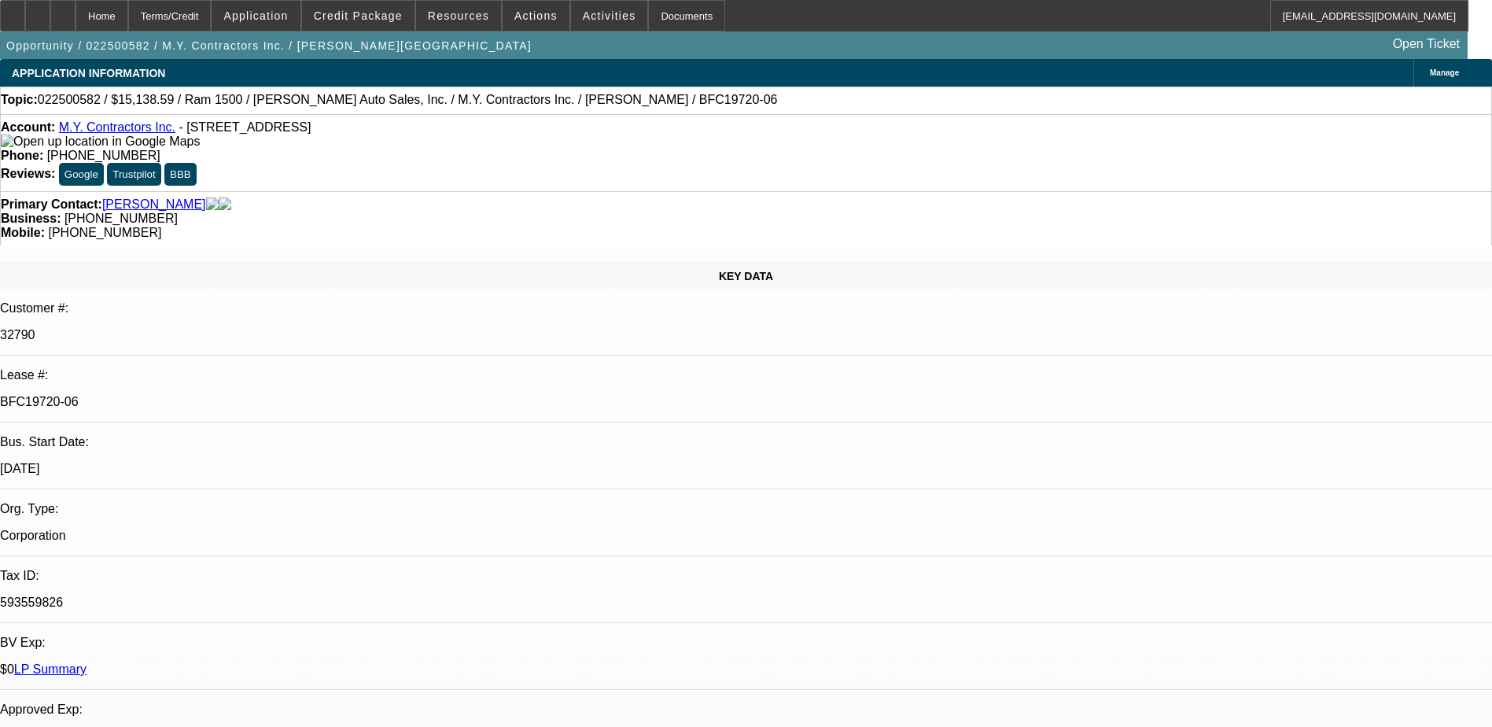
select select "6"
select select "1"
select select "6"
drag, startPoint x: 860, startPoint y: 176, endPoint x: 789, endPoint y: 181, distance: 71.0
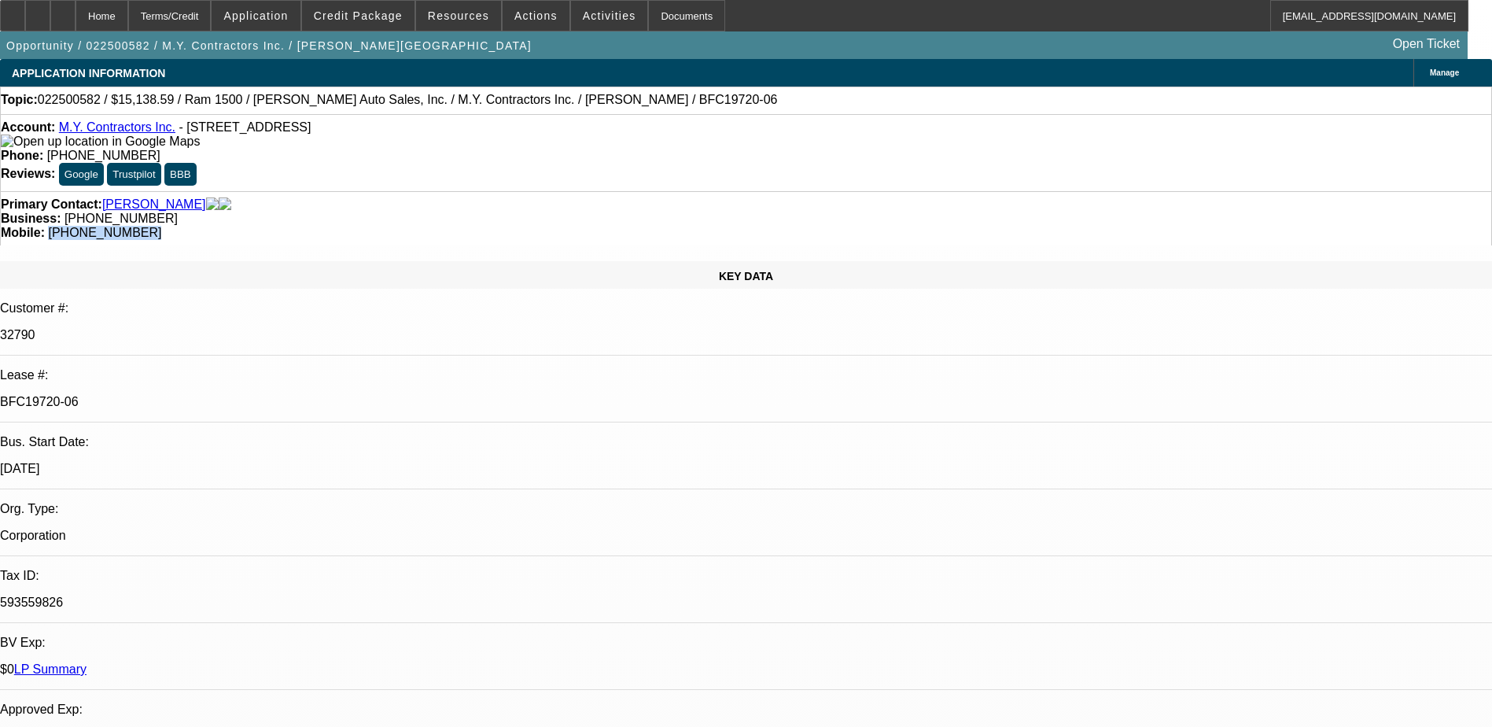
click at [789, 191] on div "Primary Contact: Bell, Janice Business: (904) 665-0003 Mobile: (904) 207-2688" at bounding box center [746, 218] width 1492 height 54
copy span "(904) 207-2688"
click at [791, 191] on div "Primary Contact: Bell, Janice Business: (904) 665-0003 Mobile: (904) 207-2688" at bounding box center [746, 218] width 1492 height 54
click at [332, 261] on div "KEY DATA Customer #: 32790 Lease #: BFC19720-06 Bus. Start Date: 9/1/11 Org. Ty…" at bounding box center [746, 653] width 1492 height 784
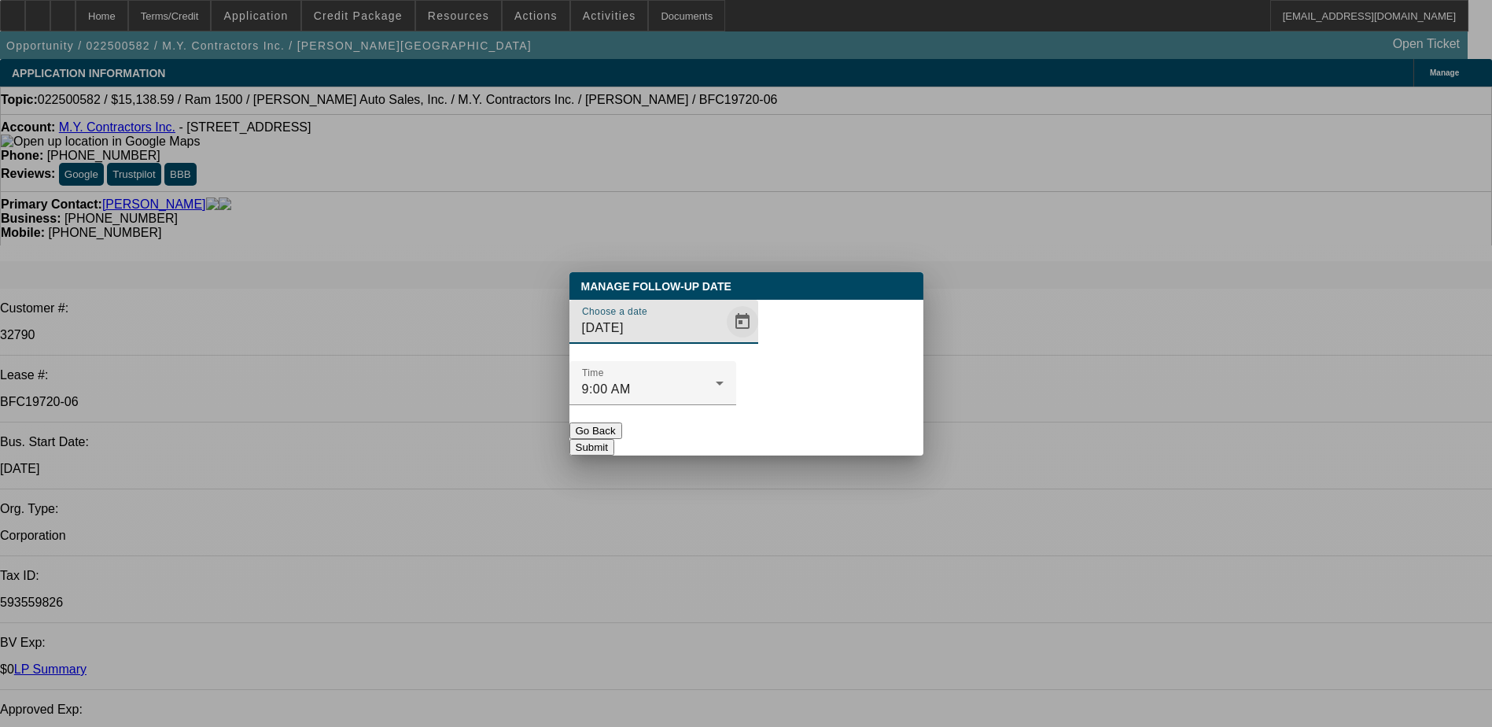
click at [724, 341] on span "Open calendar" at bounding box center [743, 322] width 38 height 38
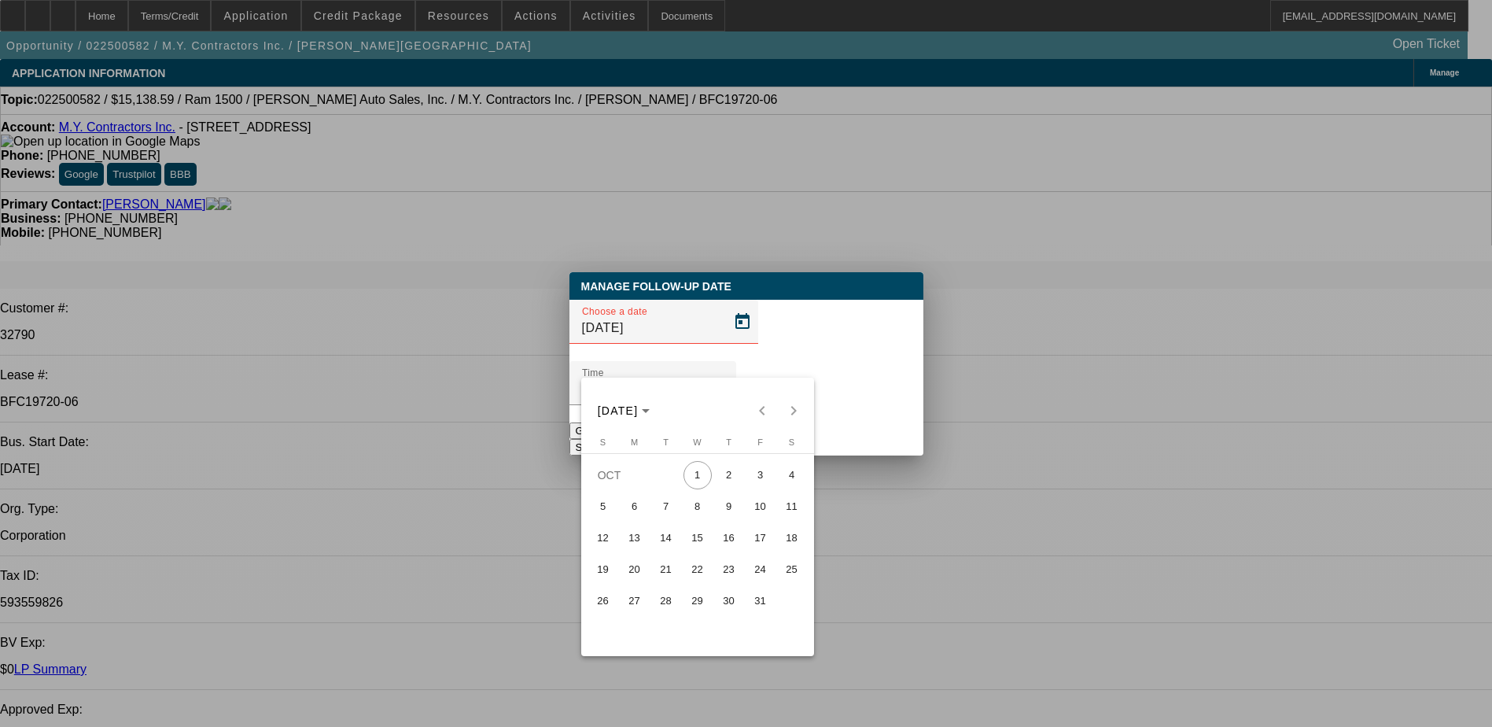
click at [761, 489] on span "3" at bounding box center [761, 475] width 28 height 28
type input "10/3/2025"
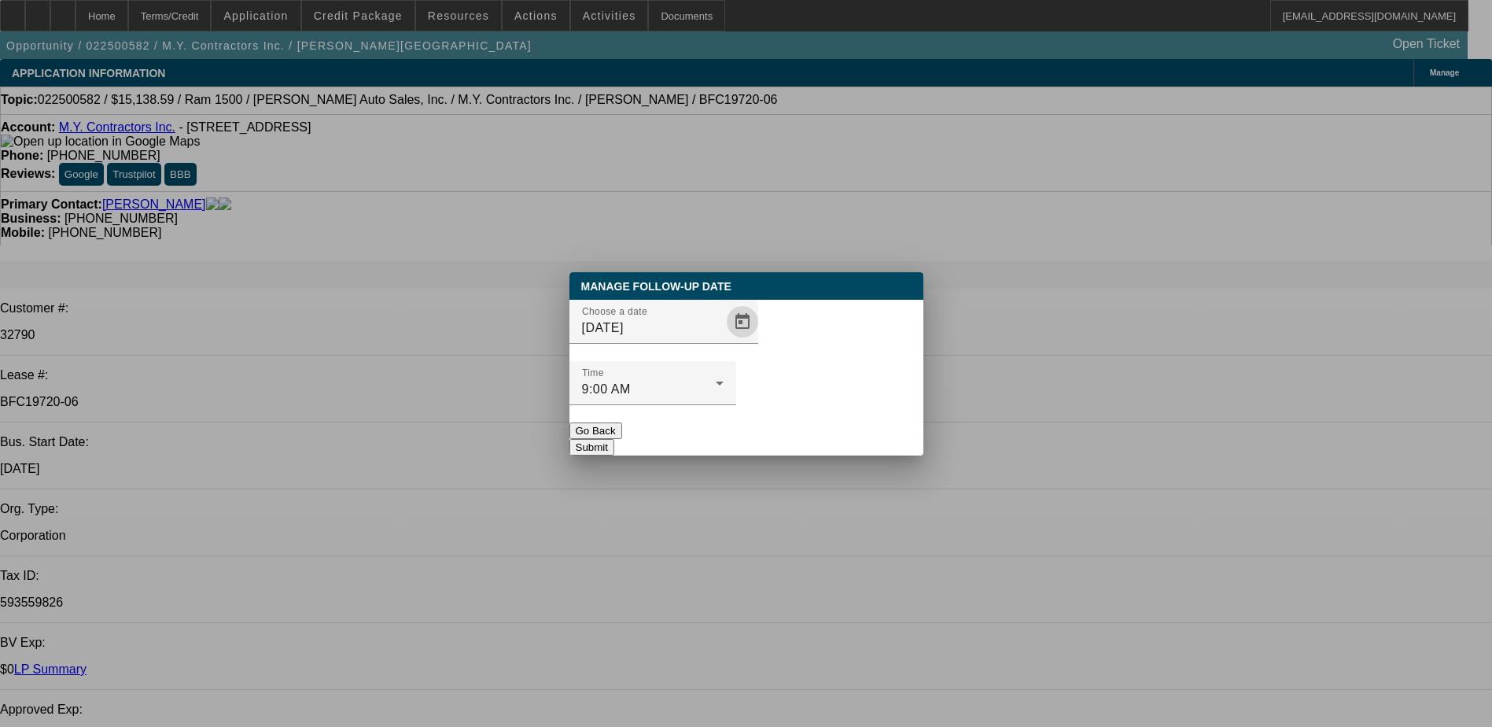
click at [614, 439] on button "Submit" at bounding box center [592, 447] width 45 height 17
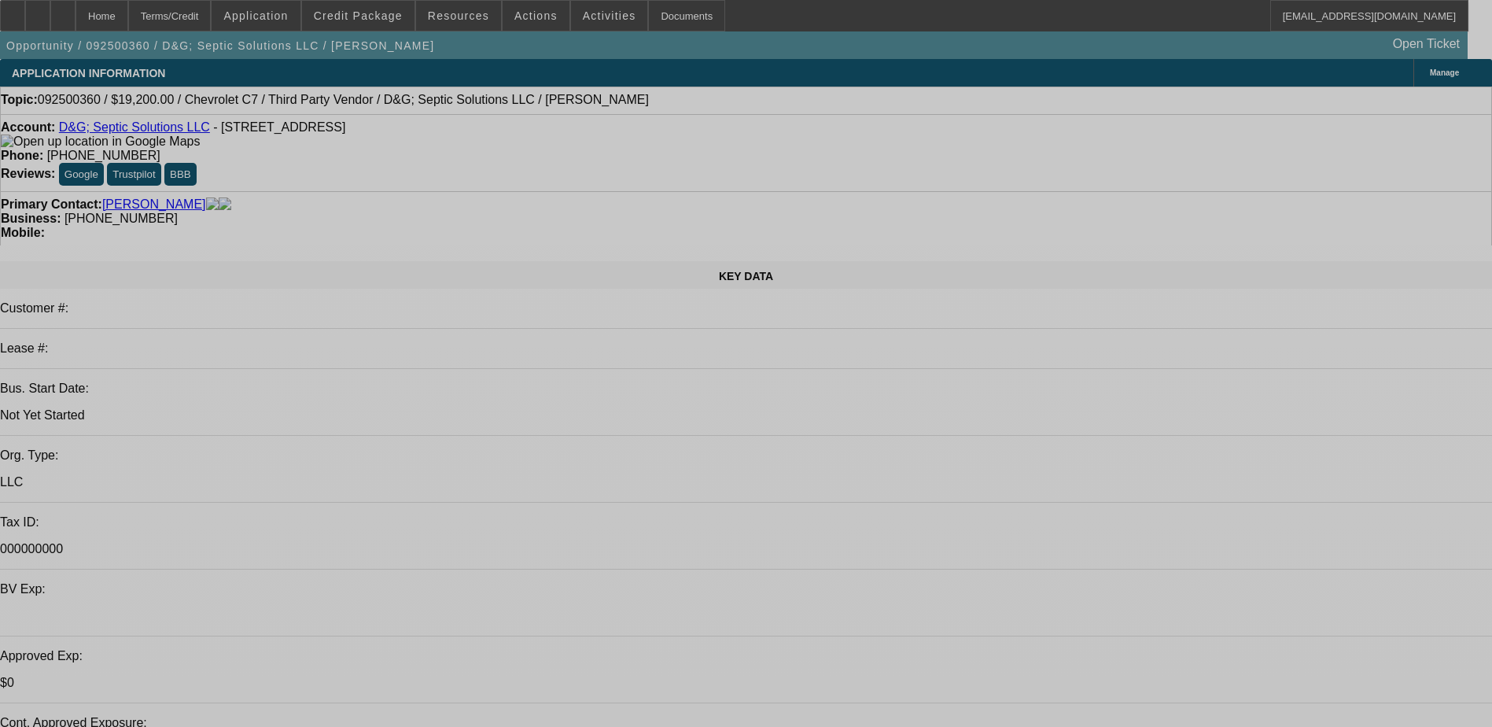
select select "0.2"
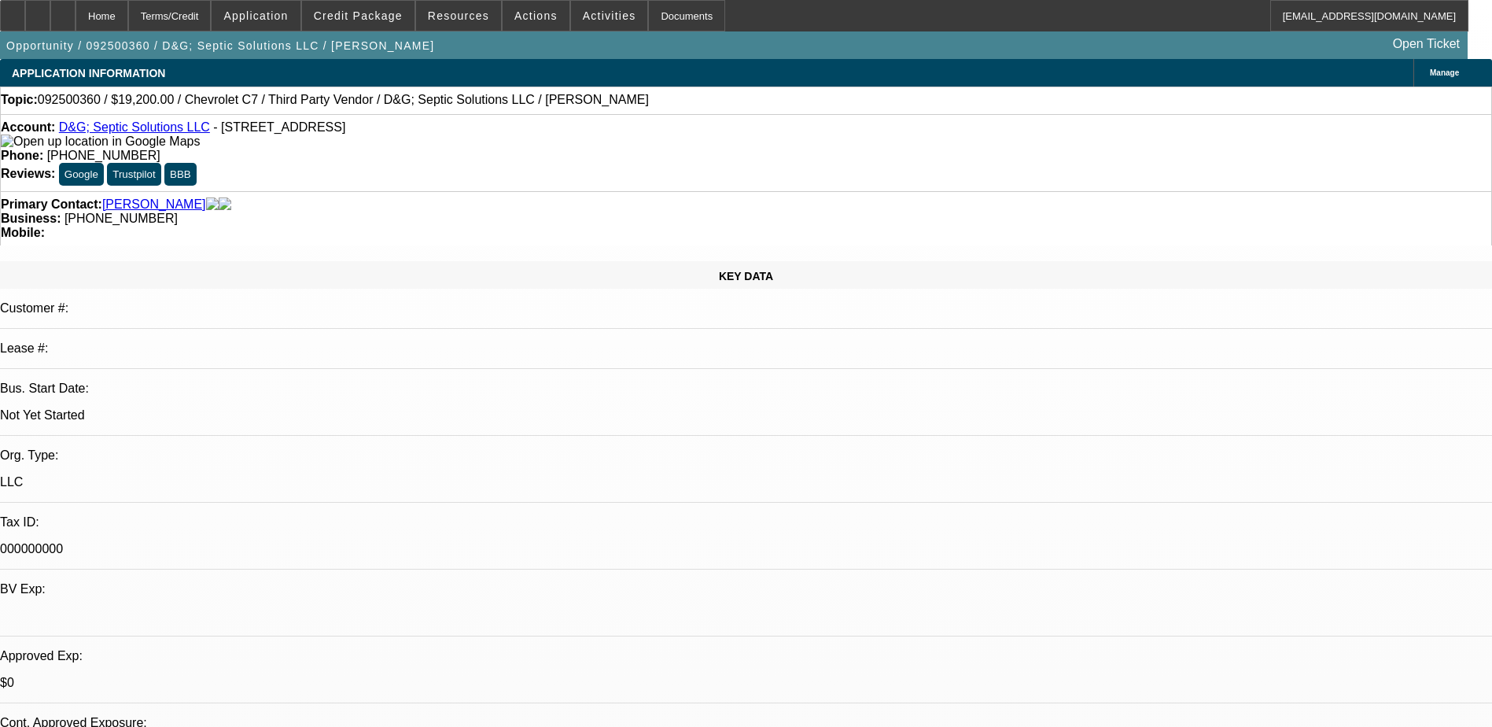
select select "2"
select select "0.1"
select select "0.2"
select select "2"
select select "0.1"
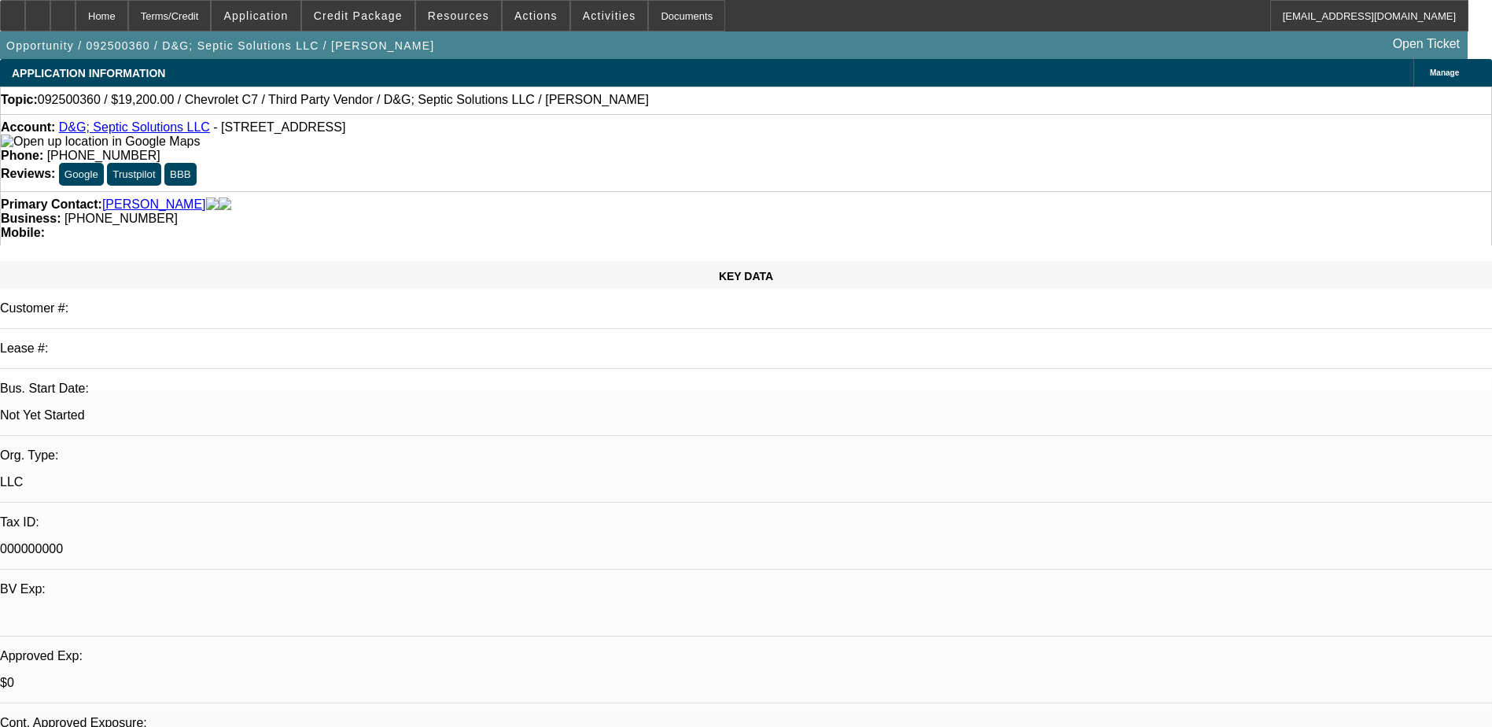
select select "0.2"
select select "2"
select select "0.1"
select select "0.2"
select select "2"
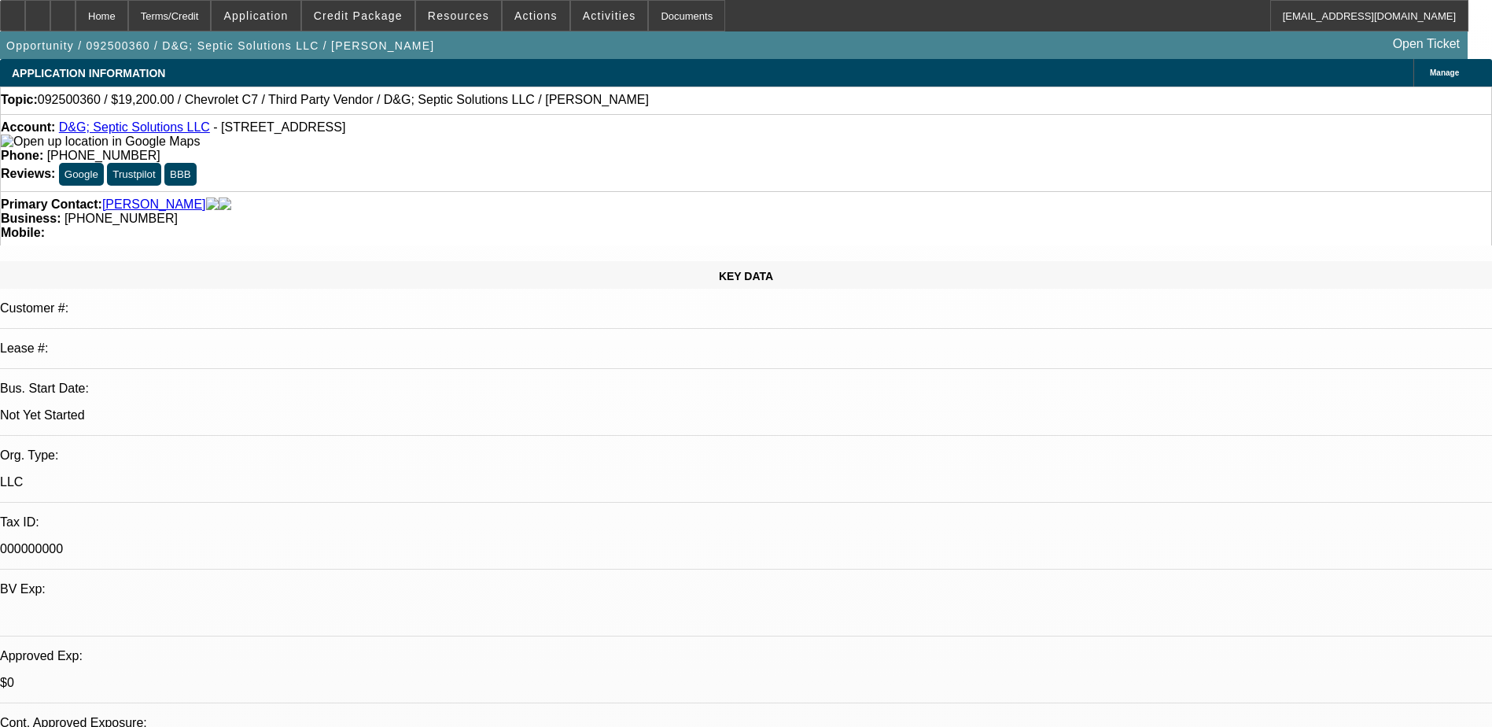
select select "0"
select select "1"
select select "2"
select select "4"
select select "1"
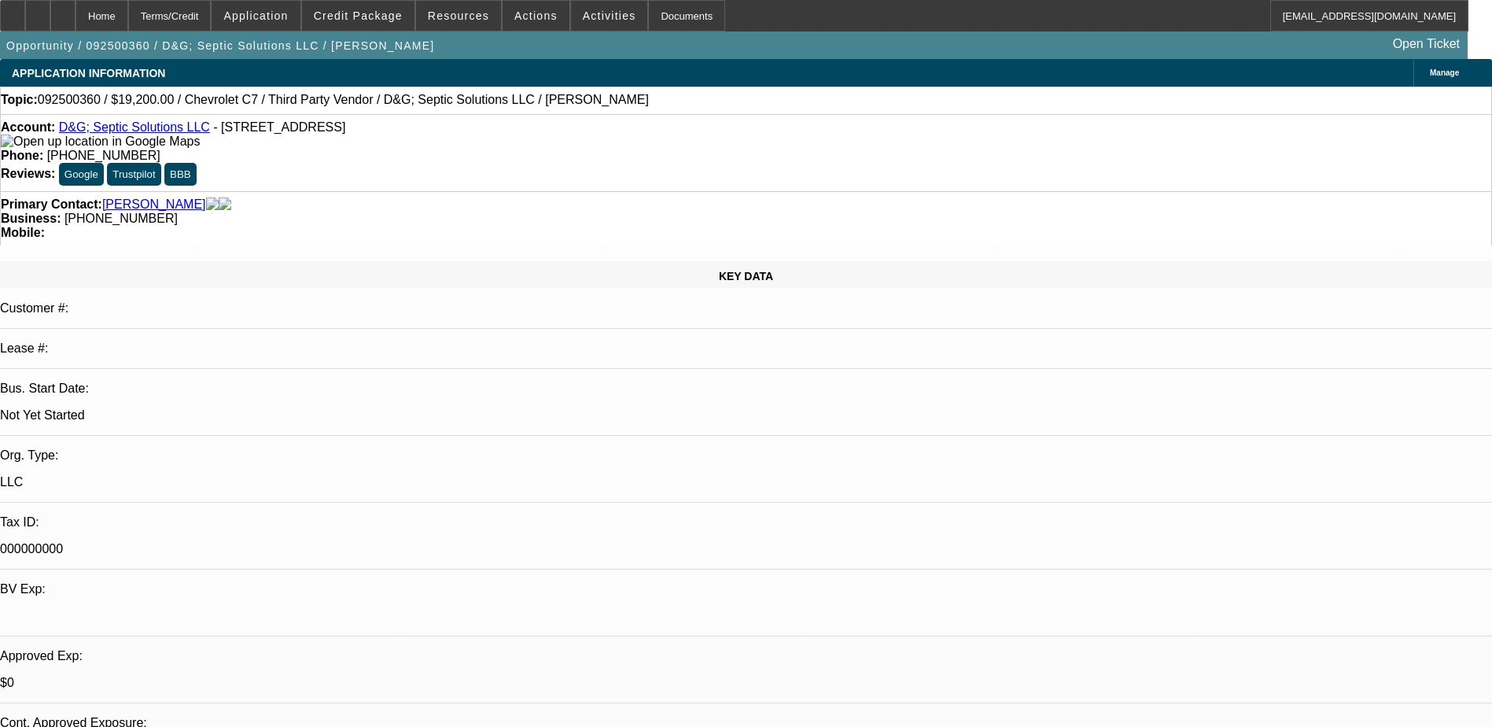
select select "2"
select select "4"
select select "1"
select select "2"
select select "4"
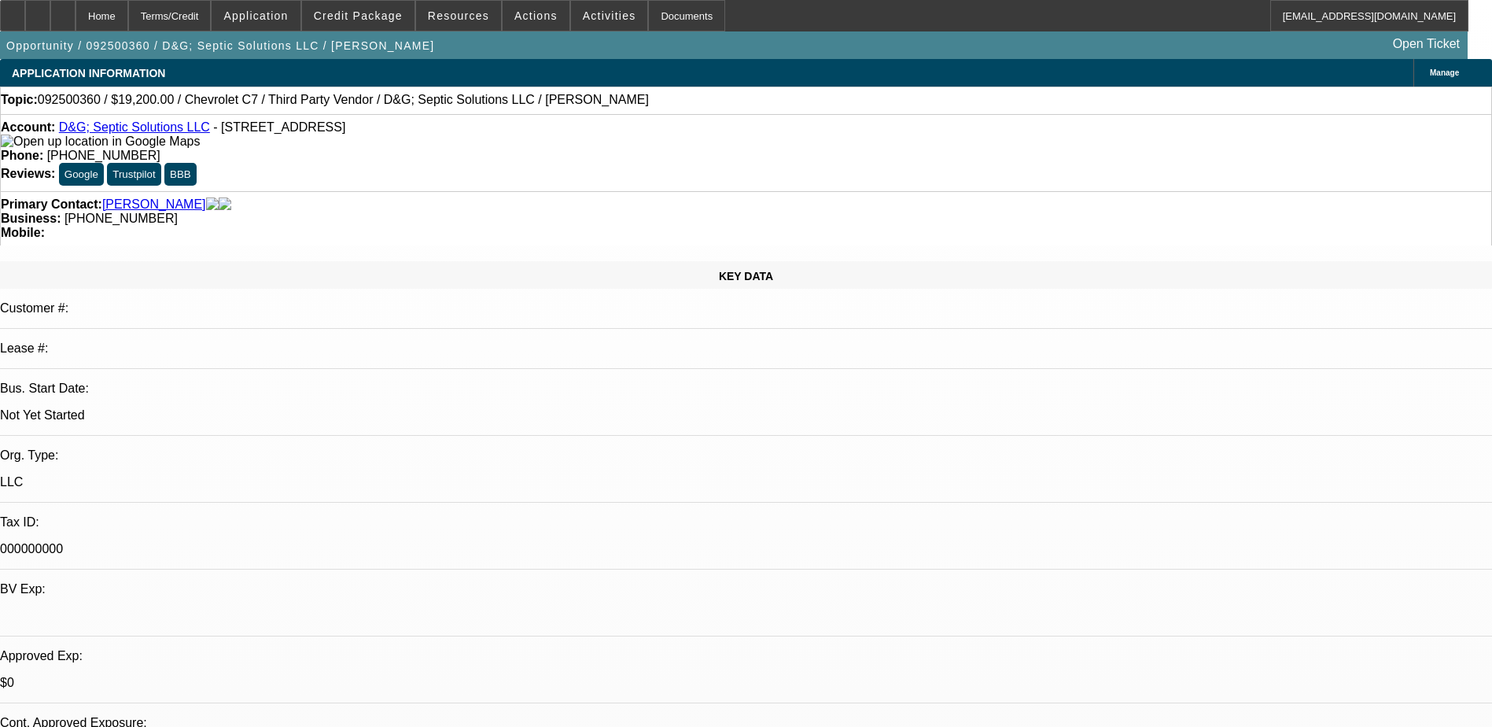
select select "1"
select select "2"
select select "6"
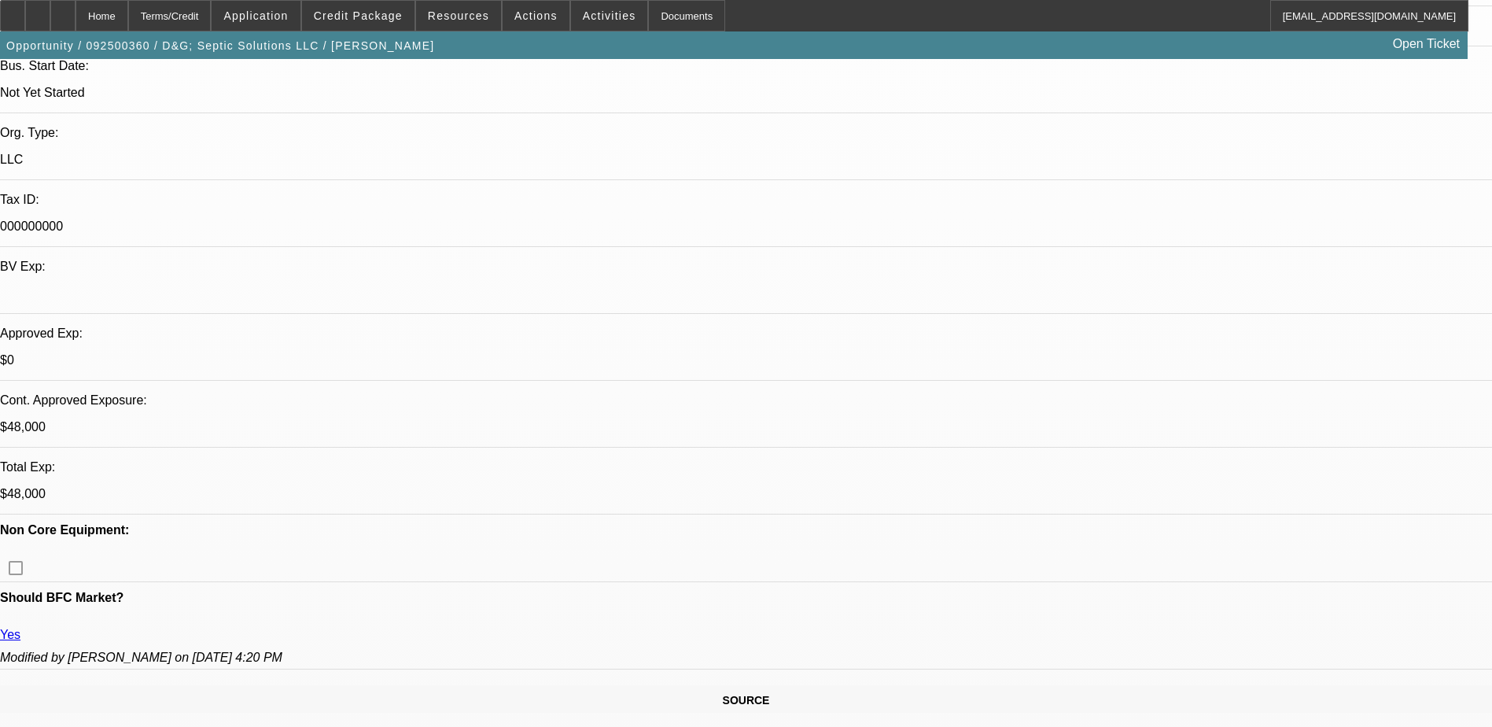
scroll to position [472, 0]
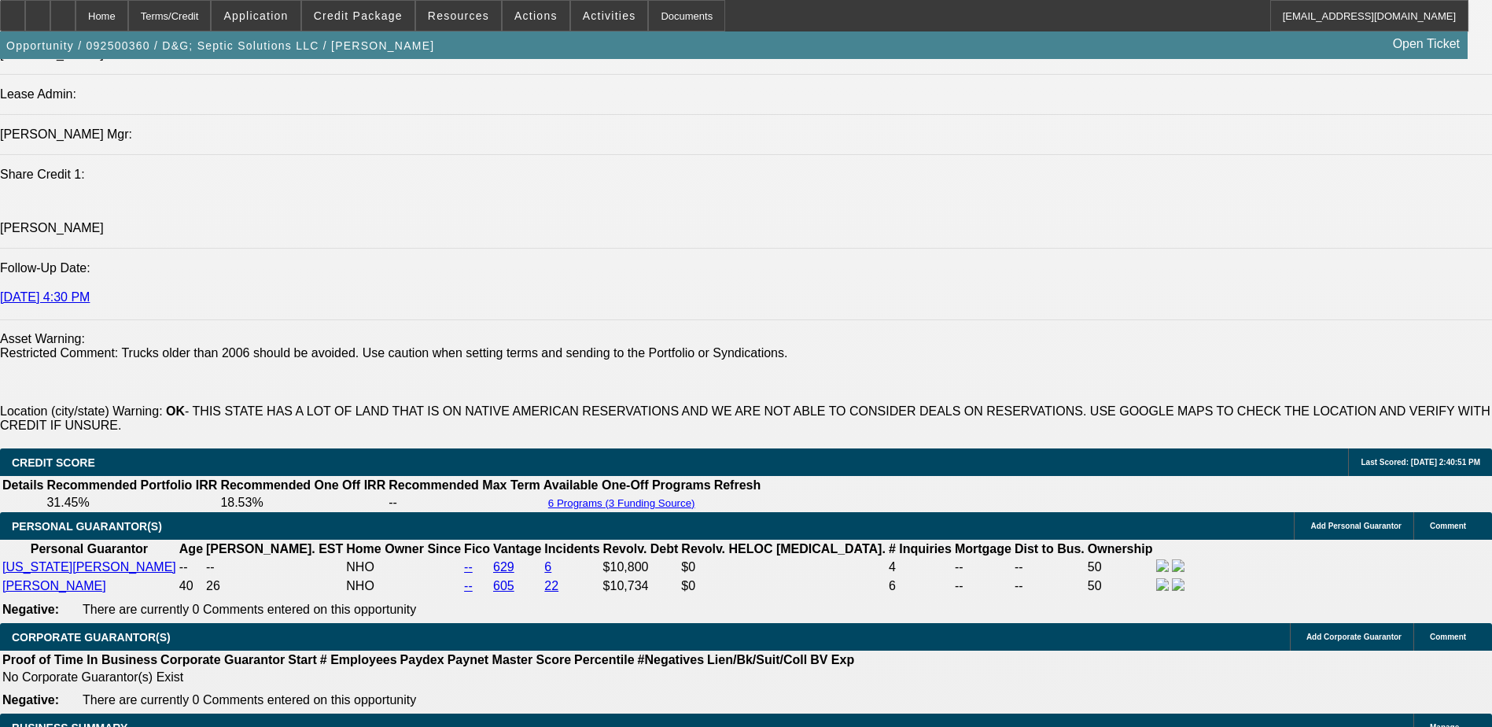
scroll to position [2281, 0]
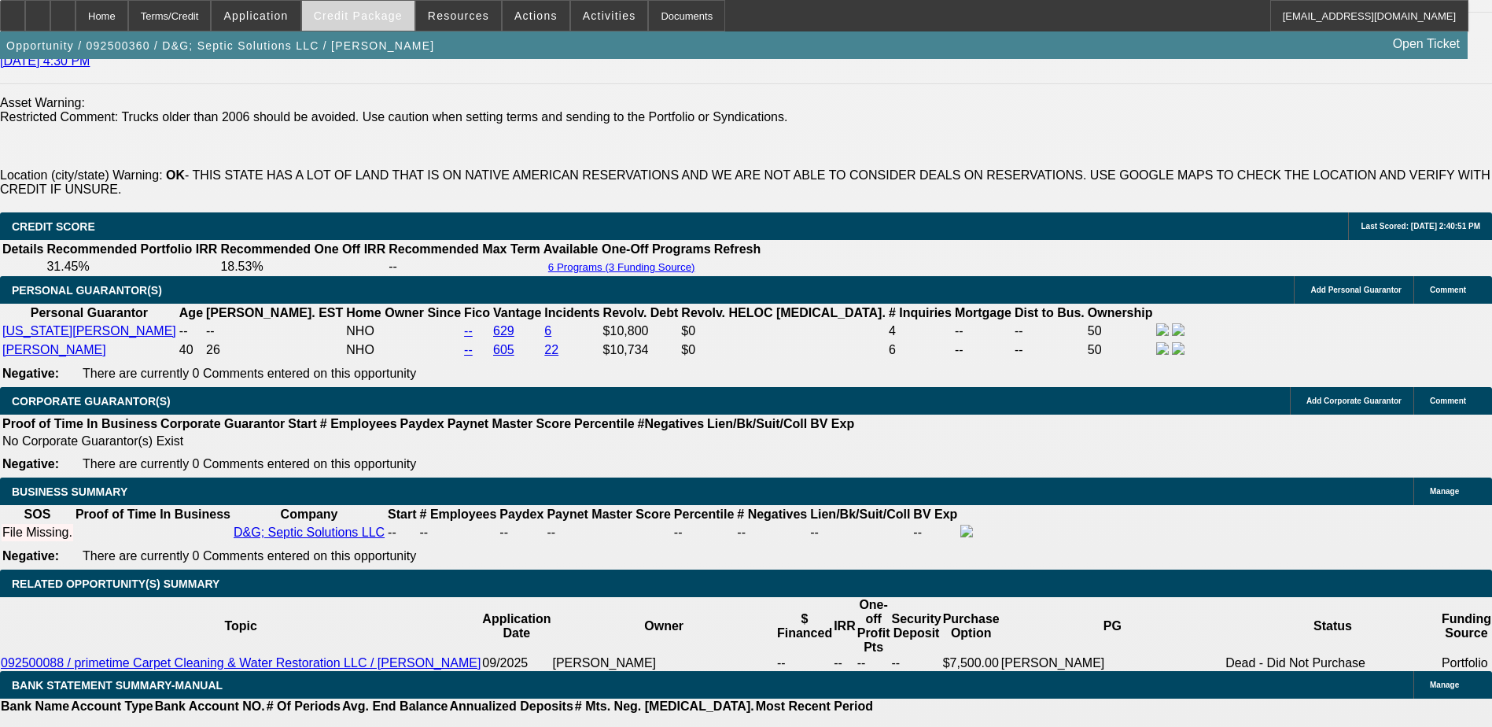
click at [375, 17] on span "Credit Package" at bounding box center [358, 15] width 89 height 13
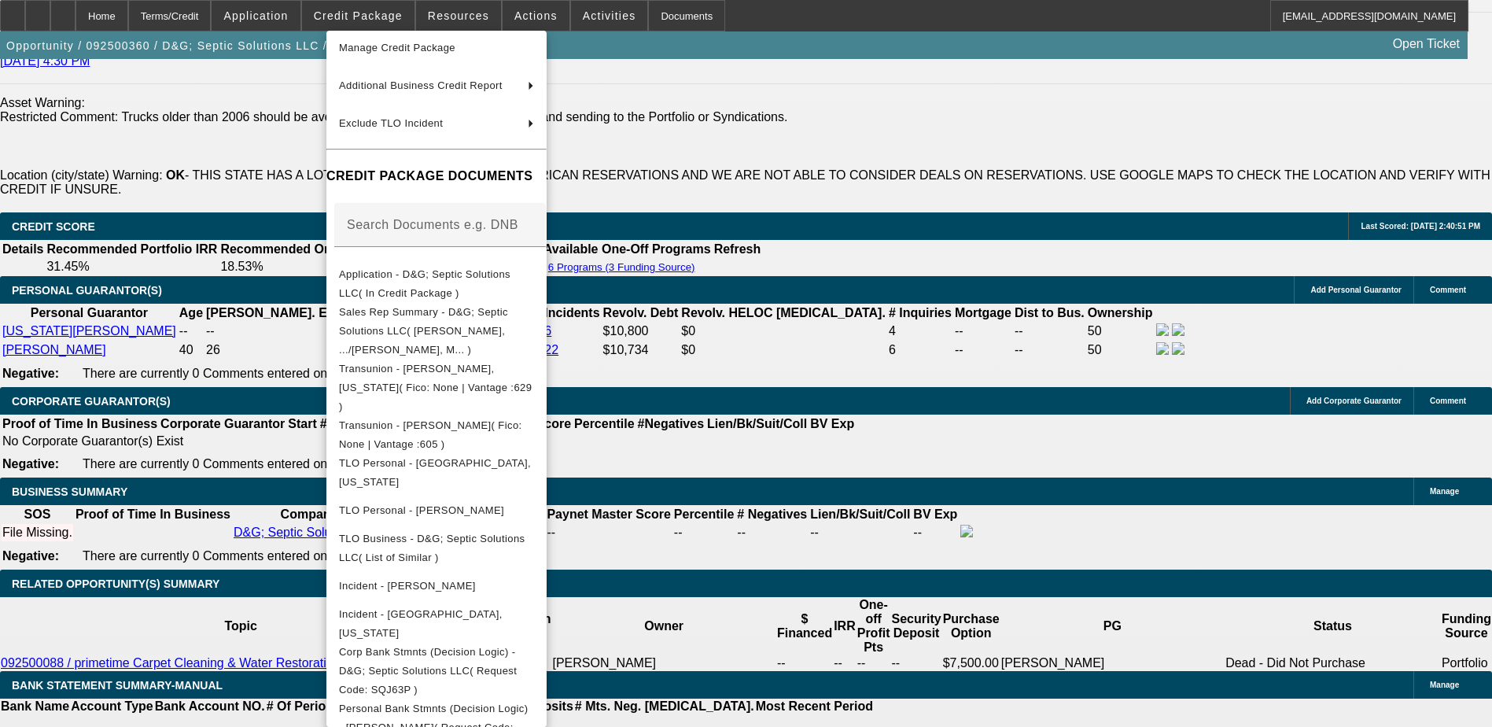
scroll to position [0, 0]
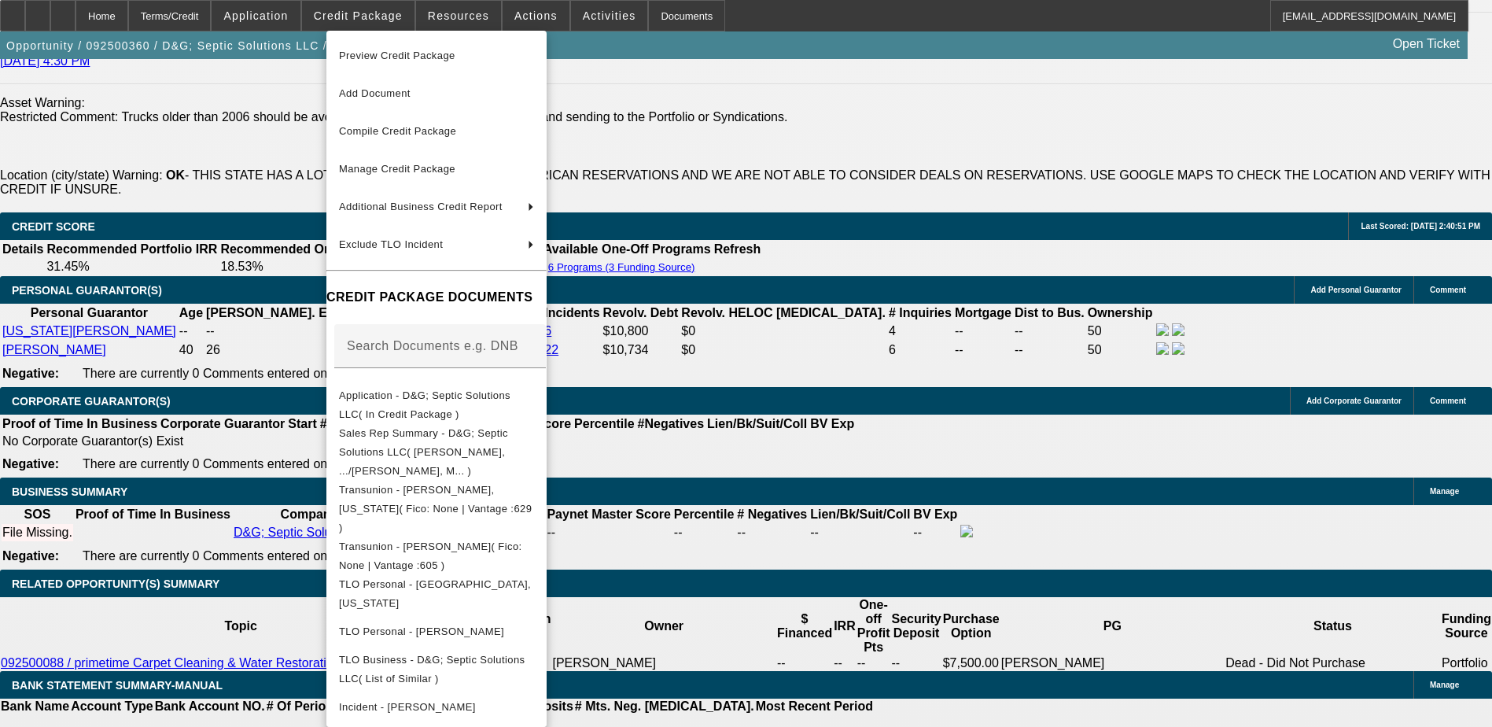
click at [850, 385] on div at bounding box center [746, 363] width 1492 height 727
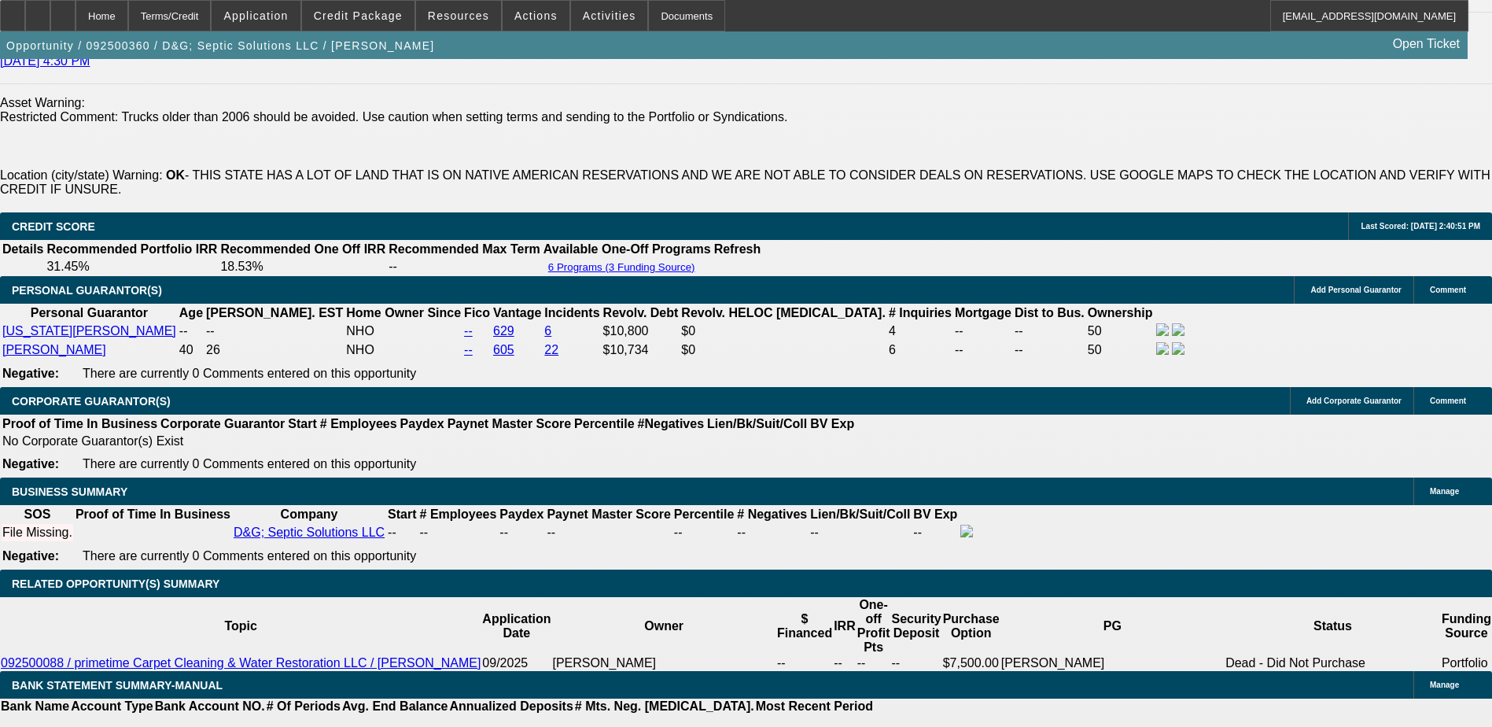
scroll to position [79, 0]
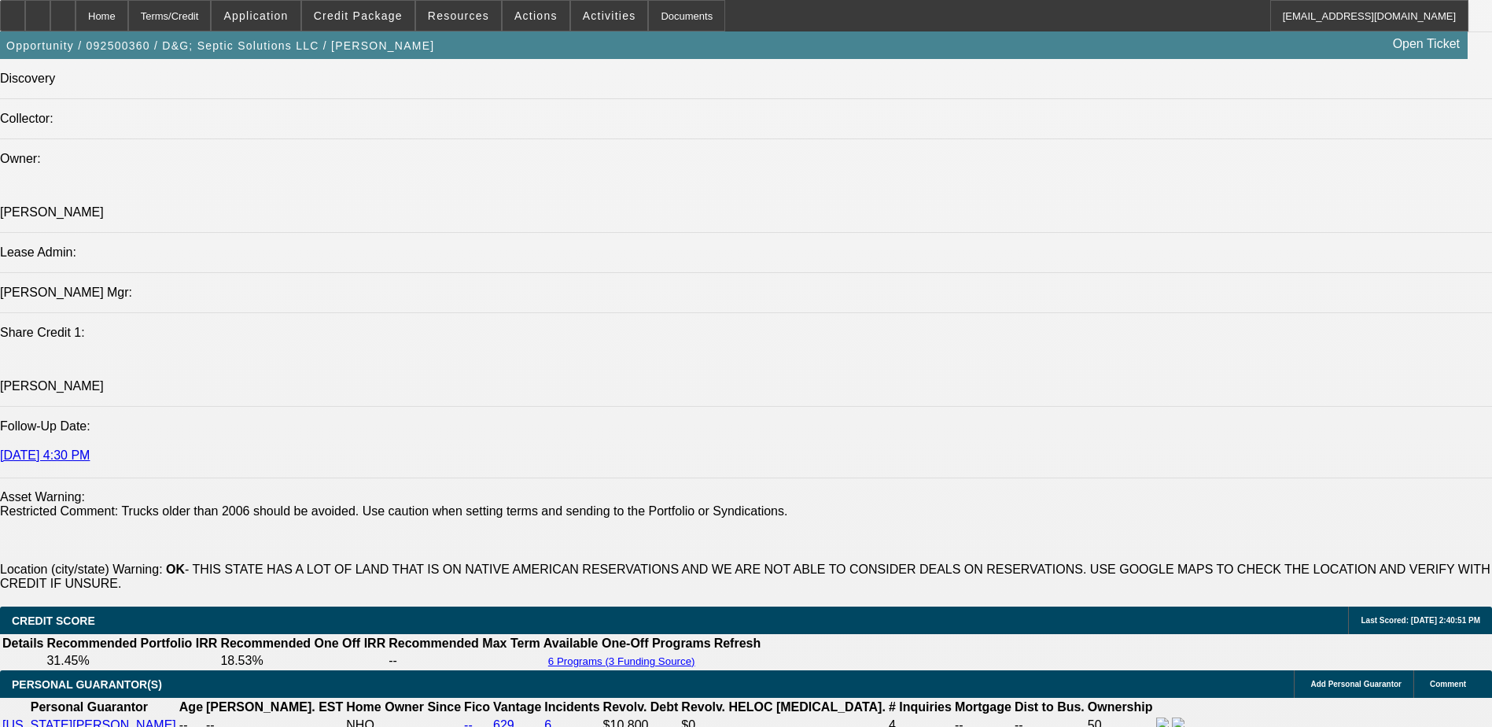
scroll to position [1809, 0]
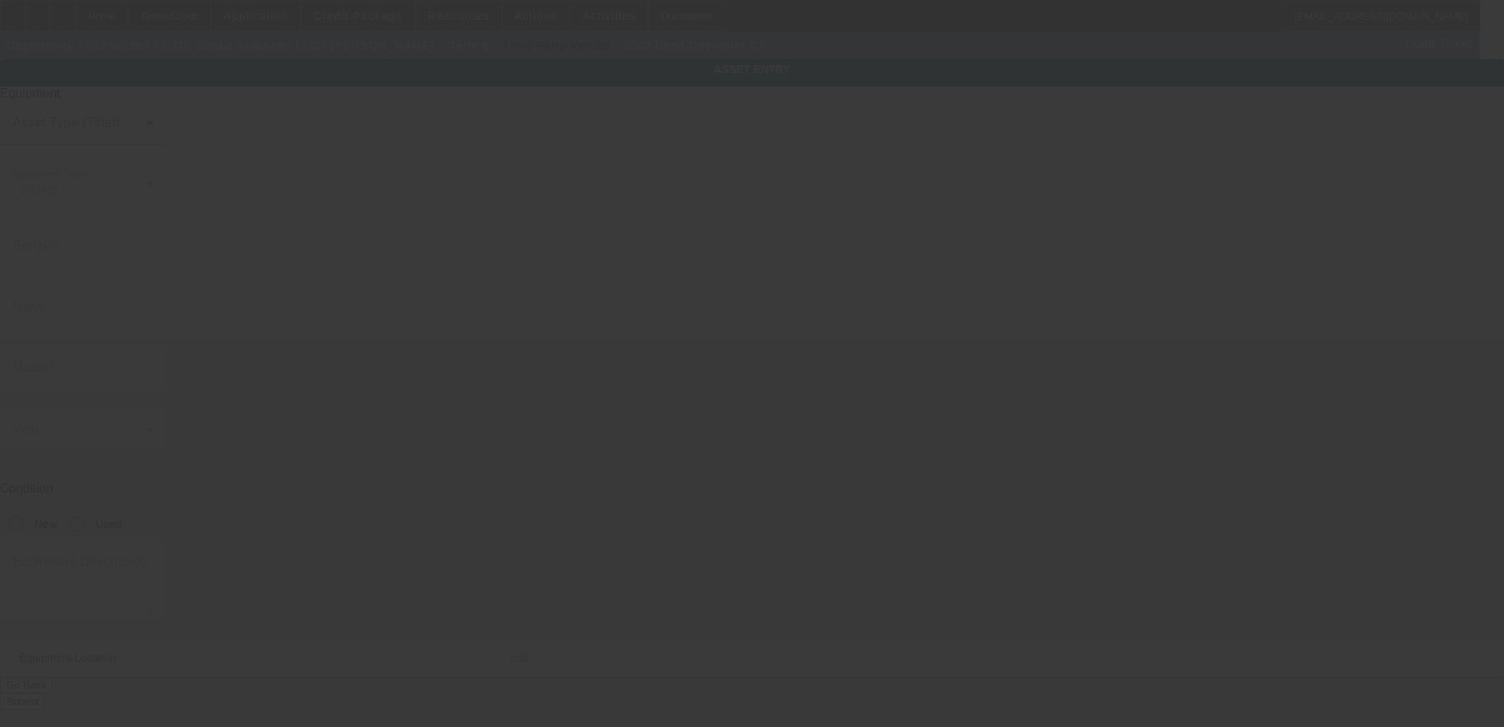
type input "[US_VEHICLE_IDENTIFICATION_NUMBER]"
type input "Chevrolet"
type input "C7"
radio input "true"
type textarea "Pumper Truck"
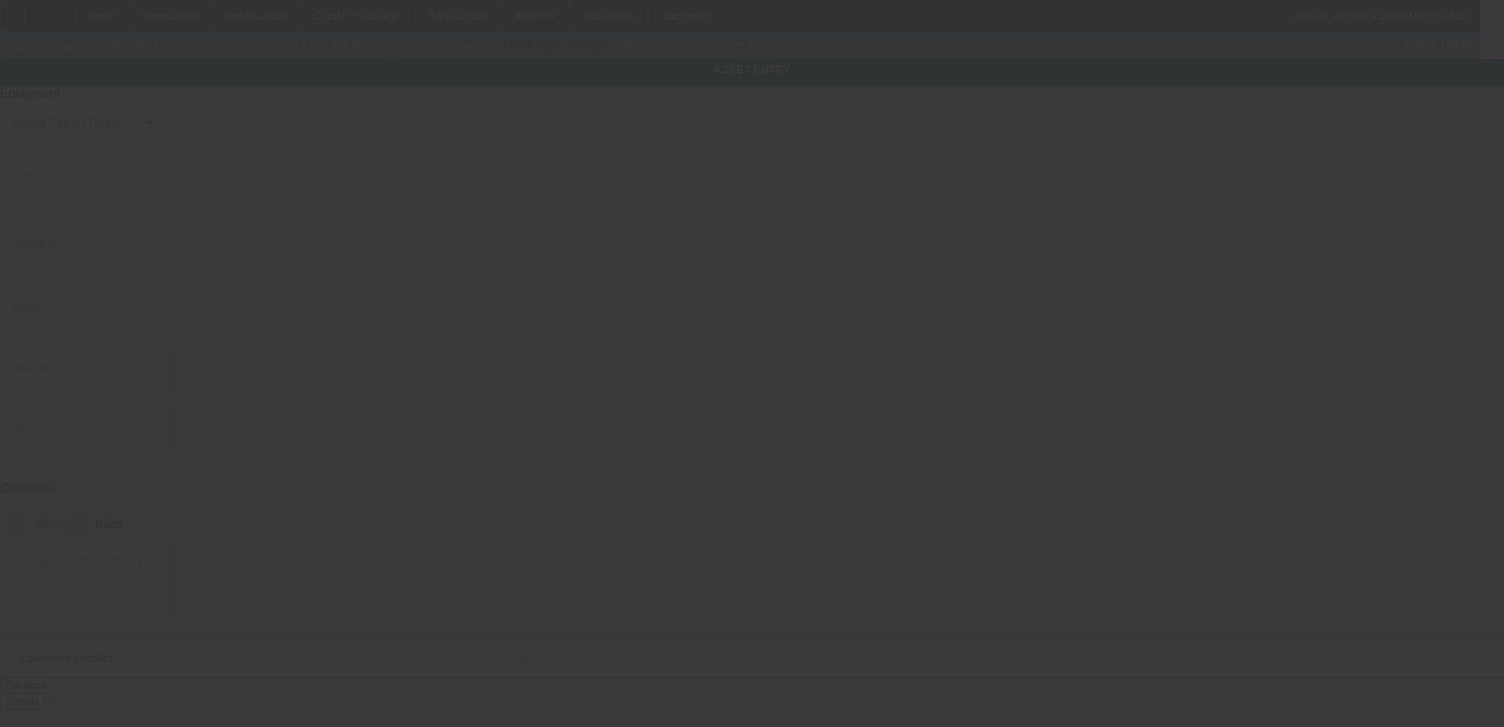
type input "[STREET_ADDRESS]"
type input "[GEOGRAPHIC_DATA]"
type input "74006"
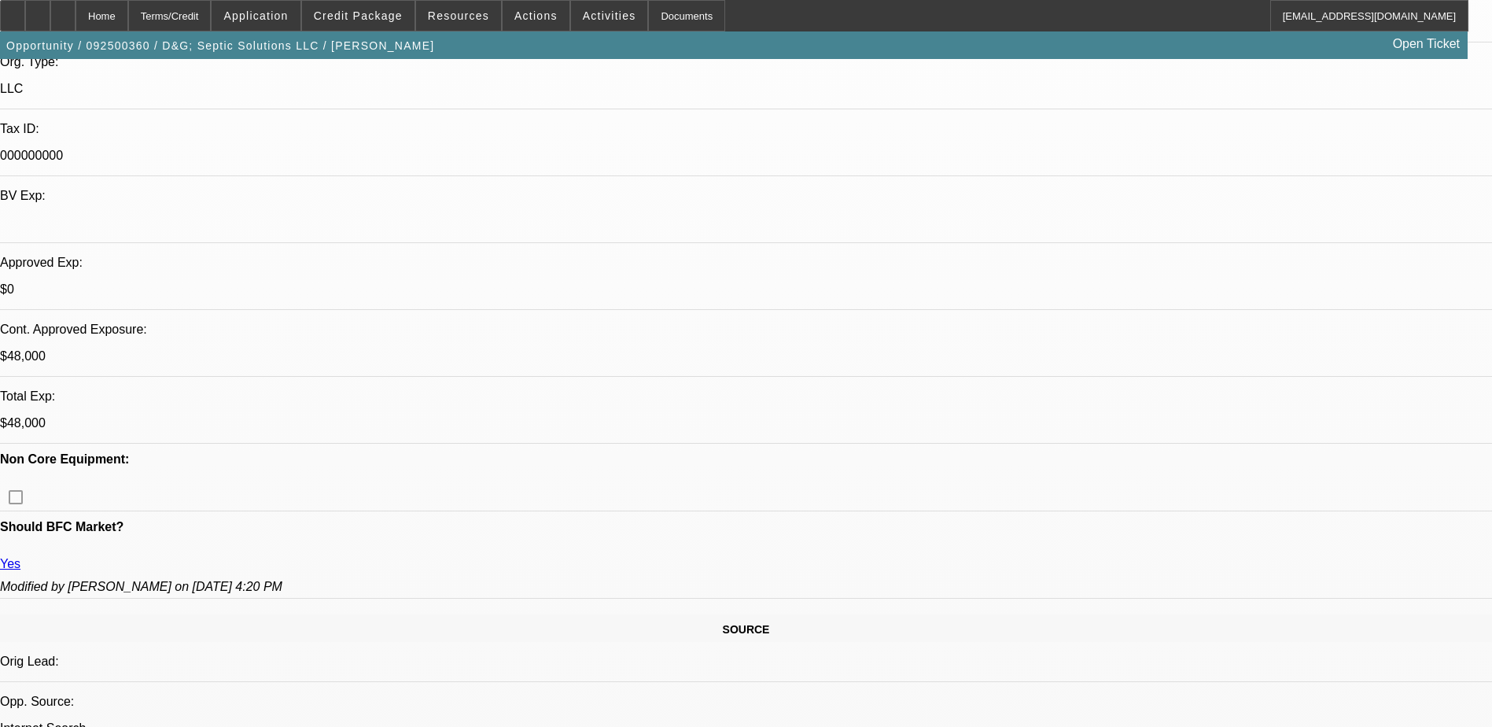
select select "0.2"
select select "2"
select select "0.1"
select select "4"
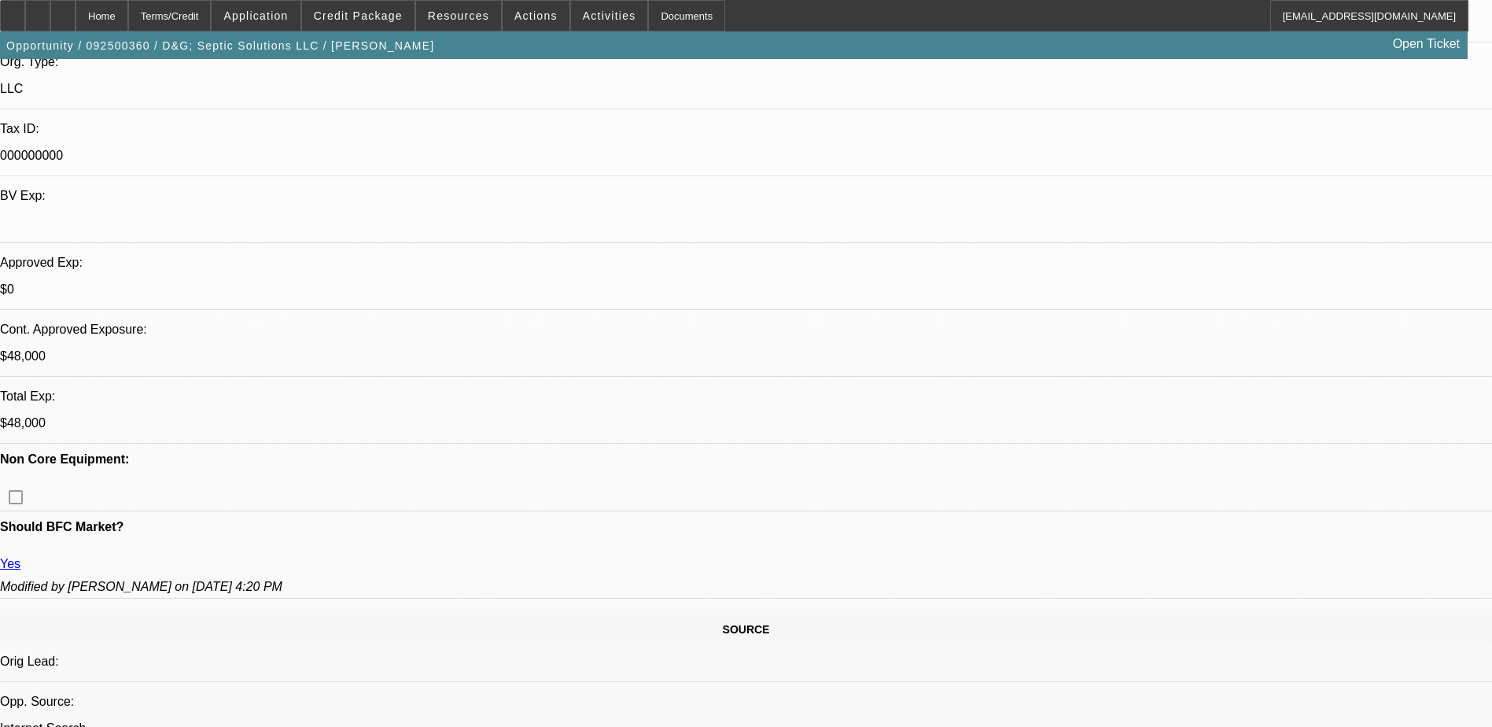
select select "0.2"
select select "2"
select select "0.1"
select select "4"
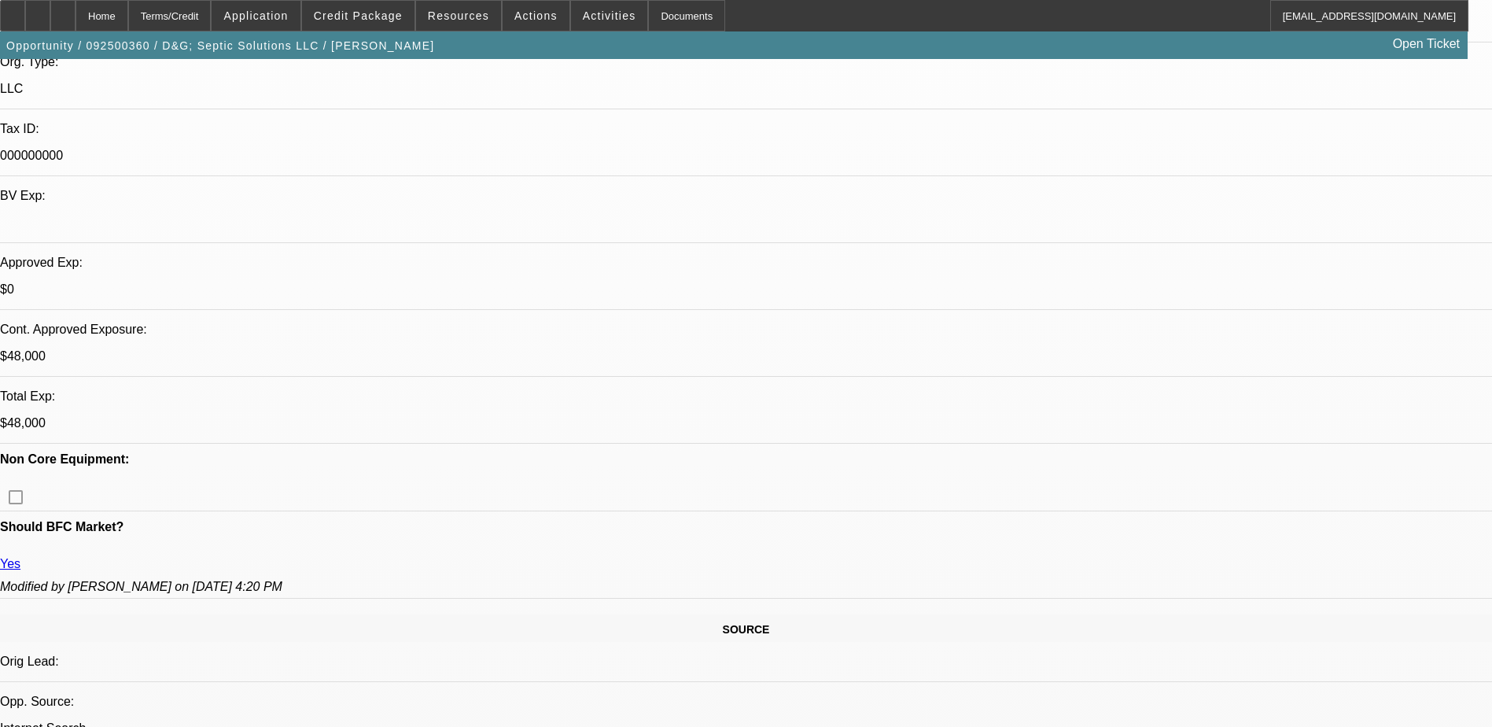
select select "0.2"
select select "2"
select select "0.1"
select select "4"
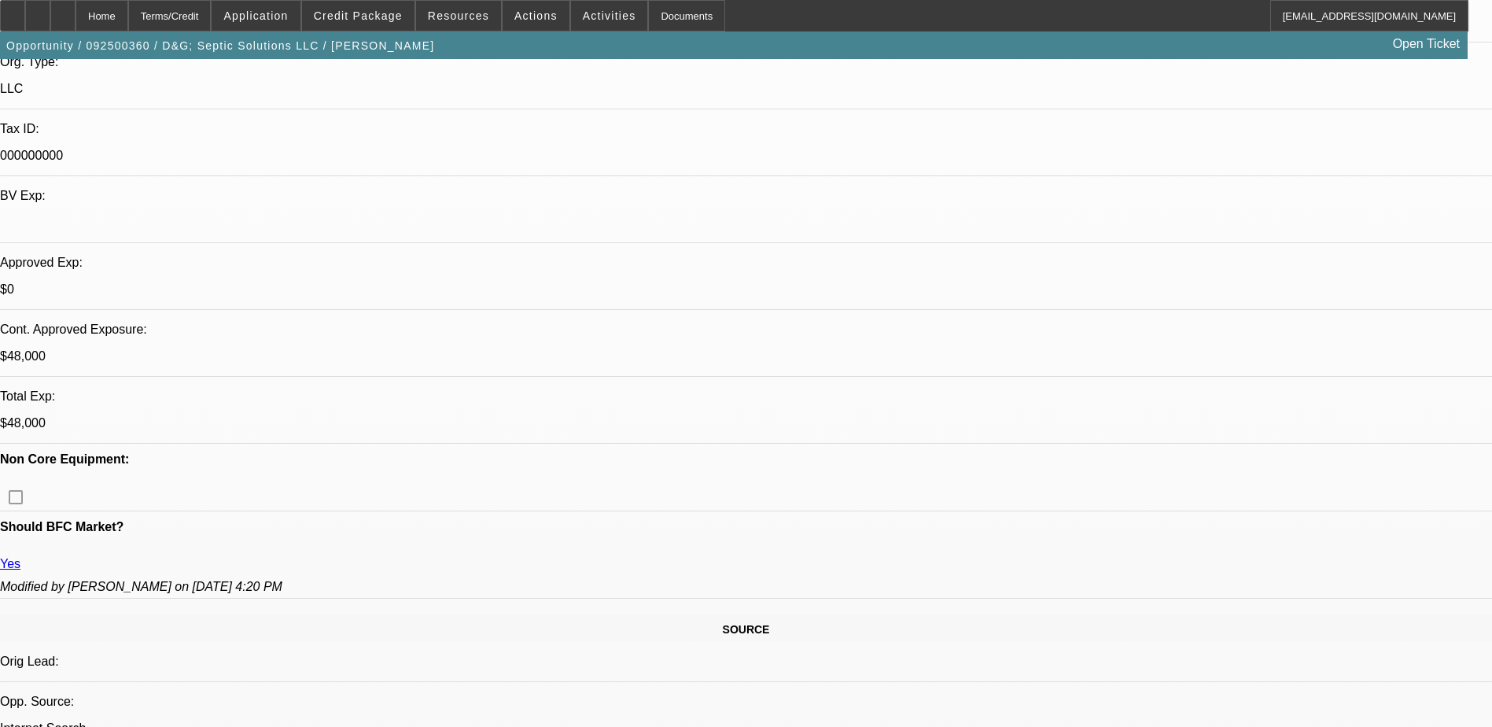
select select "0.2"
select select "2"
select select "0"
select select "6"
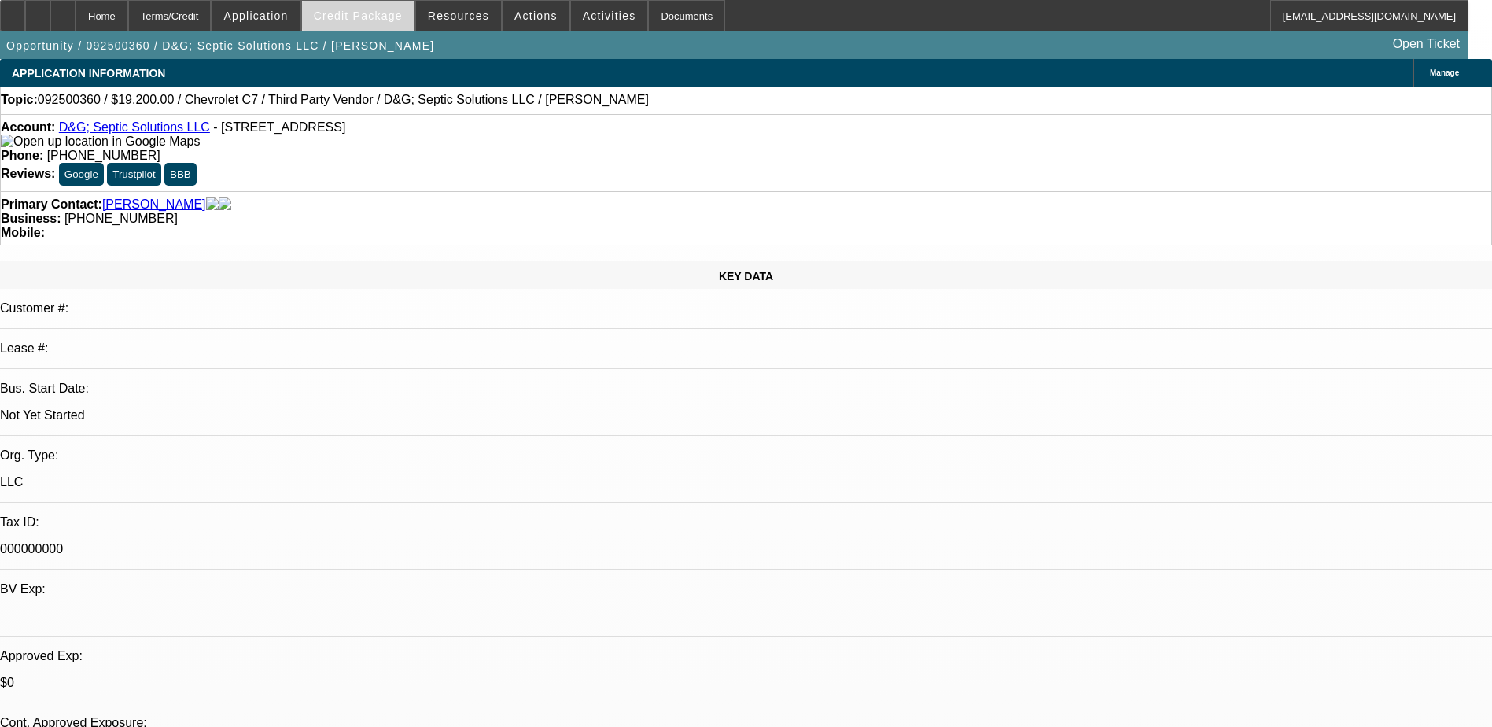
click at [348, 21] on span "Credit Package" at bounding box center [358, 15] width 89 height 13
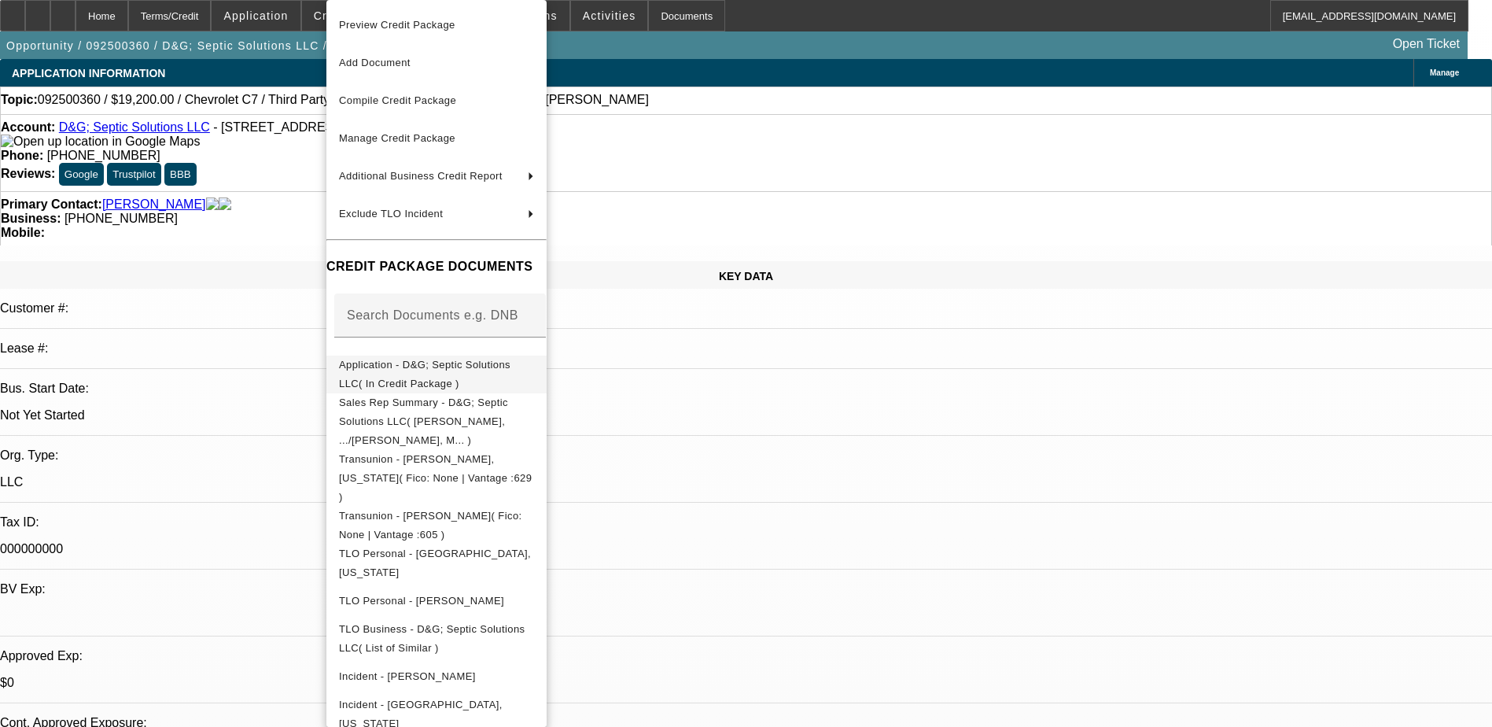
click at [507, 373] on span "Application - D&G; Septic Solutions LLC( In Credit Package )" at bounding box center [424, 374] width 171 height 31
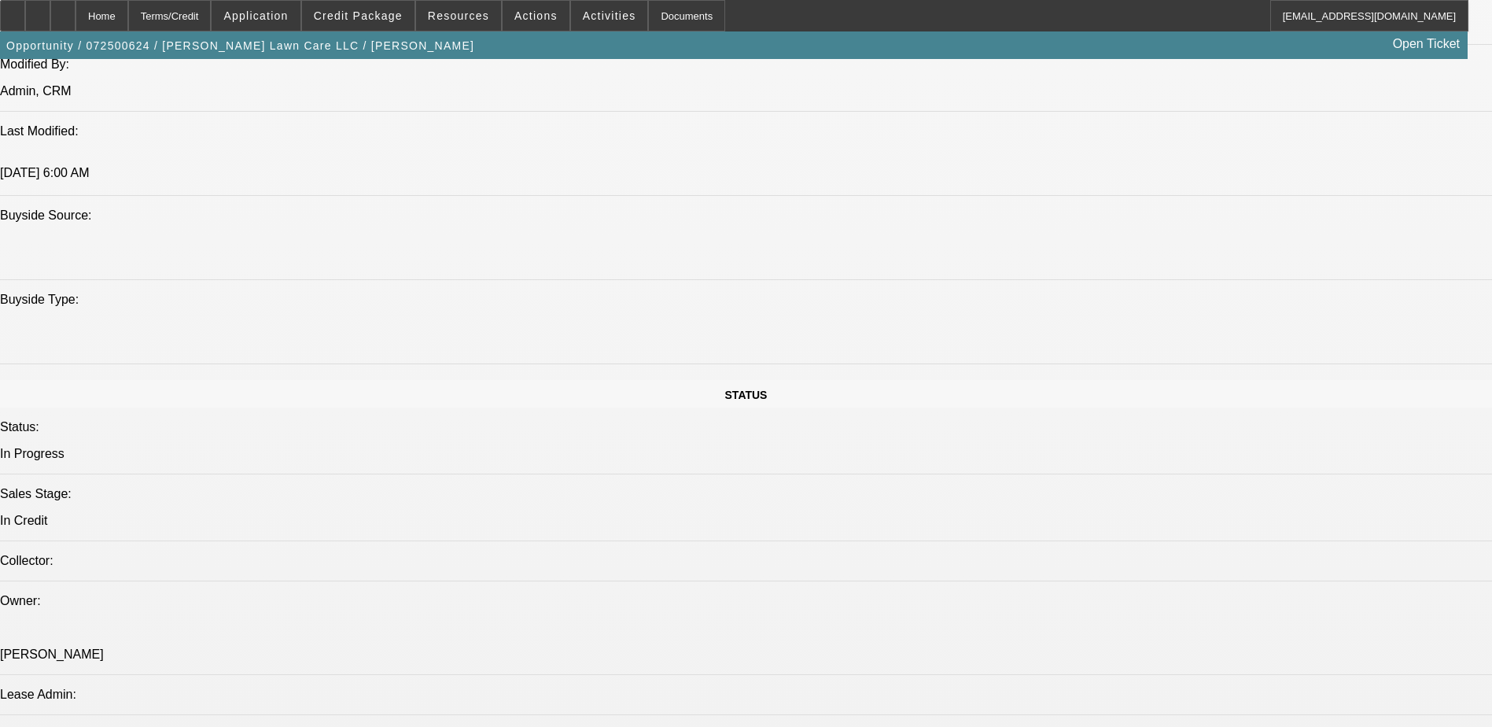
select select "0"
select select "0.1"
select select "0"
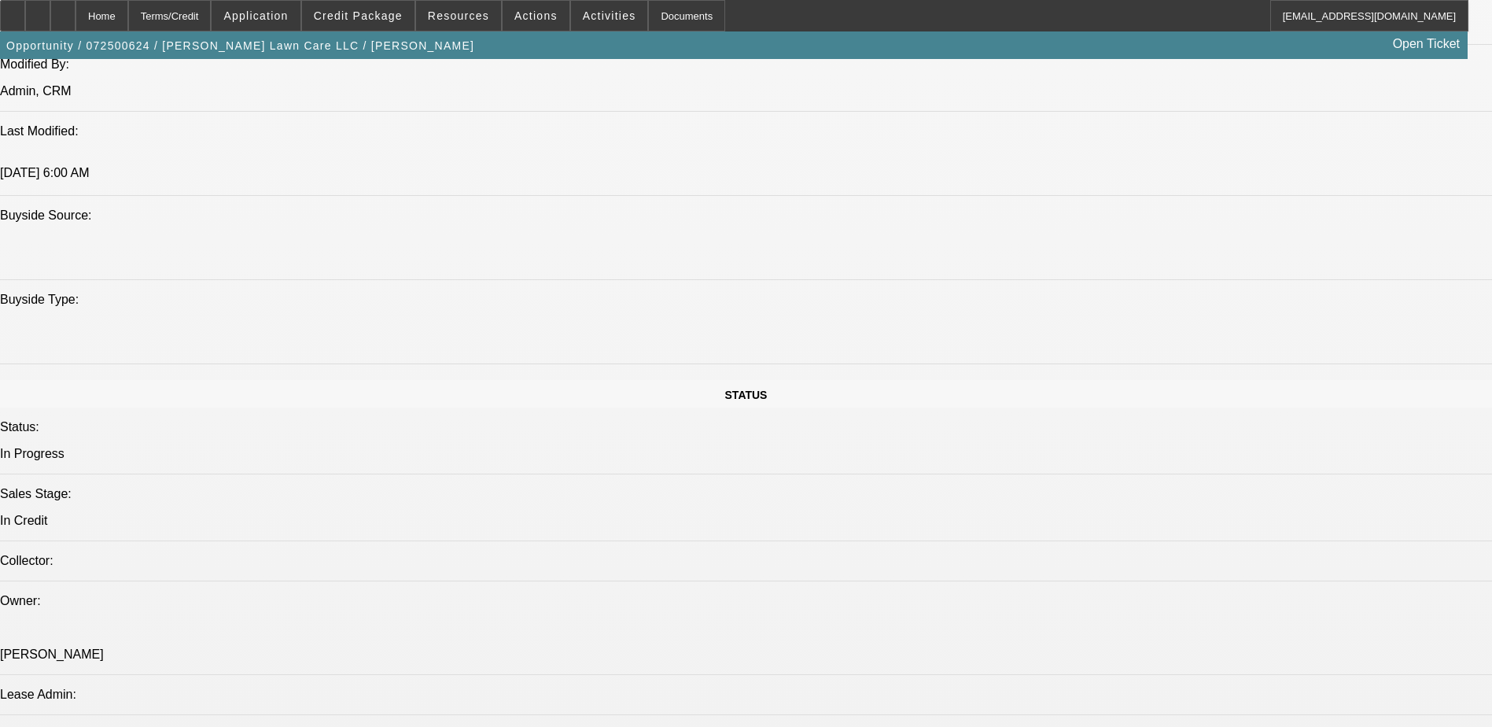
select select "0.1"
select select "0"
select select "2"
select select "0.15"
select select "0.2"
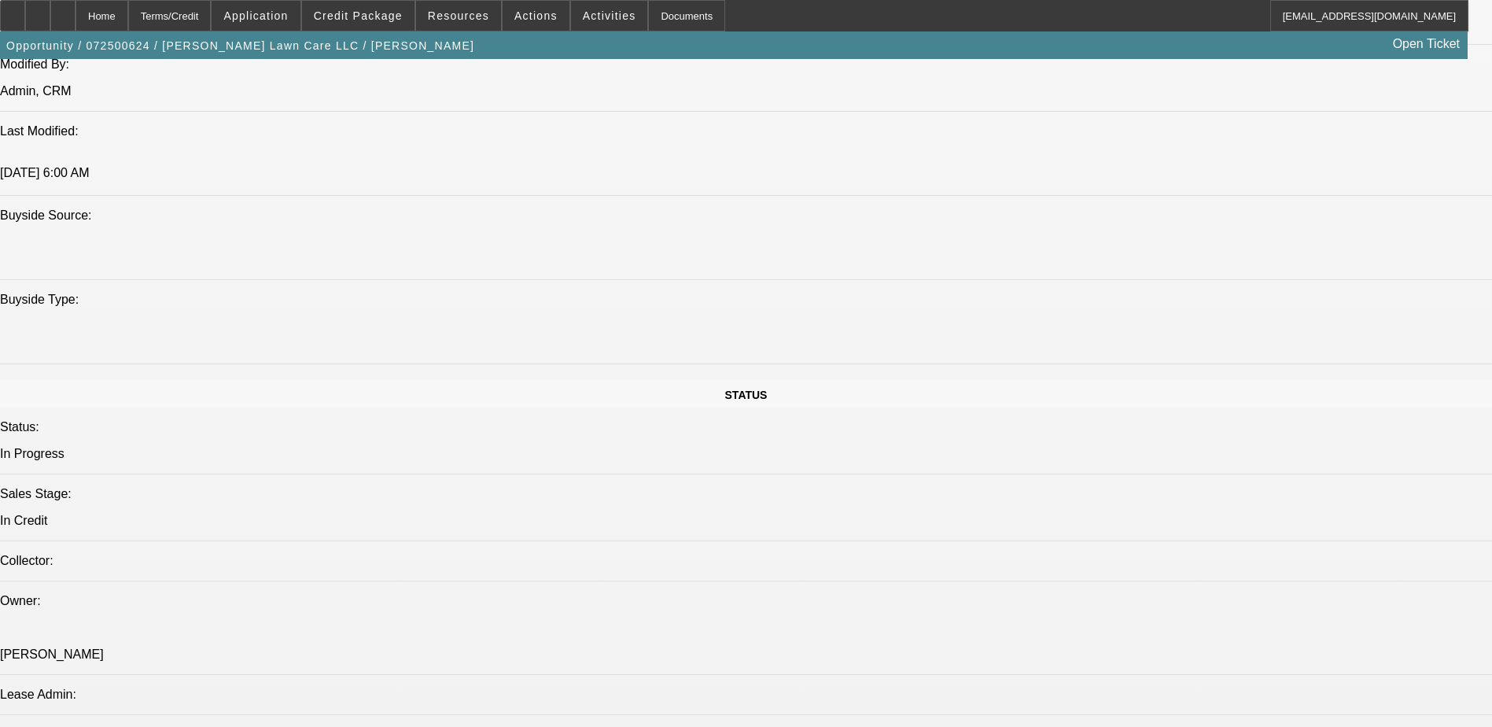
select select "2"
select select "0"
select select "1"
select select "4"
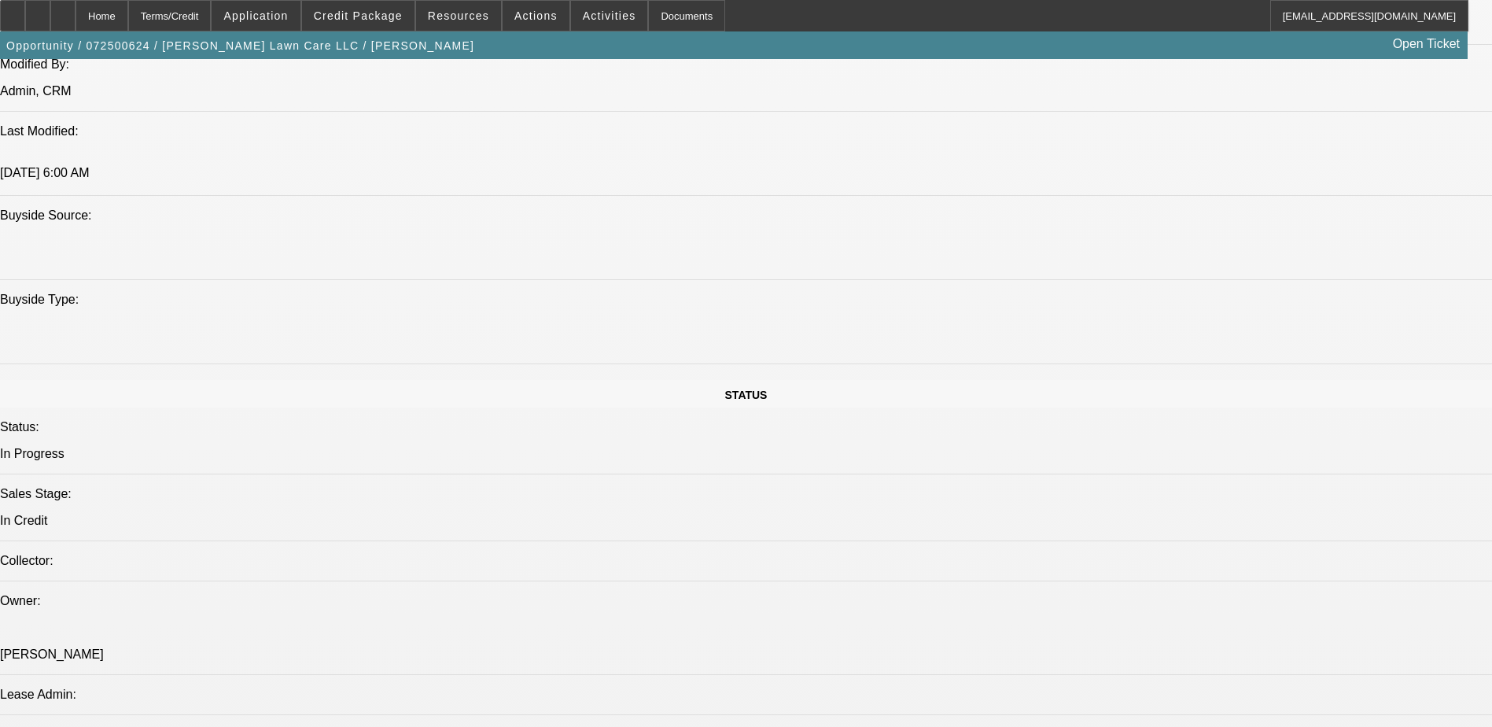
select select "1"
select select "4"
select select "1"
select select "2"
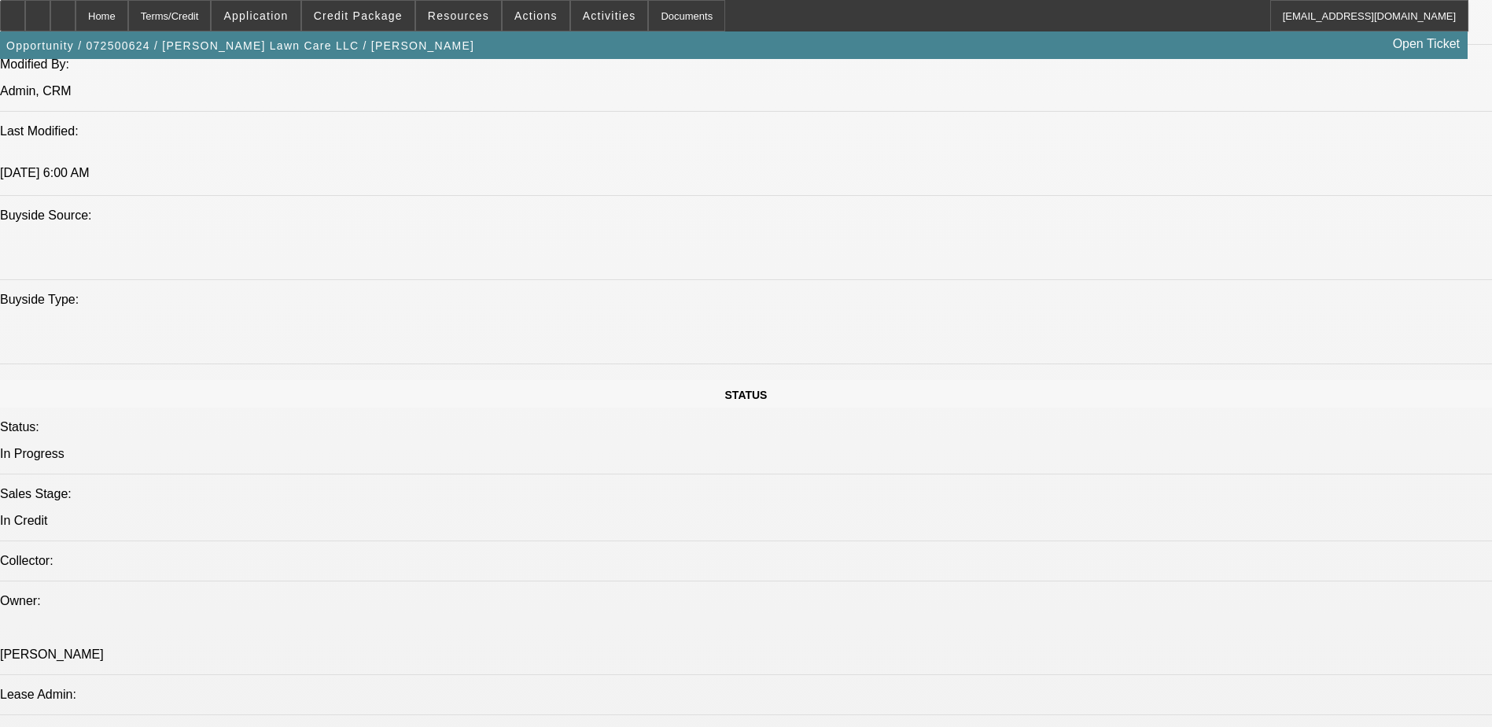
select select "16"
select select "1"
select select "2"
select select "6"
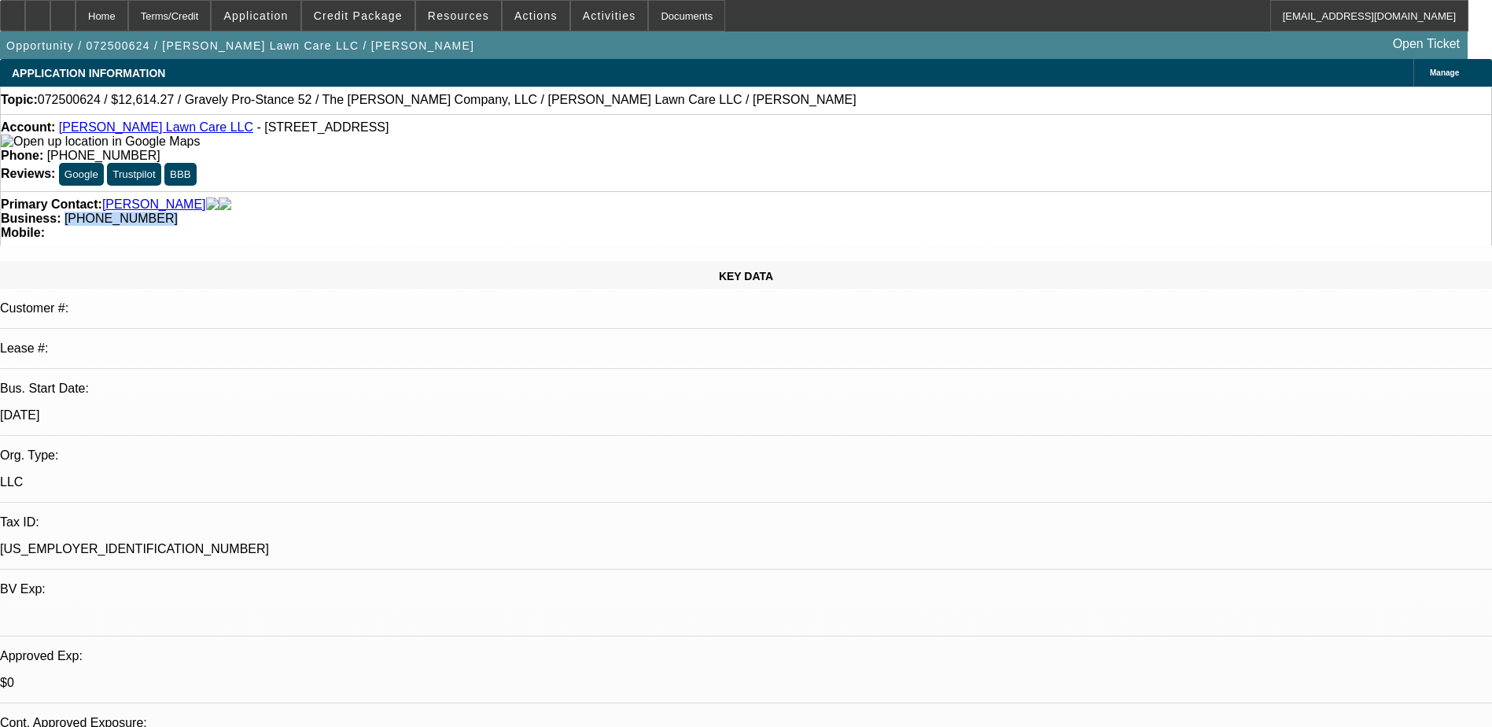
drag, startPoint x: 666, startPoint y: 165, endPoint x: 562, endPoint y: 188, distance: 107.1
click at [562, 191] on div "Primary Contact: Lammon, Joseph Business: (316) 253-2556 Mobile:" at bounding box center [746, 218] width 1492 height 54
copy span "[PHONE_NUMBER]"
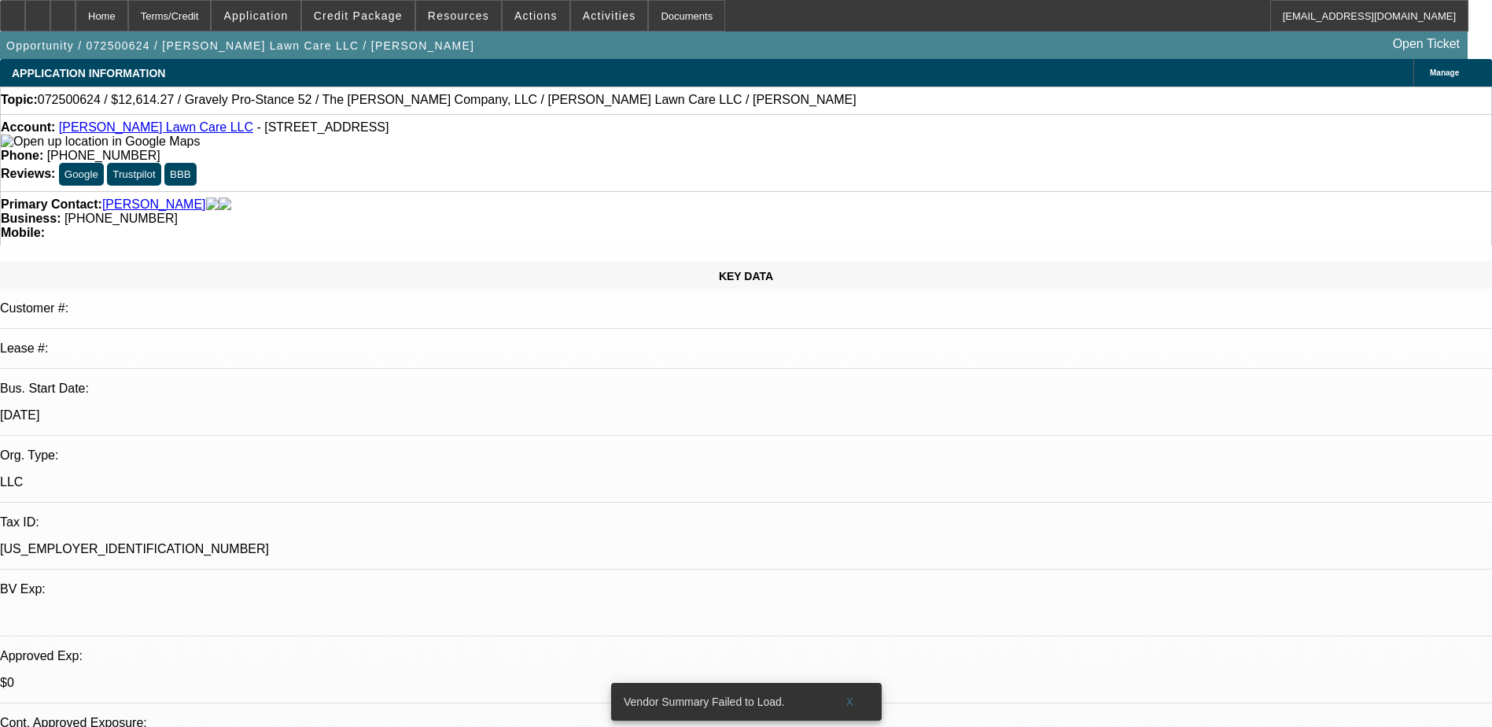
click at [522, 8] on span at bounding box center [536, 16] width 67 height 38
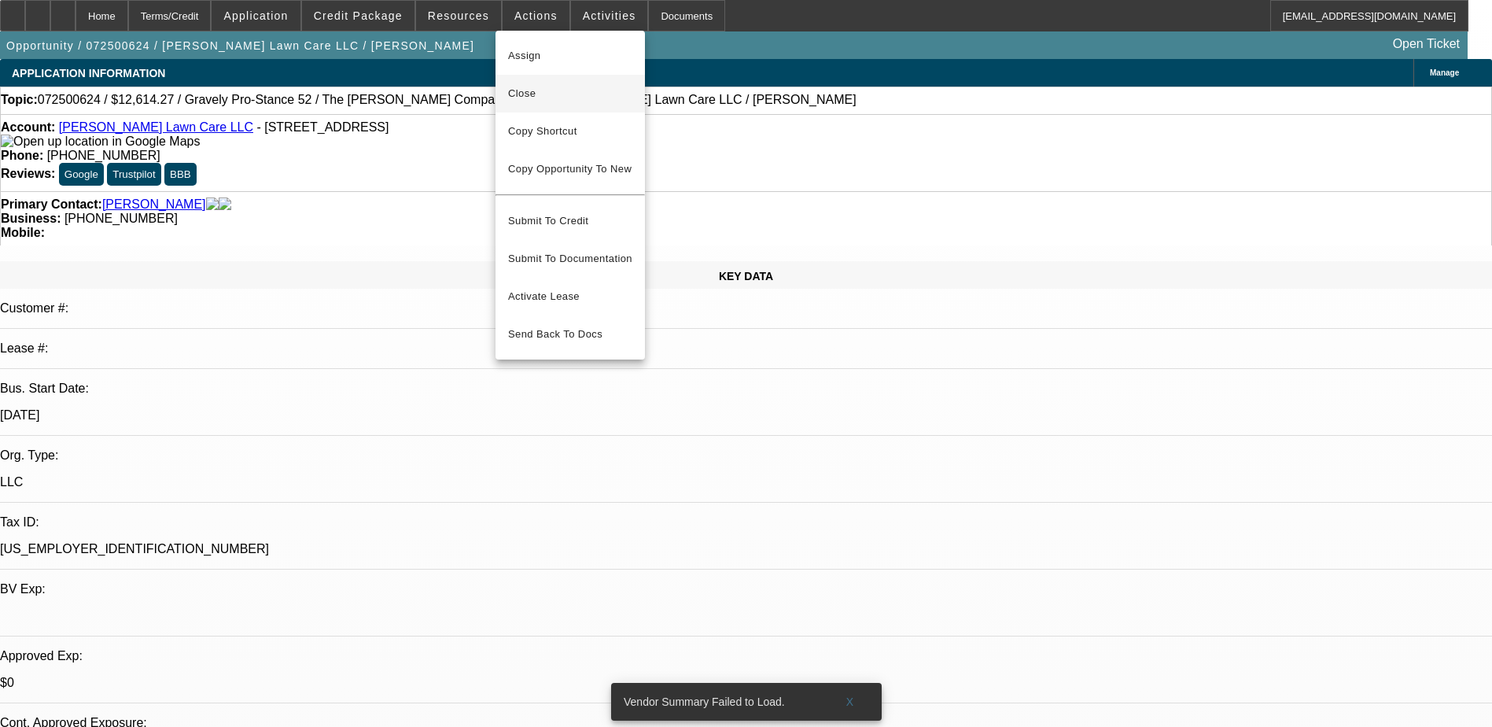
click at [593, 87] on span "Close" at bounding box center [570, 93] width 124 height 19
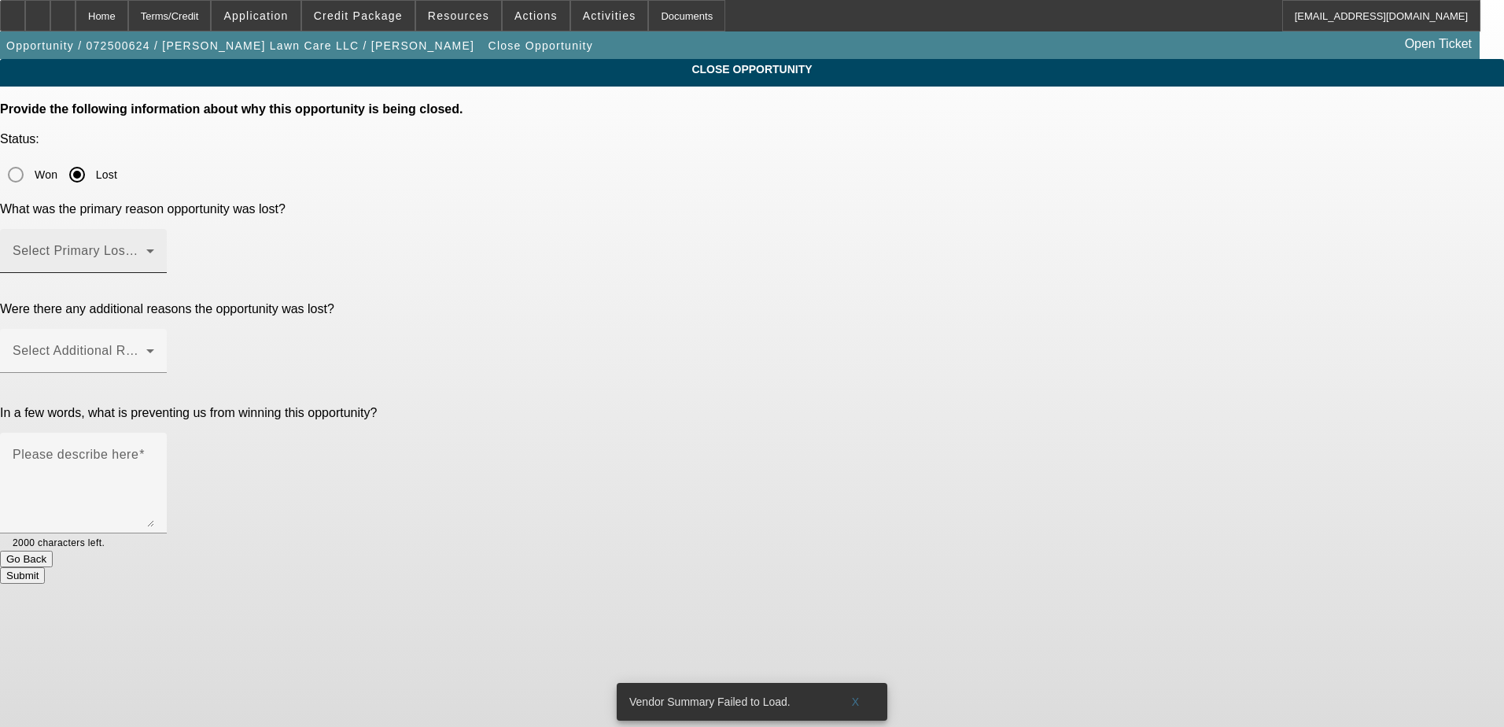
click at [146, 248] on span at bounding box center [80, 257] width 134 height 19
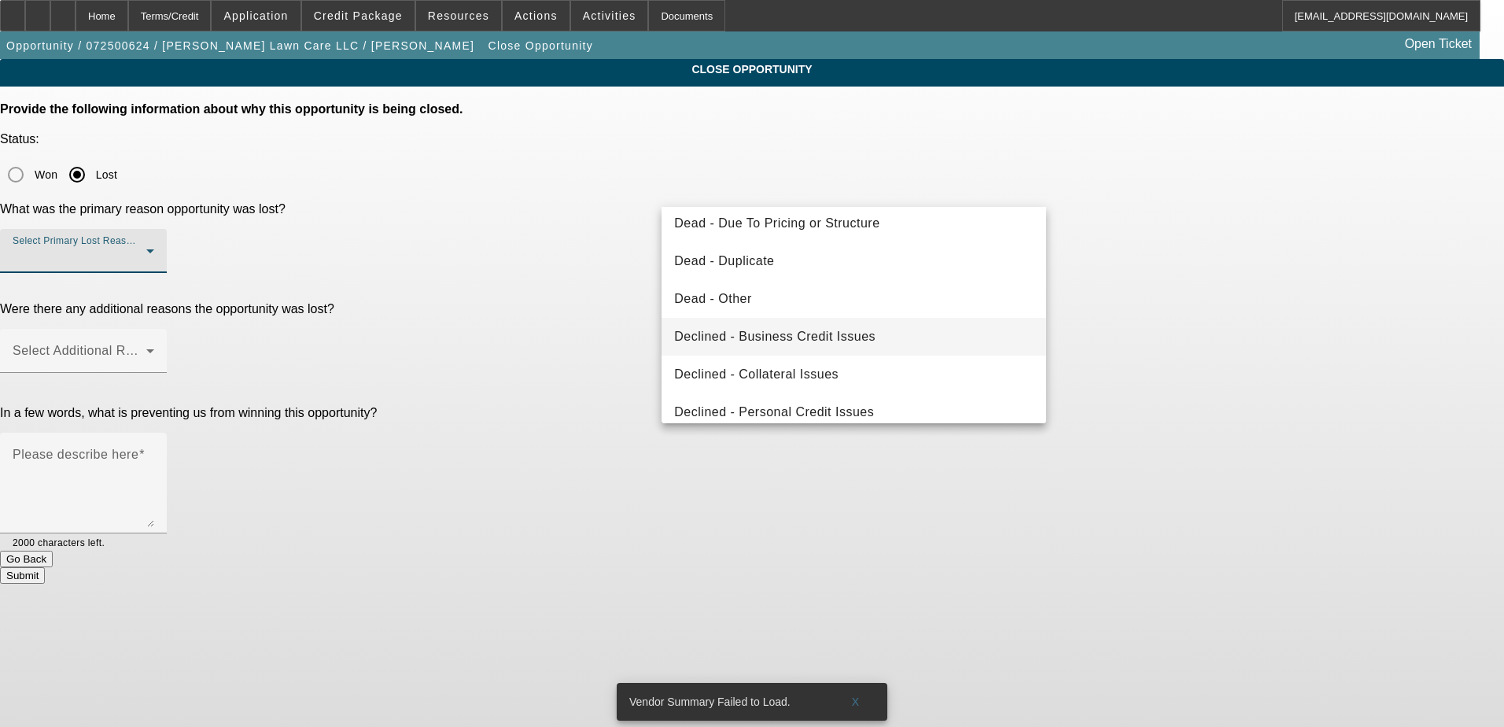
scroll to position [133, 0]
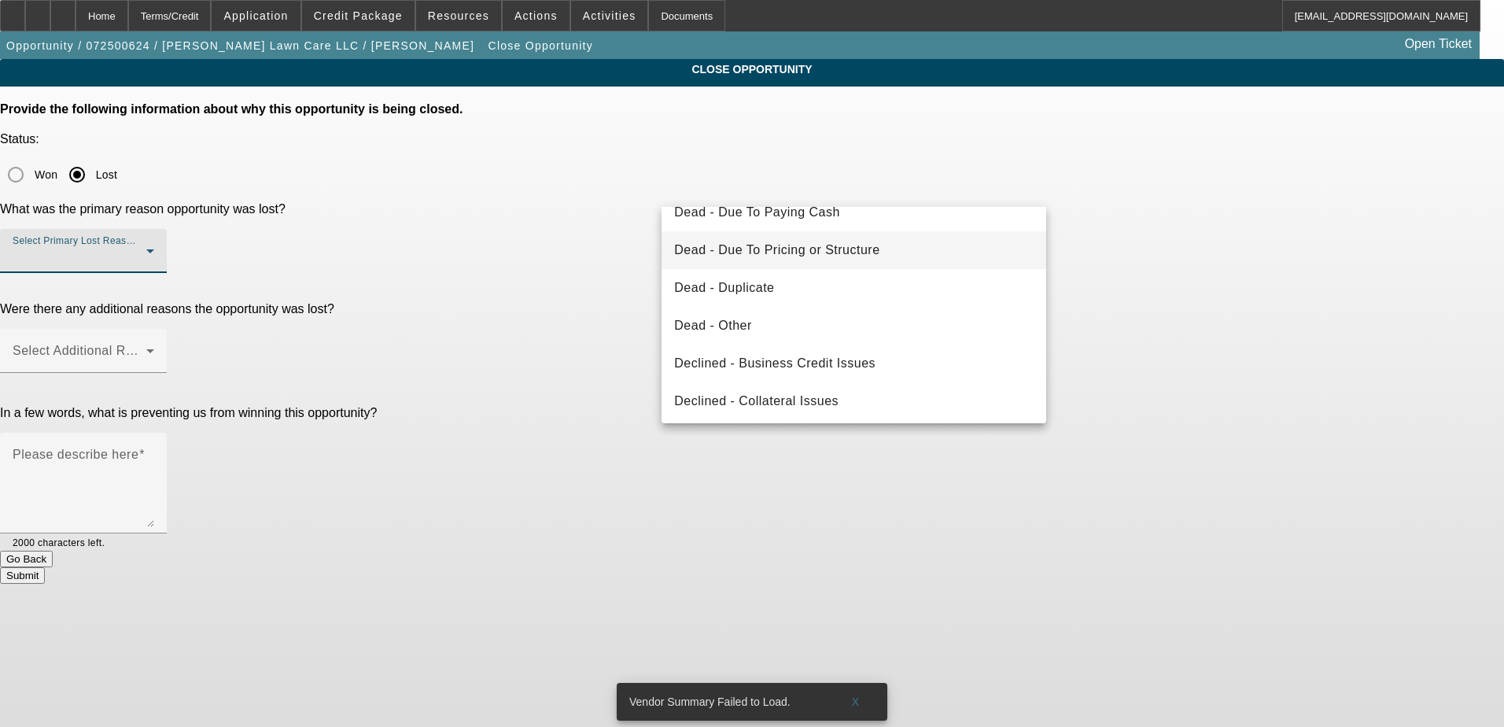
click at [899, 256] on mat-option "Dead - Due To Pricing or Structure" at bounding box center [854, 250] width 385 height 38
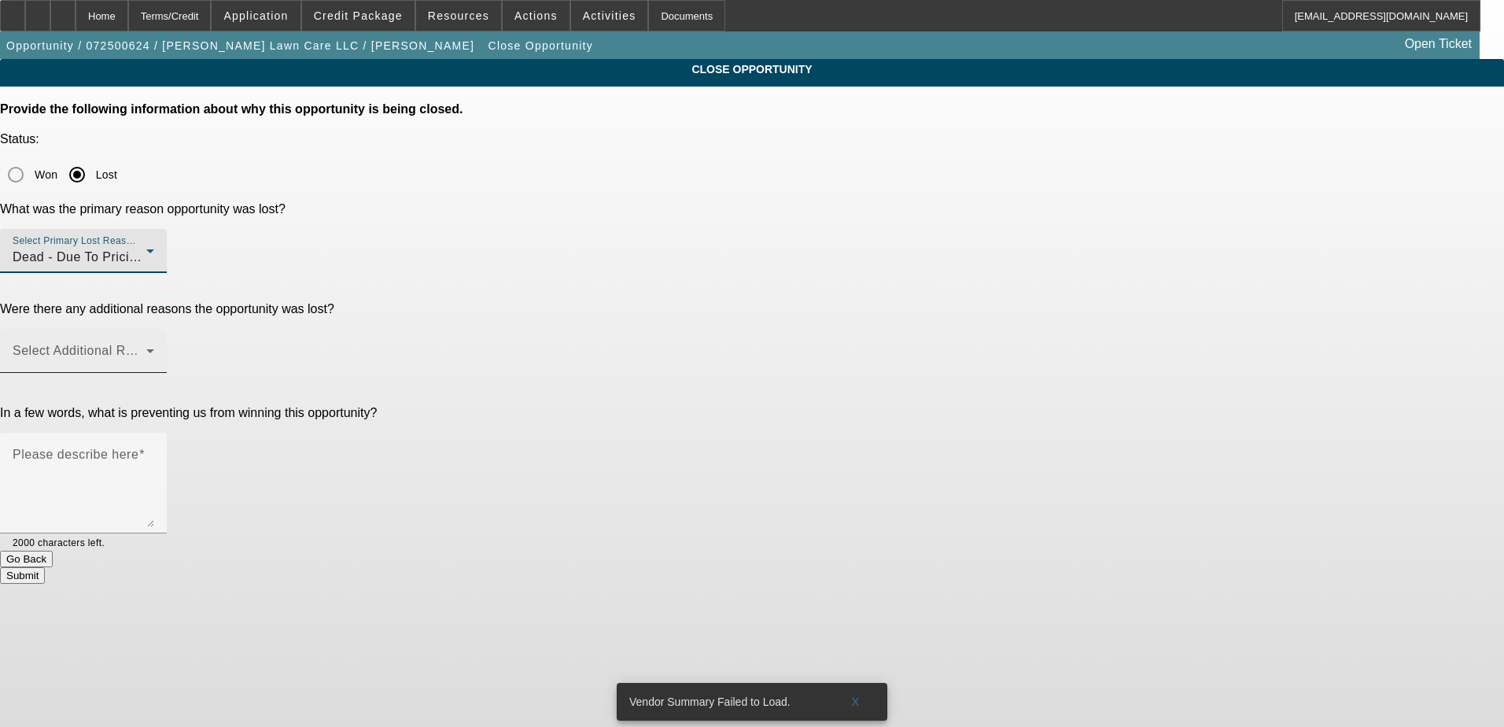
click at [154, 329] on div "Select Additional Reasons" at bounding box center [84, 351] width 142 height 44
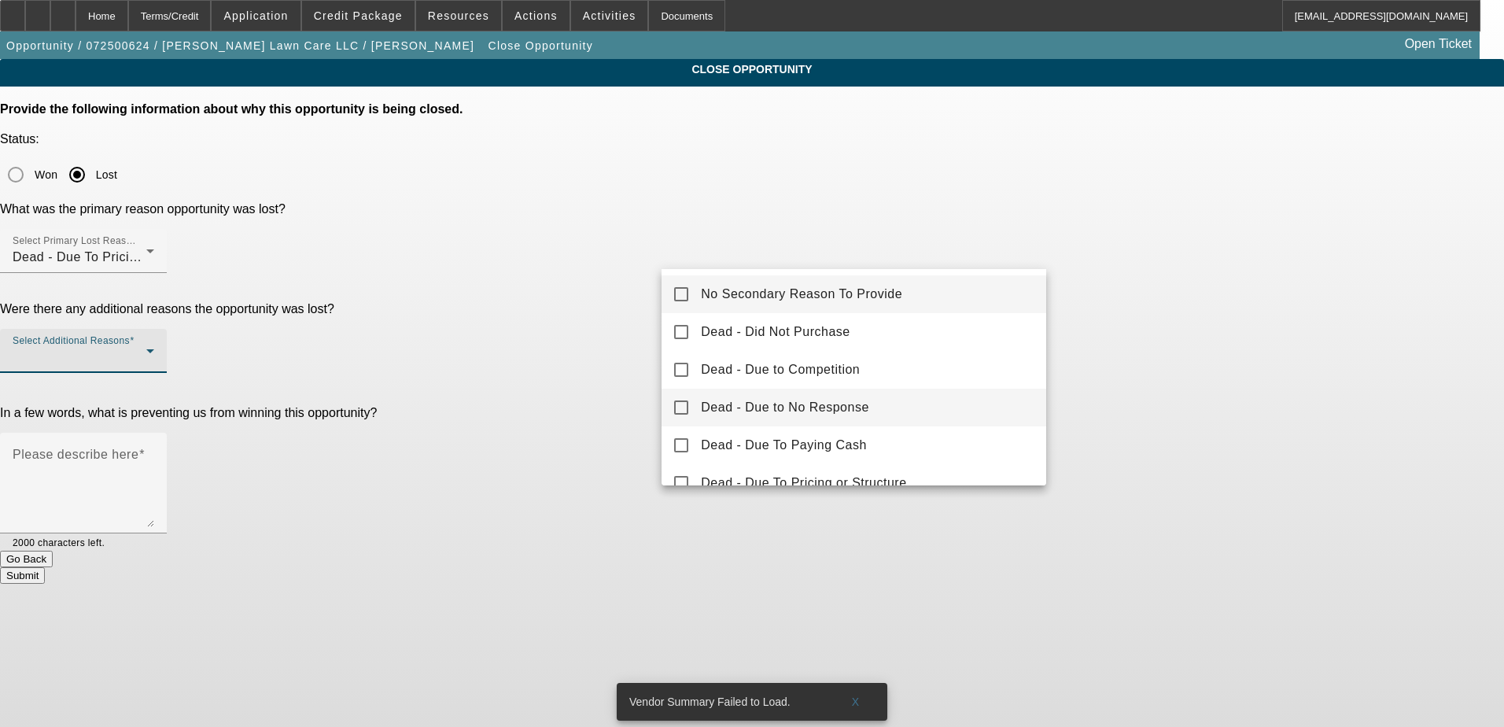
click at [866, 407] on mat-option "Dead - Due to No Response" at bounding box center [854, 408] width 385 height 38
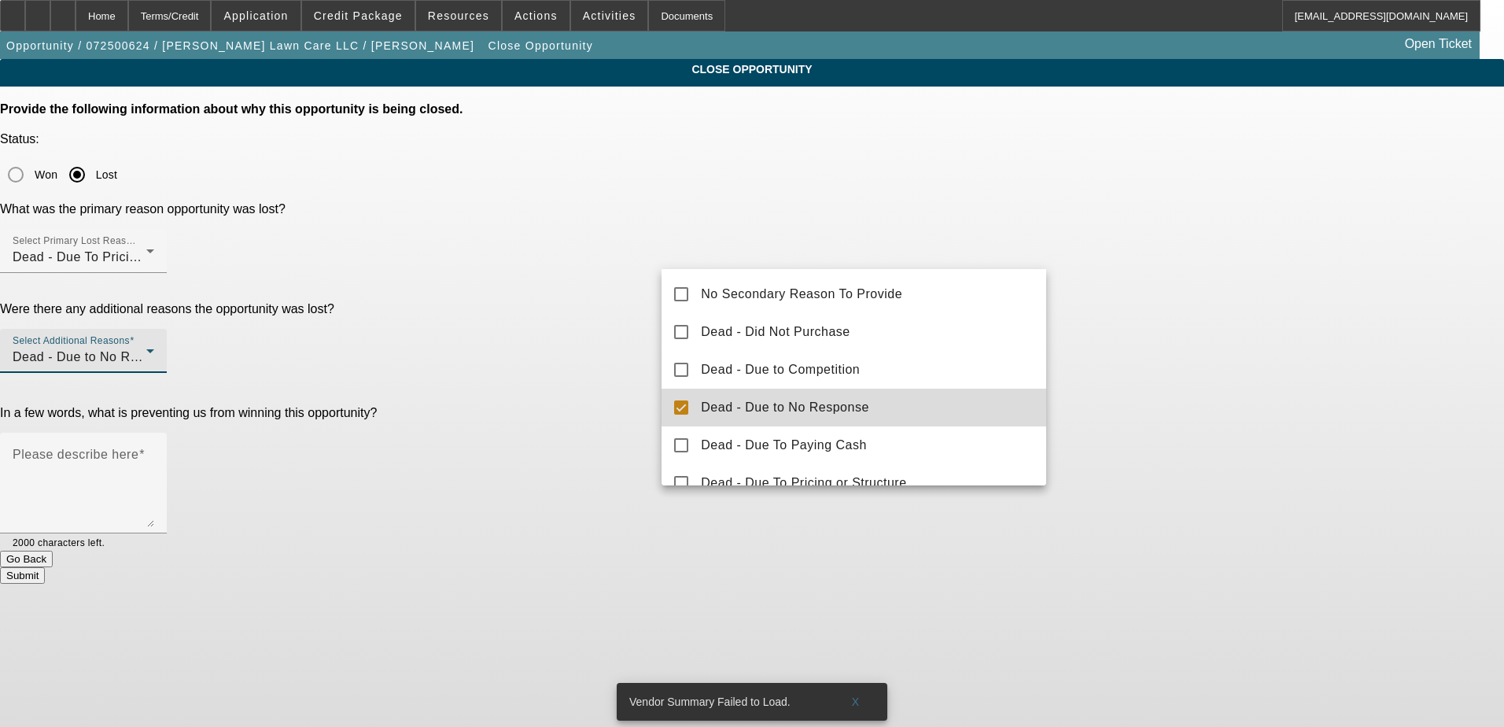
click at [1187, 309] on div at bounding box center [752, 363] width 1504 height 727
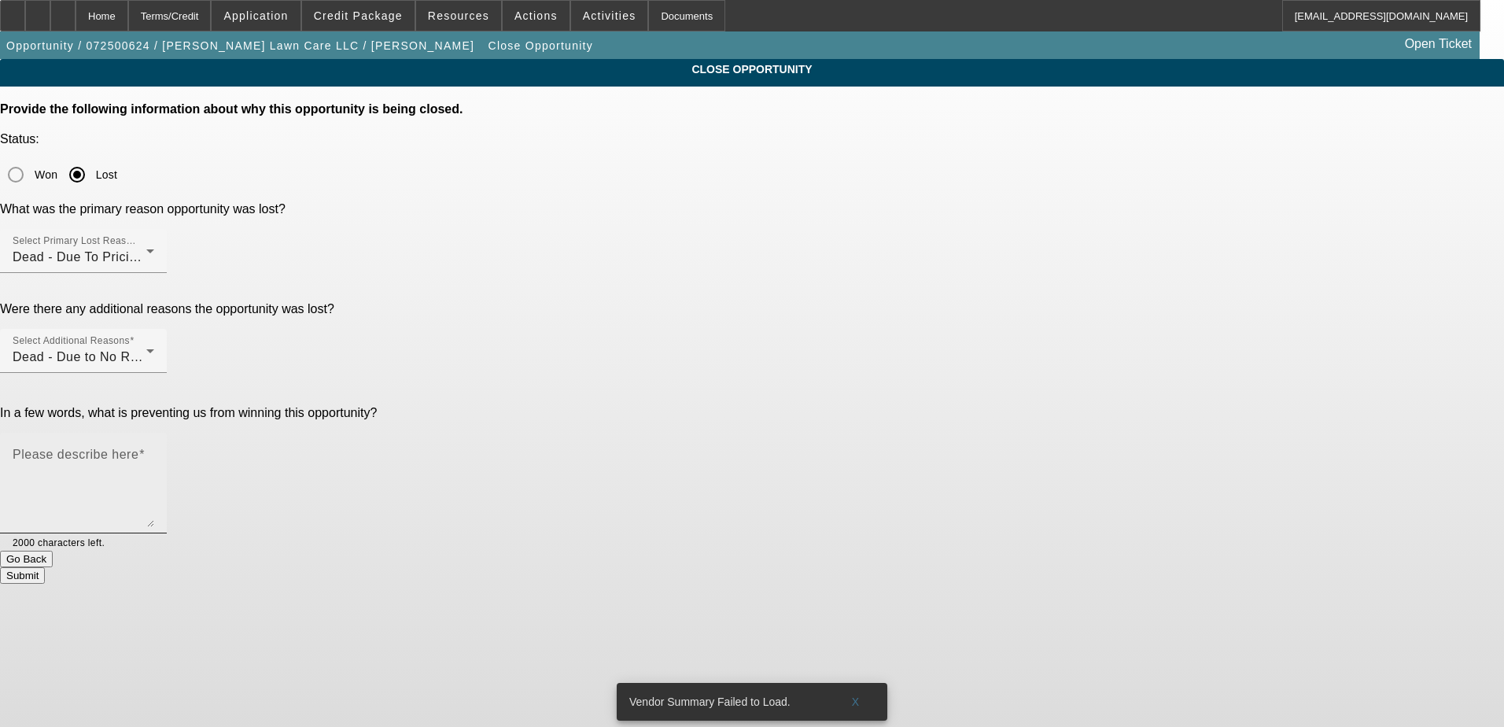
click at [154, 452] on textarea "Please describe here" at bounding box center [84, 490] width 142 height 76
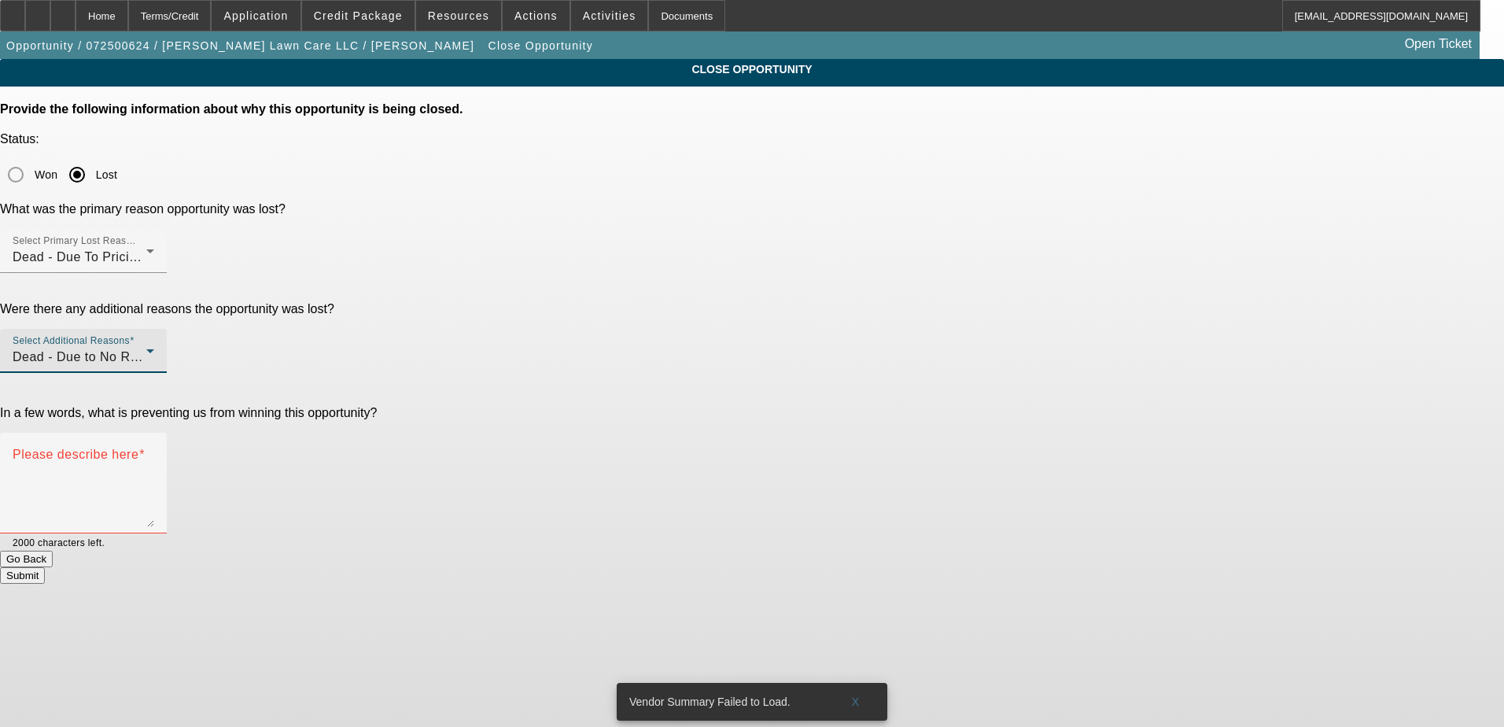
click at [146, 348] on div "Dead - Due to No Response" at bounding box center [80, 357] width 134 height 19
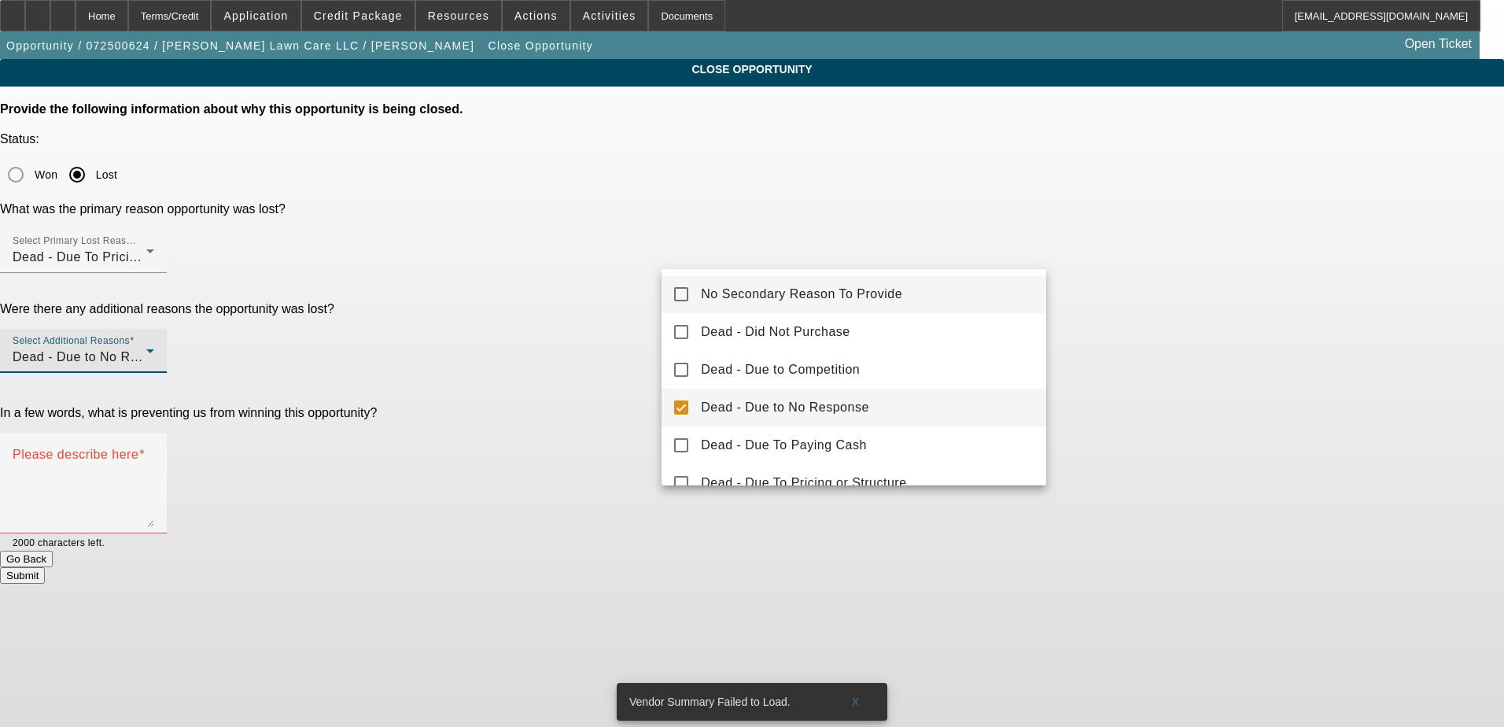
click at [885, 309] on mat-option "No Secondary Reason To Provide" at bounding box center [854, 294] width 385 height 38
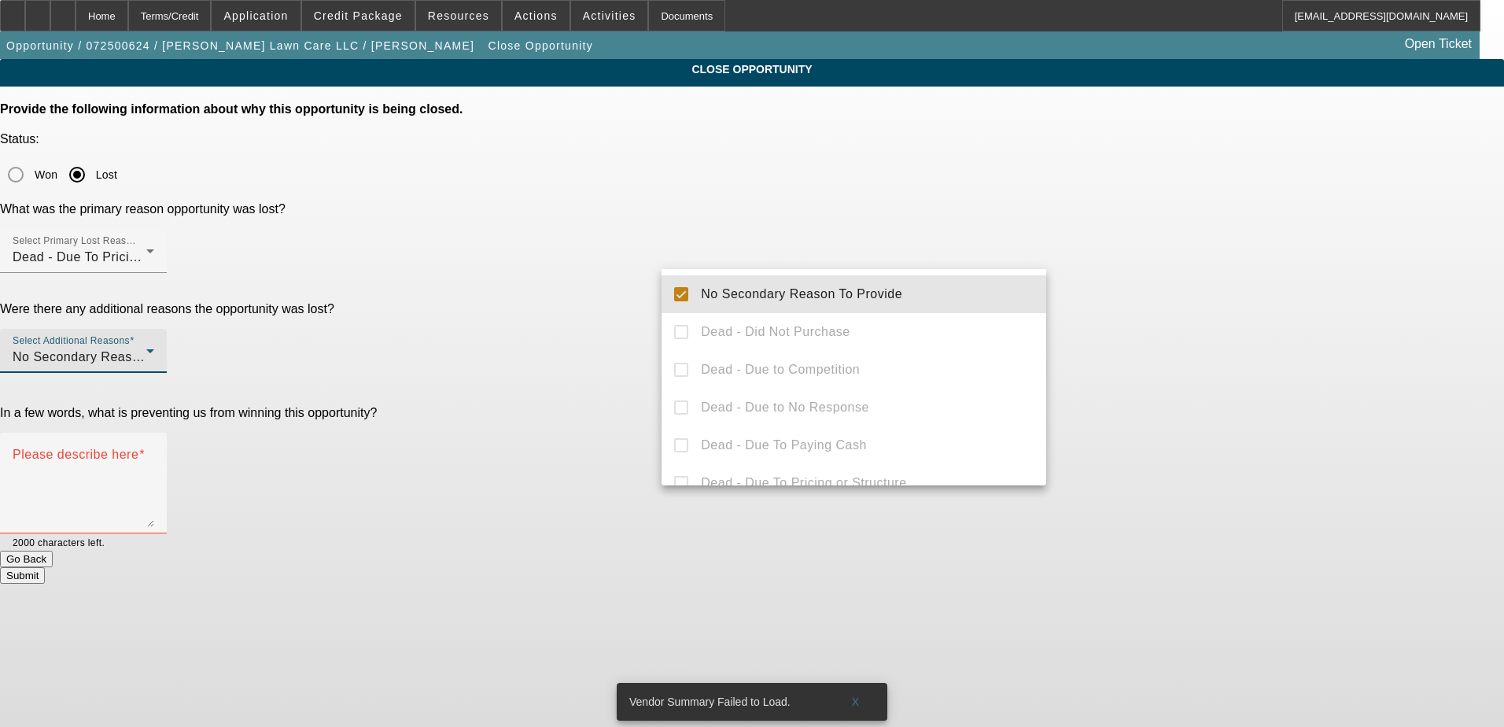
click at [1212, 309] on div at bounding box center [752, 363] width 1504 height 727
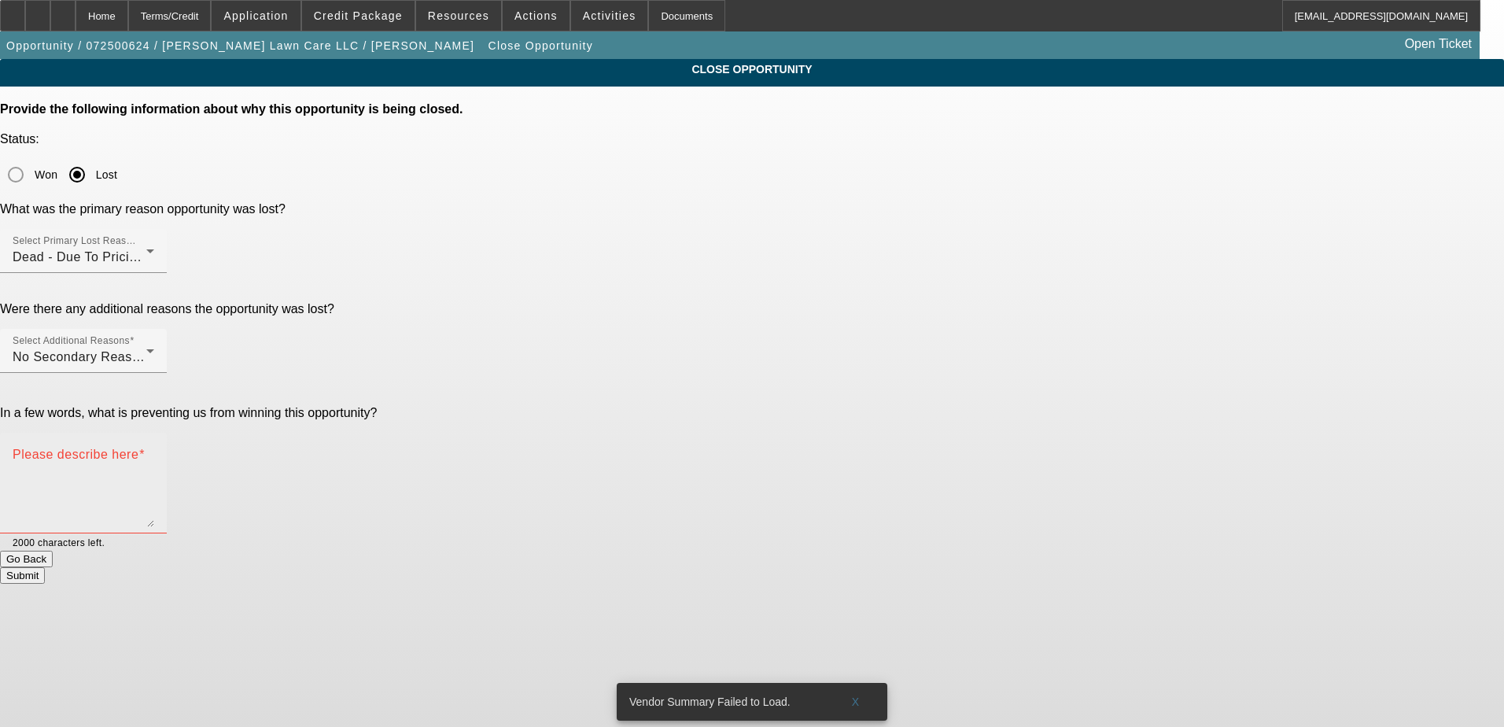
click at [154, 452] on textarea "Please describe here" at bounding box center [84, 490] width 142 height 76
click at [154, 329] on div "Select Additional Reasons No Secondary Reason To Provide" at bounding box center [84, 351] width 142 height 44
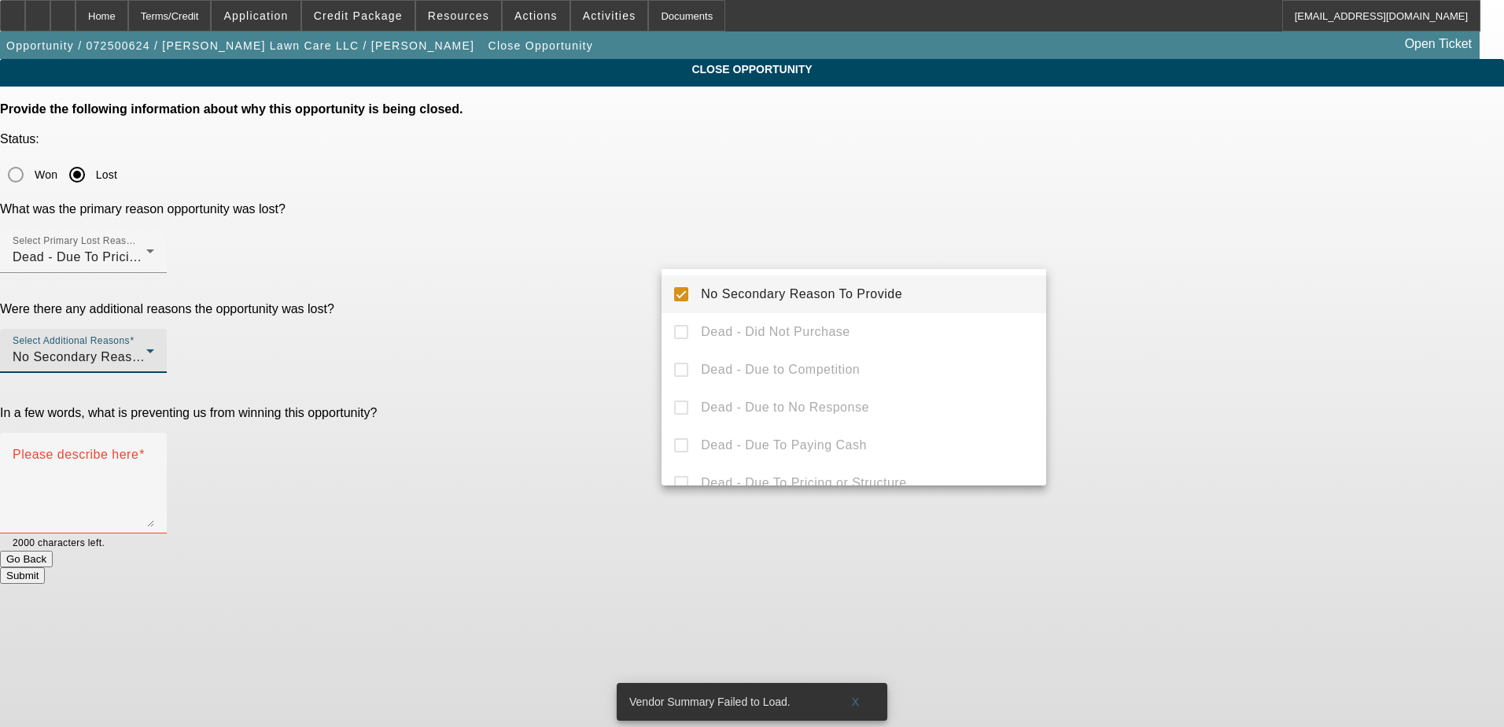
click at [905, 287] on mat-option "No Secondary Reason To Provide" at bounding box center [854, 294] width 385 height 38
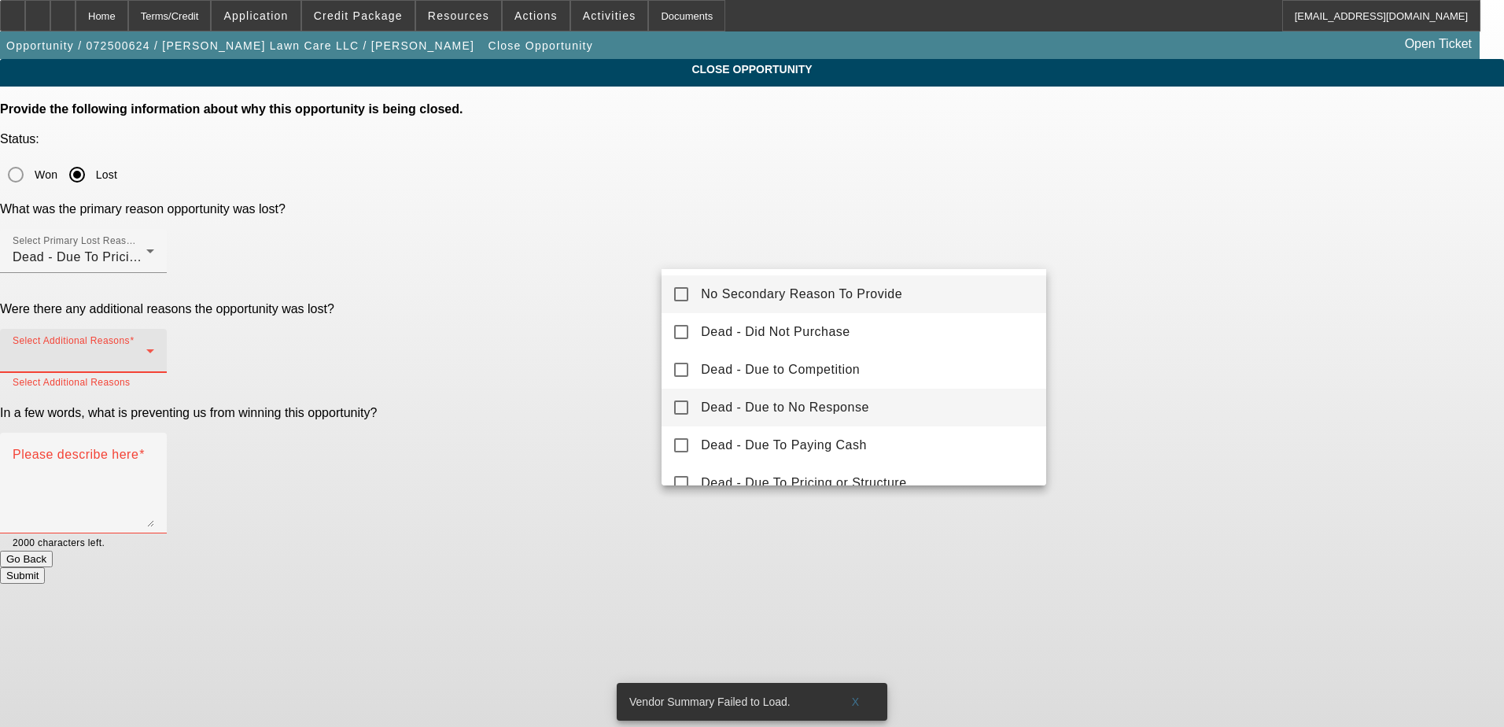
click at [884, 412] on mat-option "Dead - Due to No Response" at bounding box center [854, 408] width 385 height 38
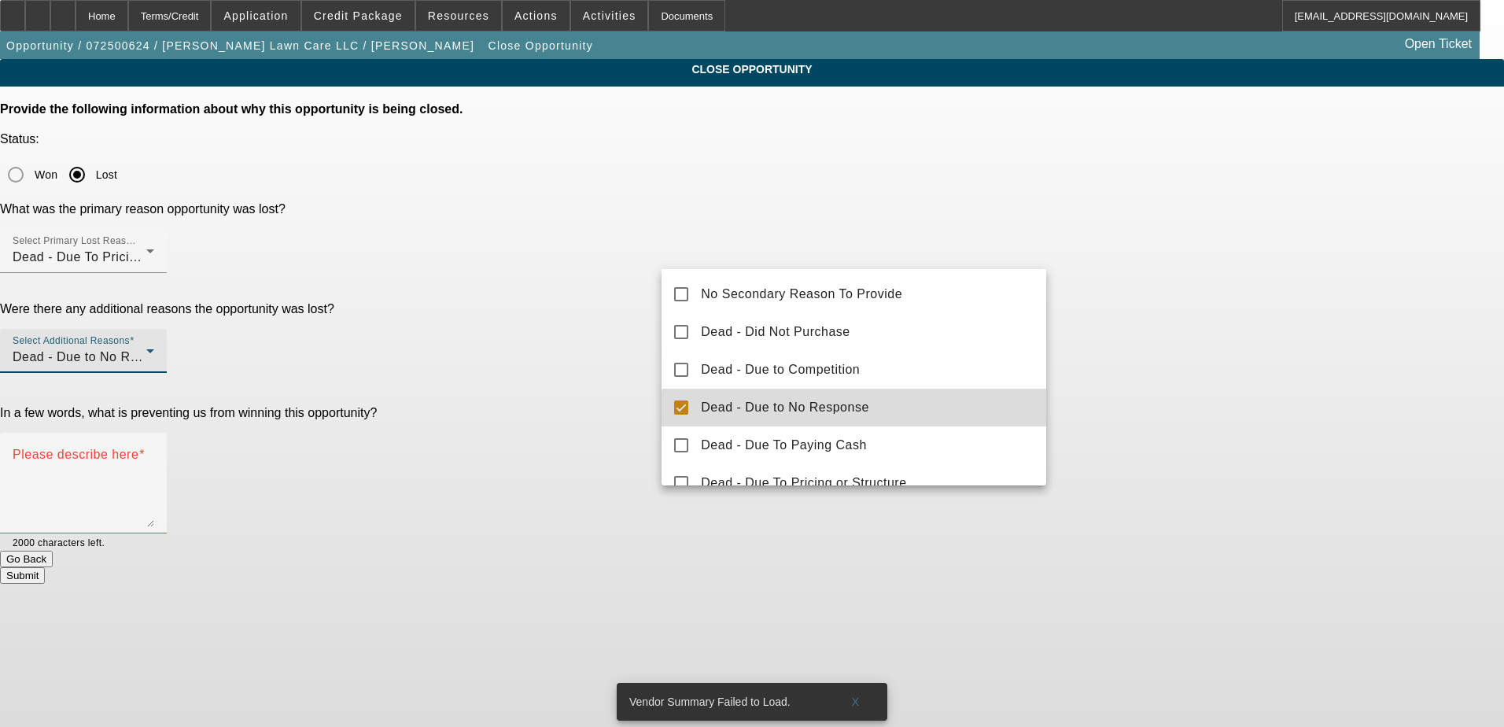
click at [1328, 358] on div at bounding box center [752, 363] width 1504 height 727
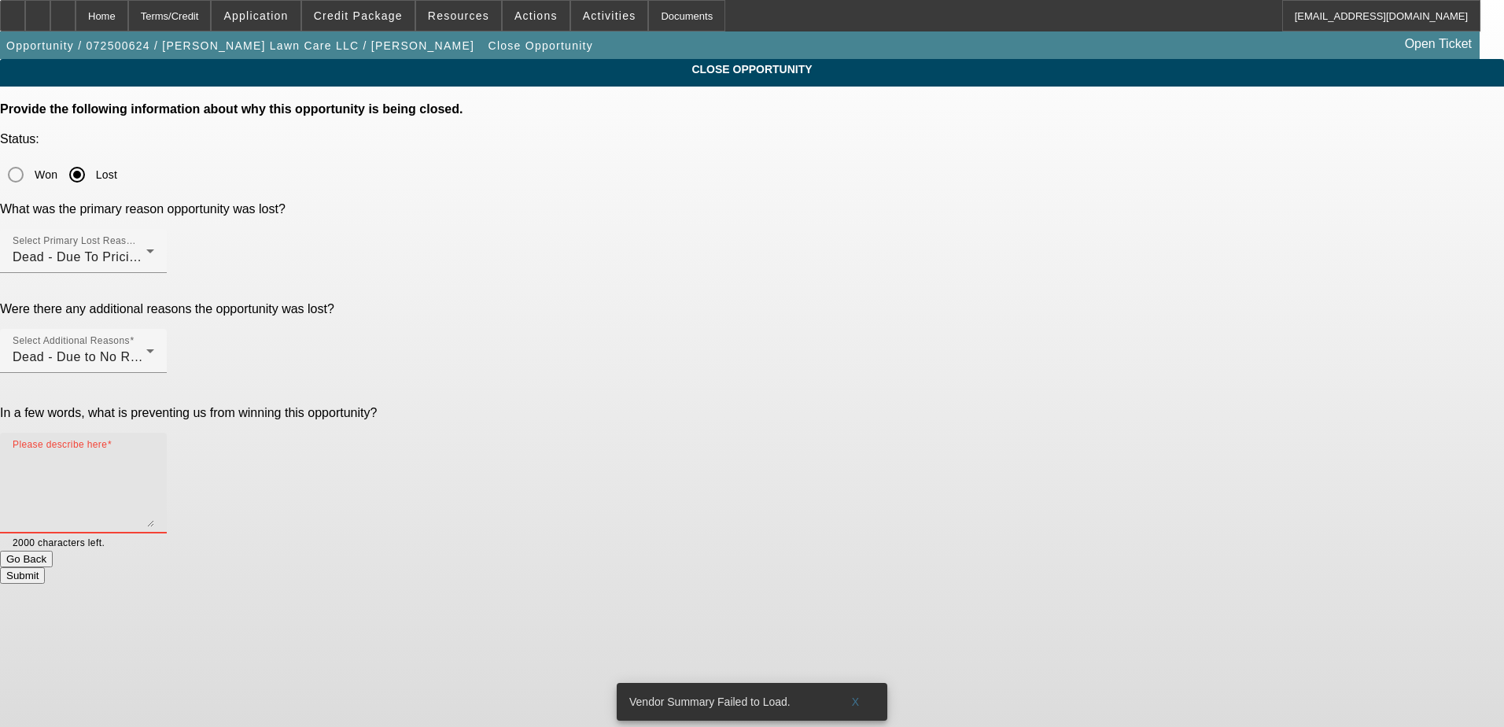
click at [154, 452] on textarea "Please describe here" at bounding box center [84, 490] width 142 height 76
type textarea "G"
click at [1119, 304] on div "CLOSE OPPORTUNITY Provide the following information about why this opportunity …" at bounding box center [752, 321] width 1504 height 525
click at [154, 452] on textarea "Got him approved a couple months ago and he said that he would not be able to t…" at bounding box center [84, 490] width 142 height 76
type textarea "Got him approved a couple months ago and he said that he would not be able to t…"
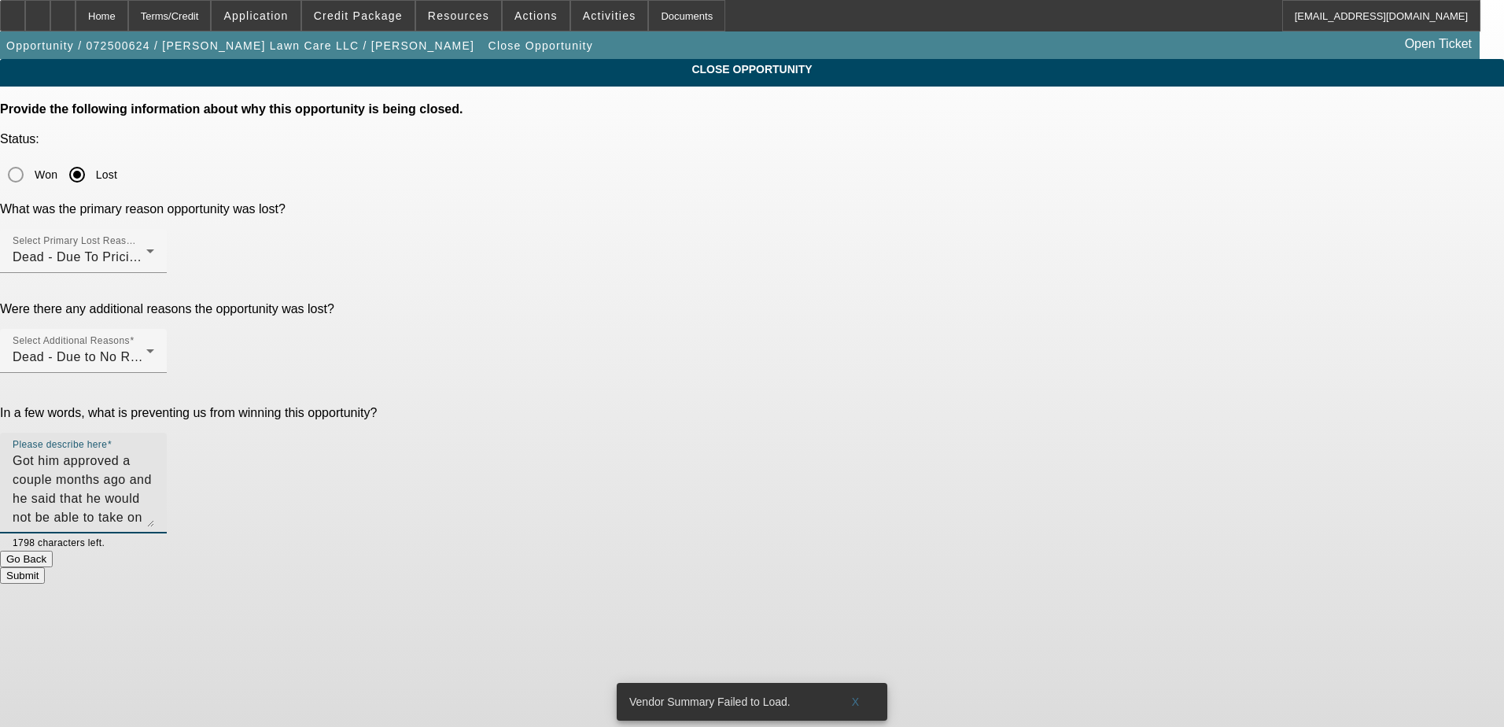
click at [45, 567] on button "Submit" at bounding box center [22, 575] width 45 height 17
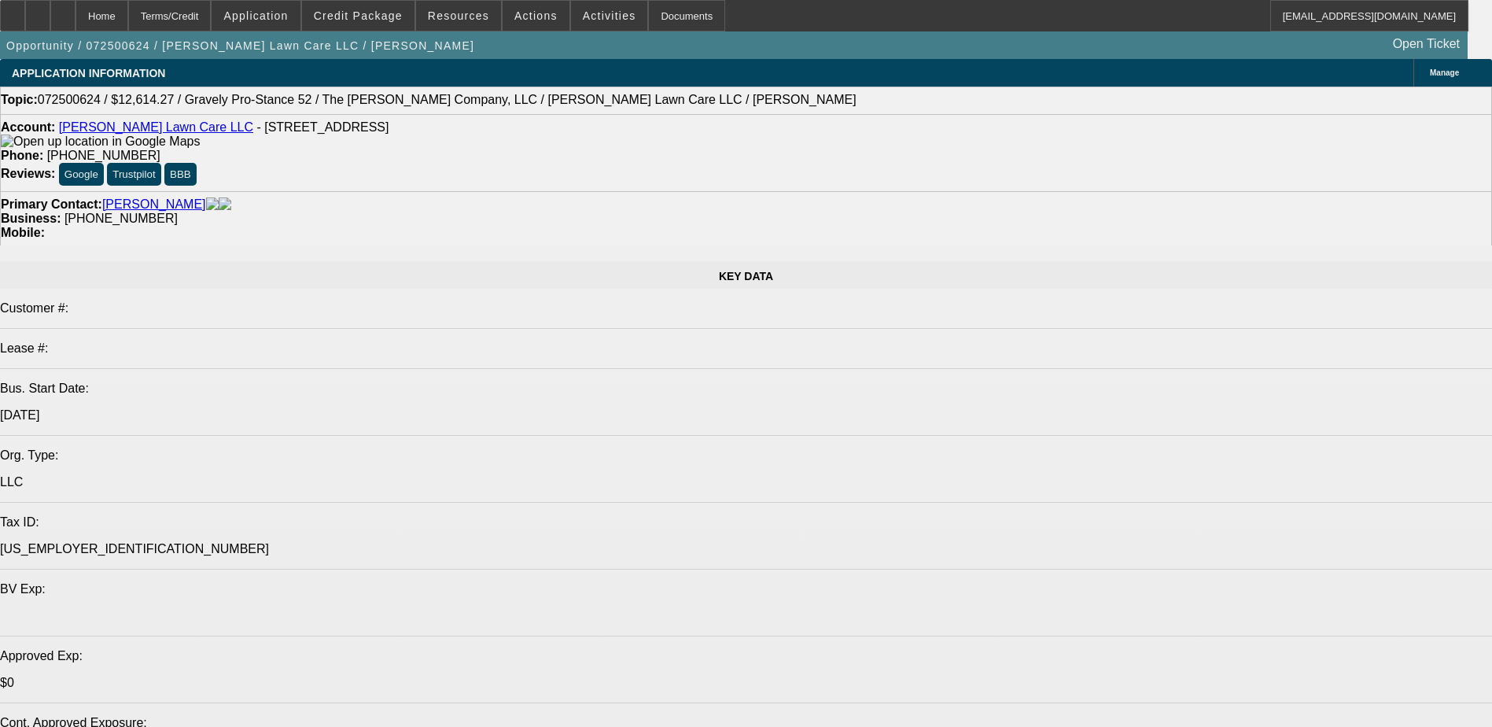
select select "0"
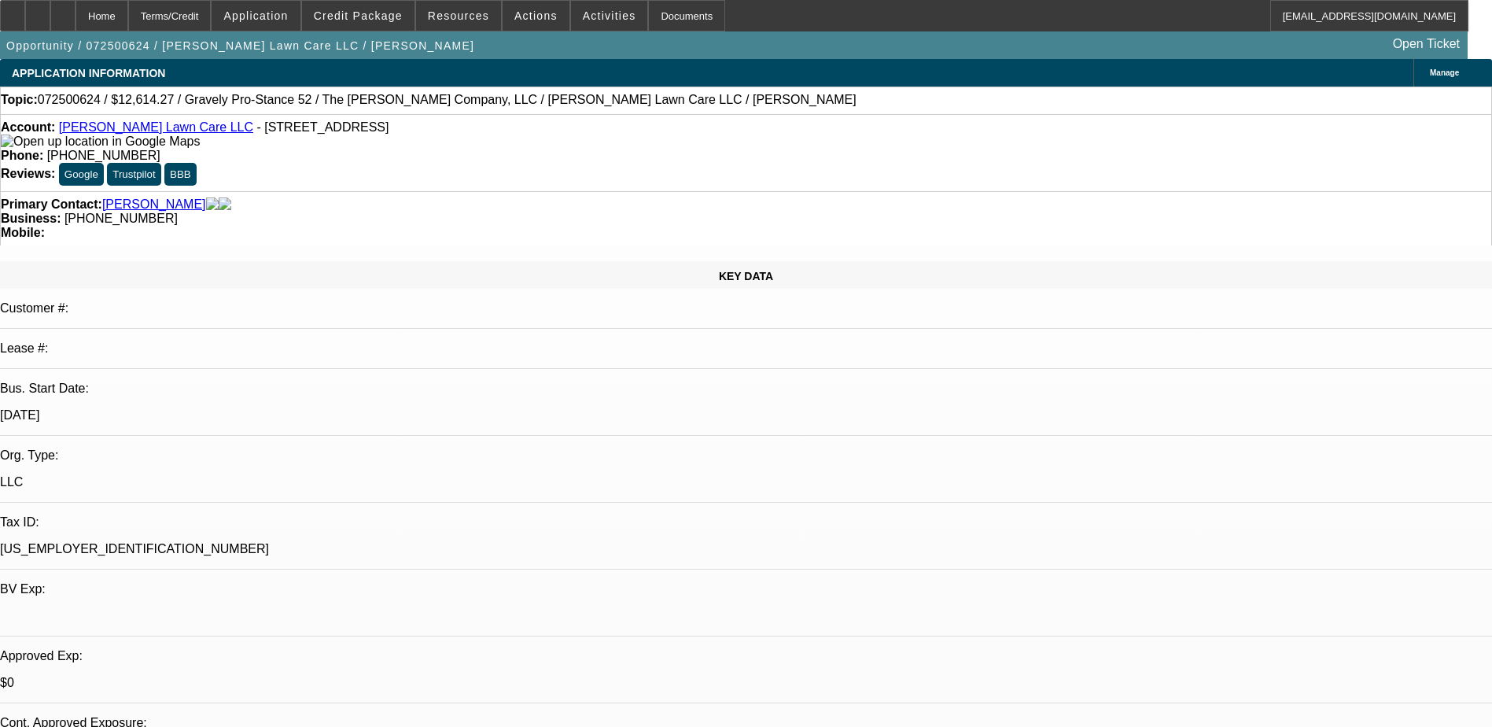
select select "0"
select select "0.1"
select select "0"
select select "0.1"
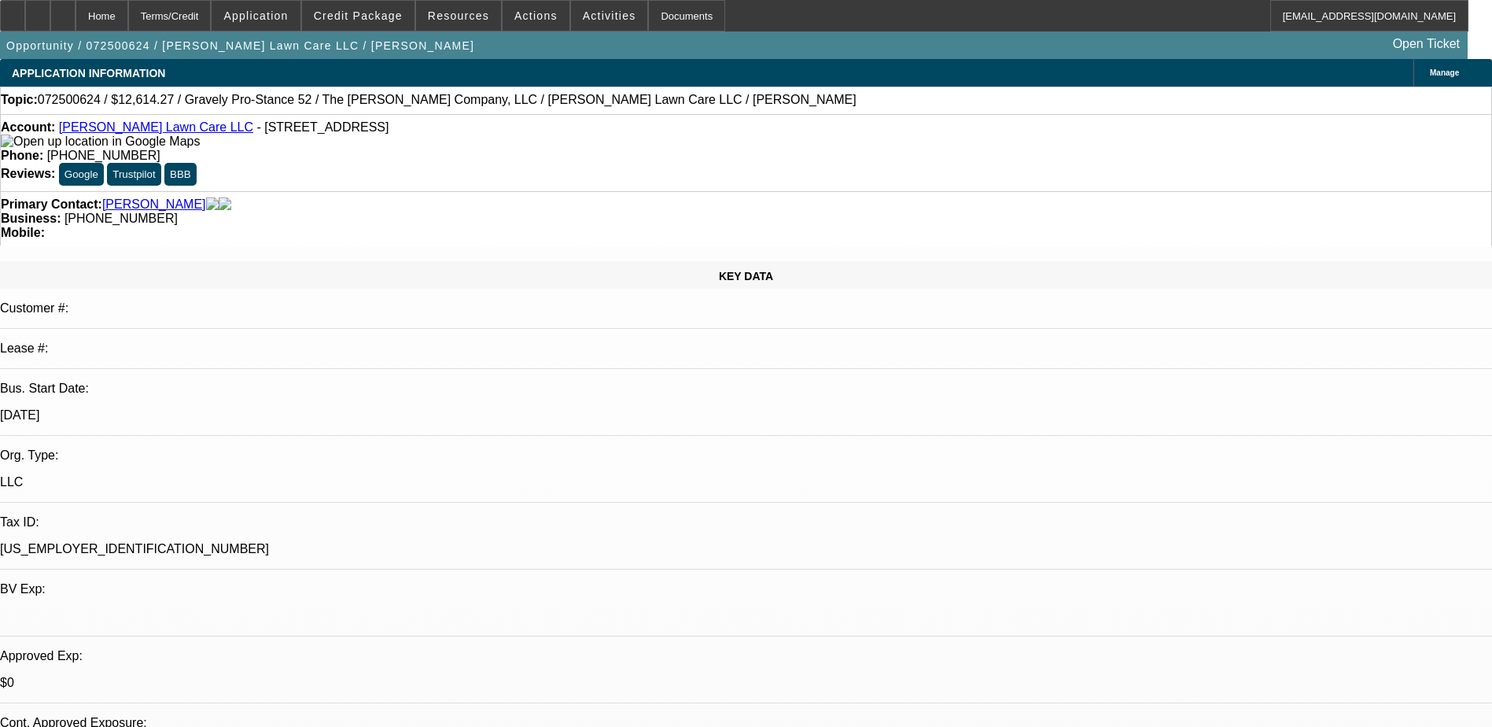
select select "0"
select select "2"
select select "0.15"
select select "0.2"
select select "2"
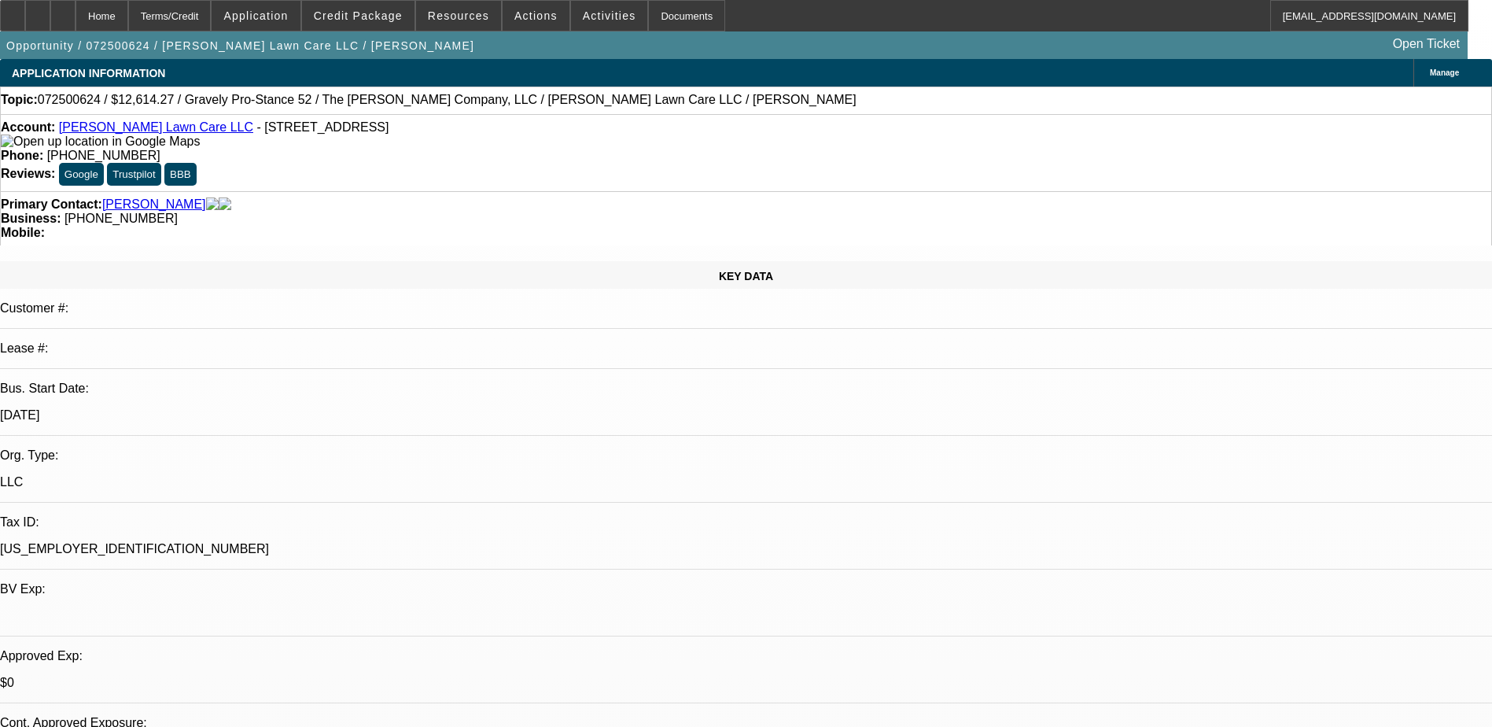
select select "0"
select select "1"
select select "4"
select select "1"
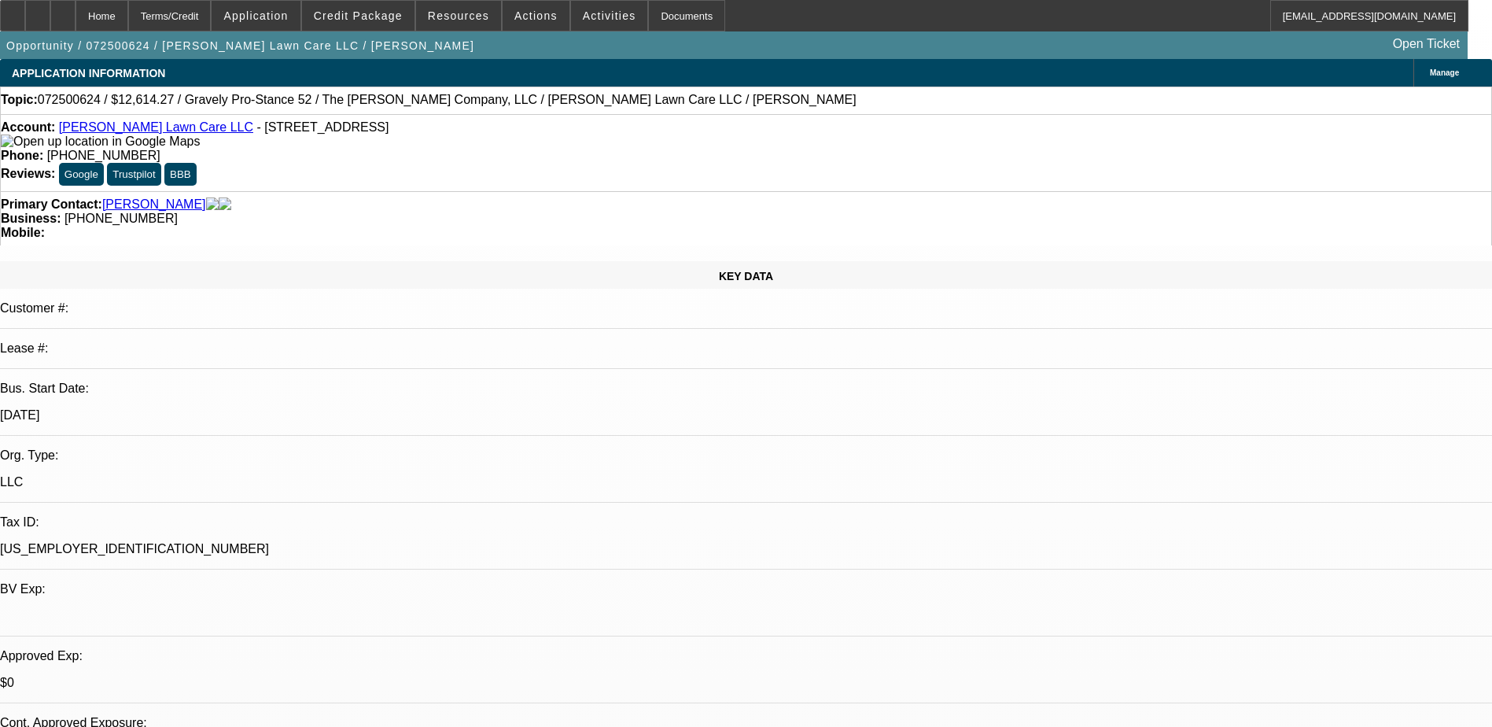
select select "1"
select select "4"
select select "1"
select select "2"
select select "16"
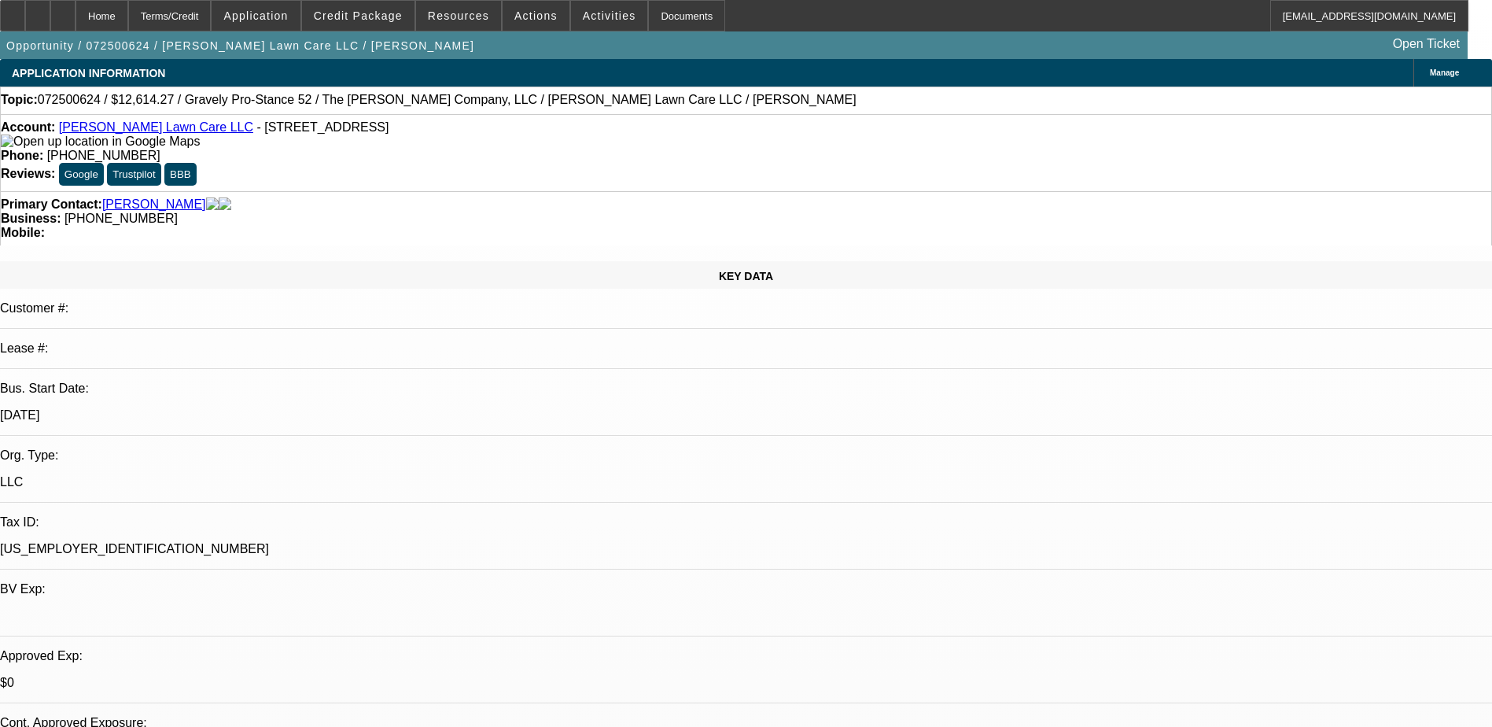
select select "1"
select select "2"
select select "6"
select select "0"
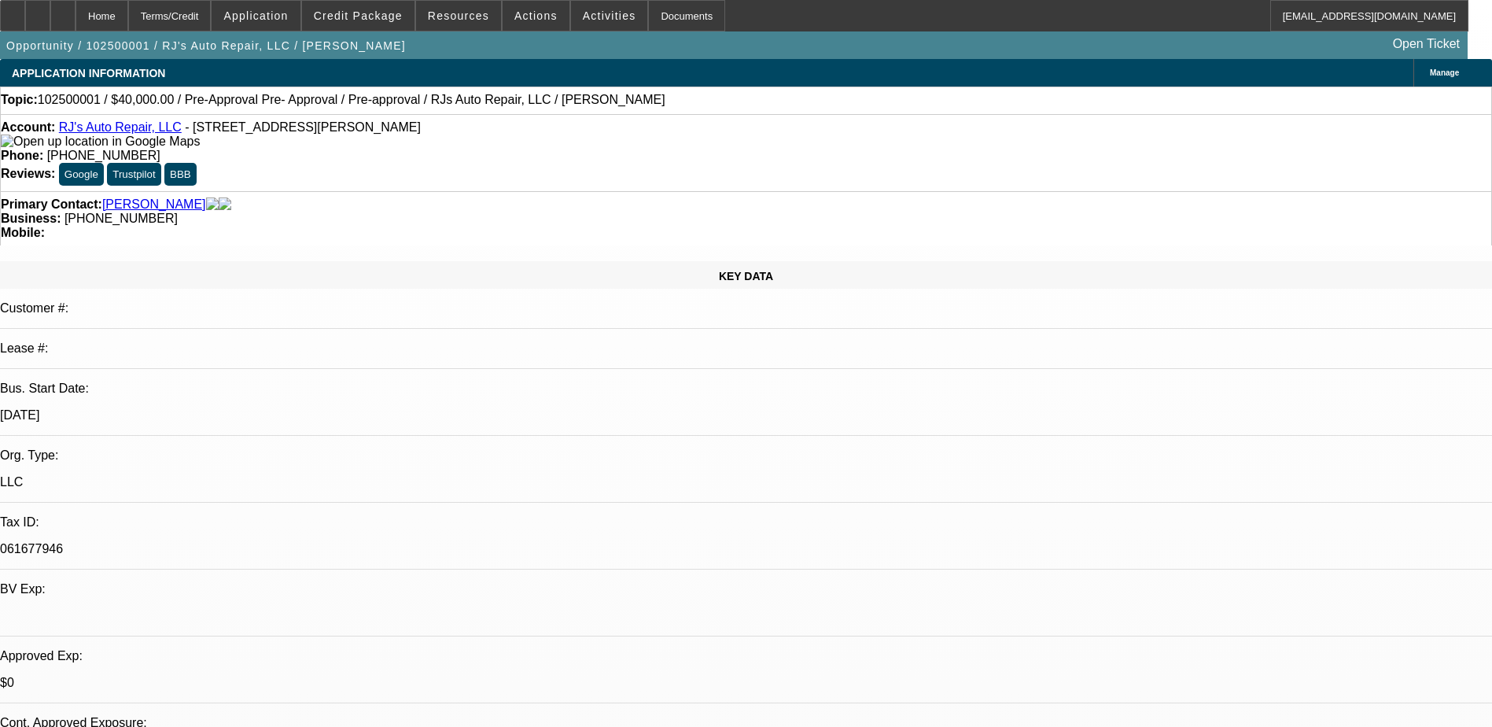
select select "3"
select select "0"
select select "6"
select select "0"
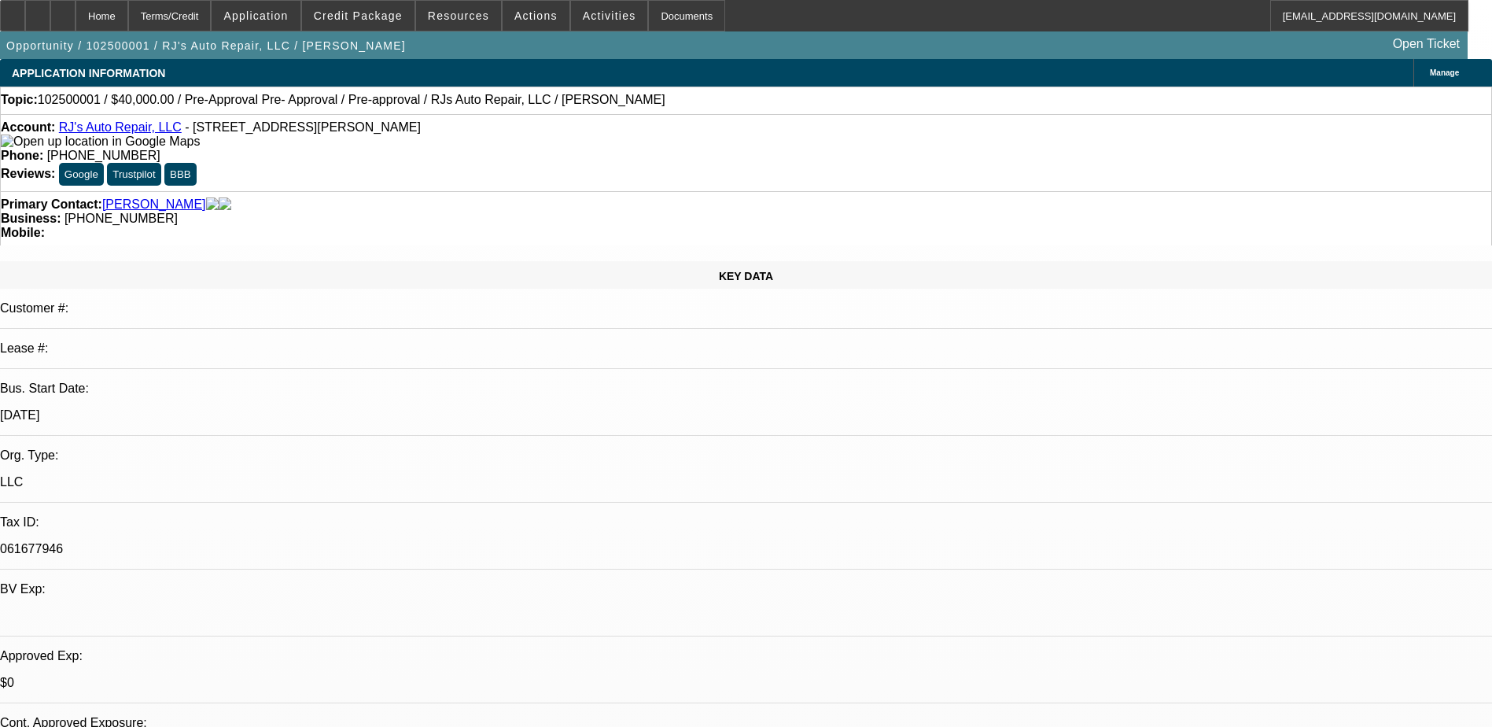
select select "3"
select select "0"
select select "6"
drag, startPoint x: 611, startPoint y: 179, endPoint x: 562, endPoint y: 183, distance: 49.7
click at [562, 191] on div "Primary Contact: [PERSON_NAME] Business: [PHONE_NUMBER] Mobile:" at bounding box center [746, 218] width 1492 height 54
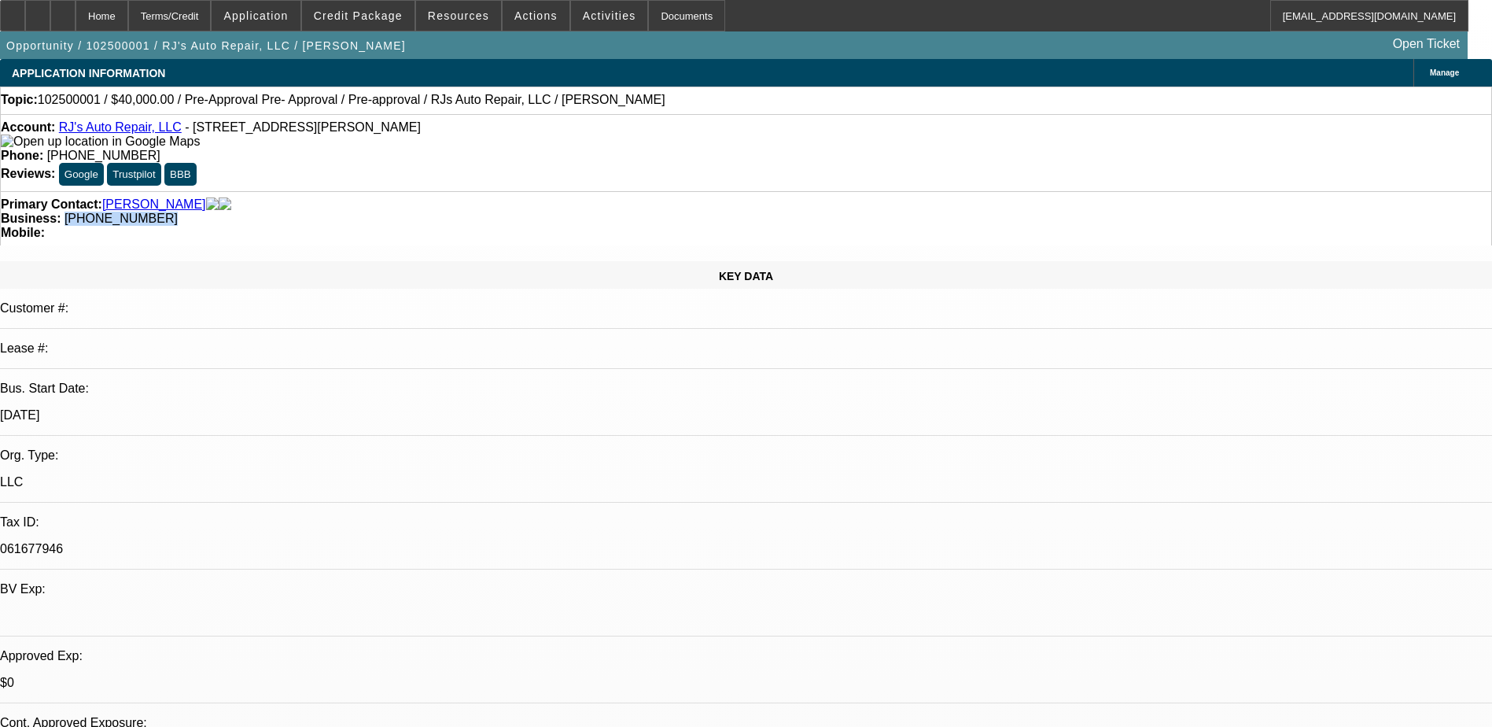
copy span "(203) 748-9827"
click at [548, 191] on div "Primary Contact: Hunt, Robert Business: (203) 748-9827 Mobile:" at bounding box center [746, 218] width 1492 height 54
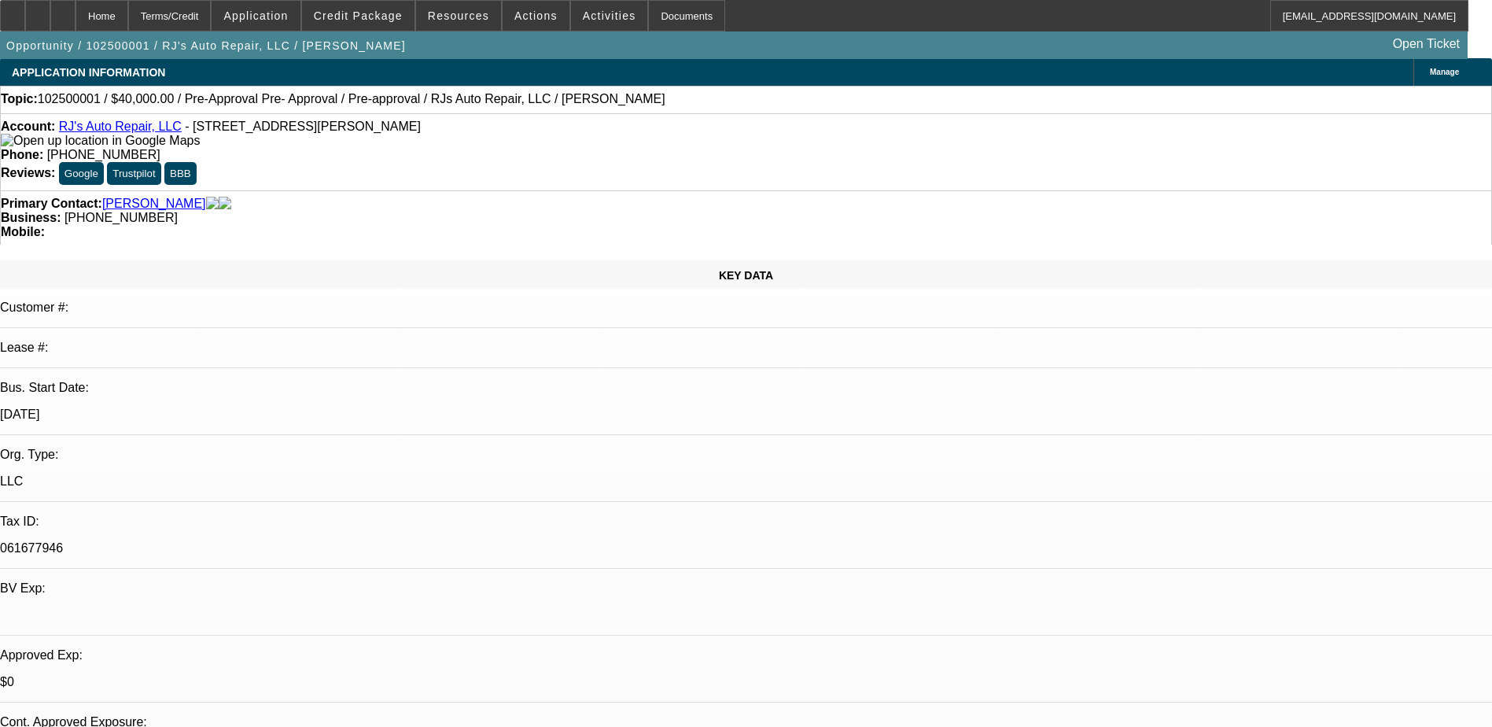
scroll to position [0, 0]
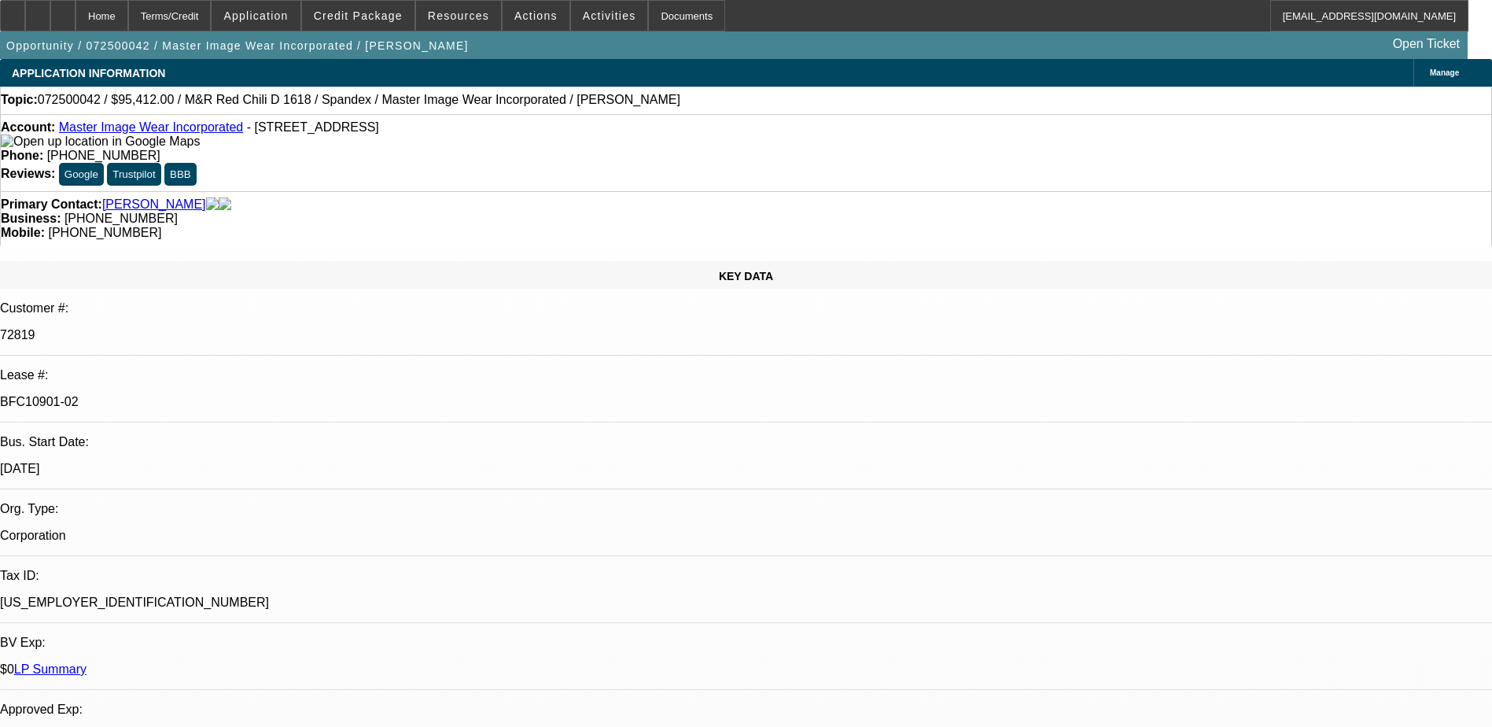
select select "0"
select select "0.1"
select select "4"
select select "0"
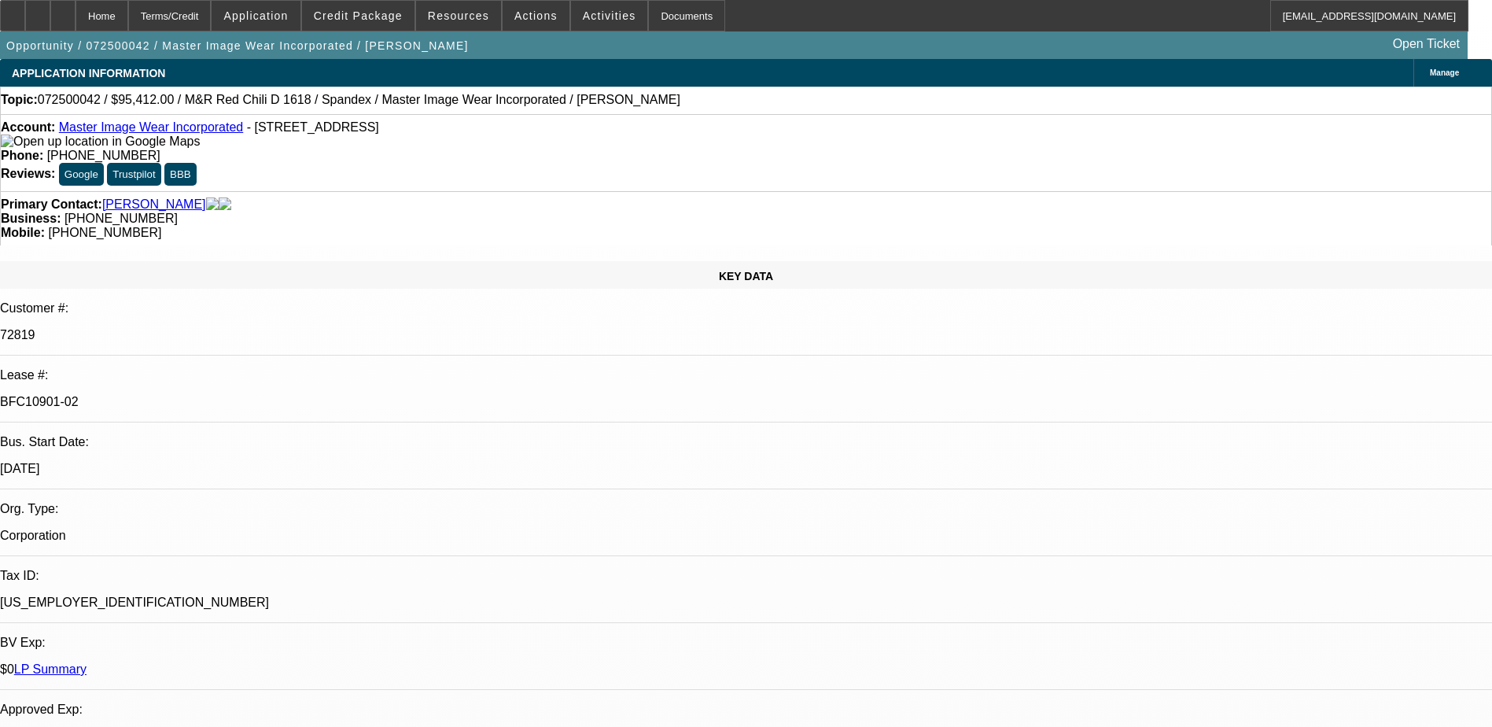
select select "0"
select select "0.1"
select select "4"
select select "0"
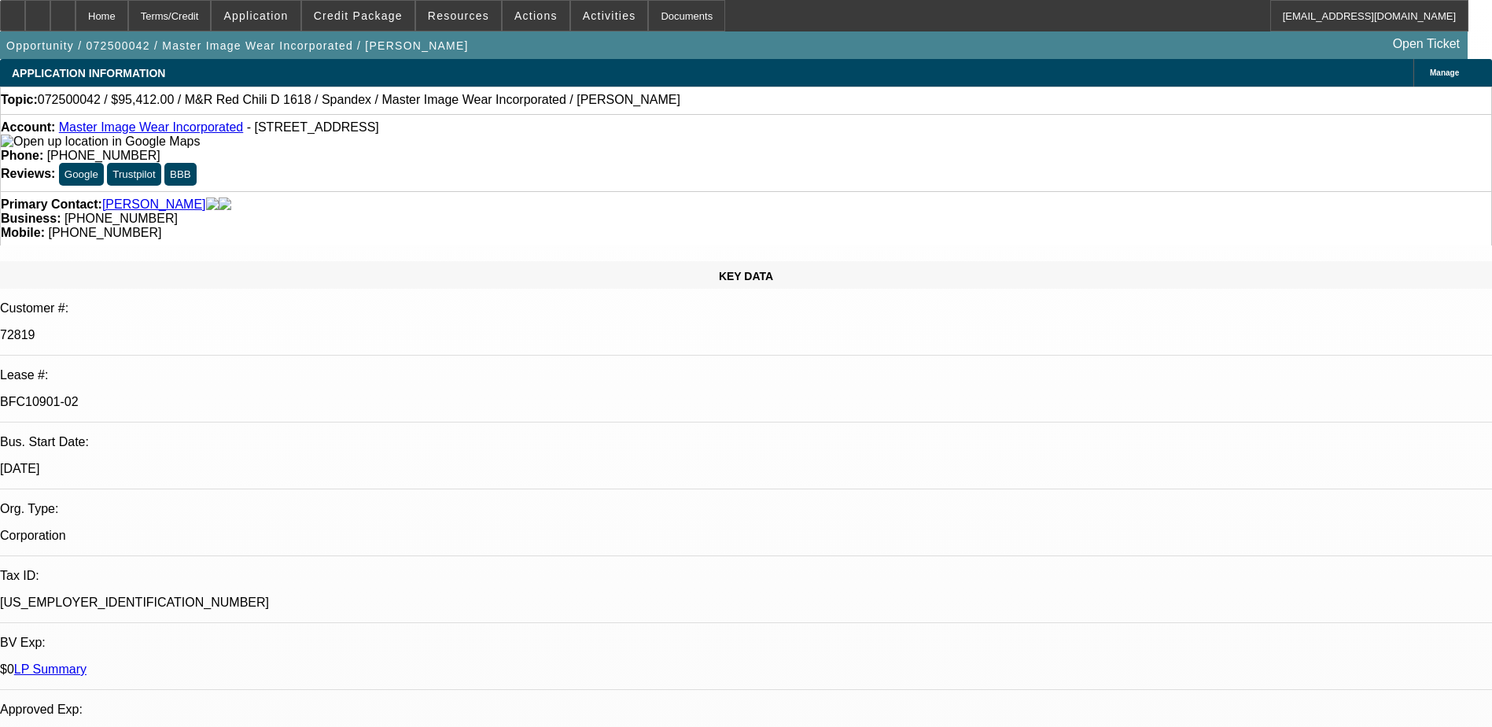
select select "3"
select select "0.1"
select select "4"
select select "0"
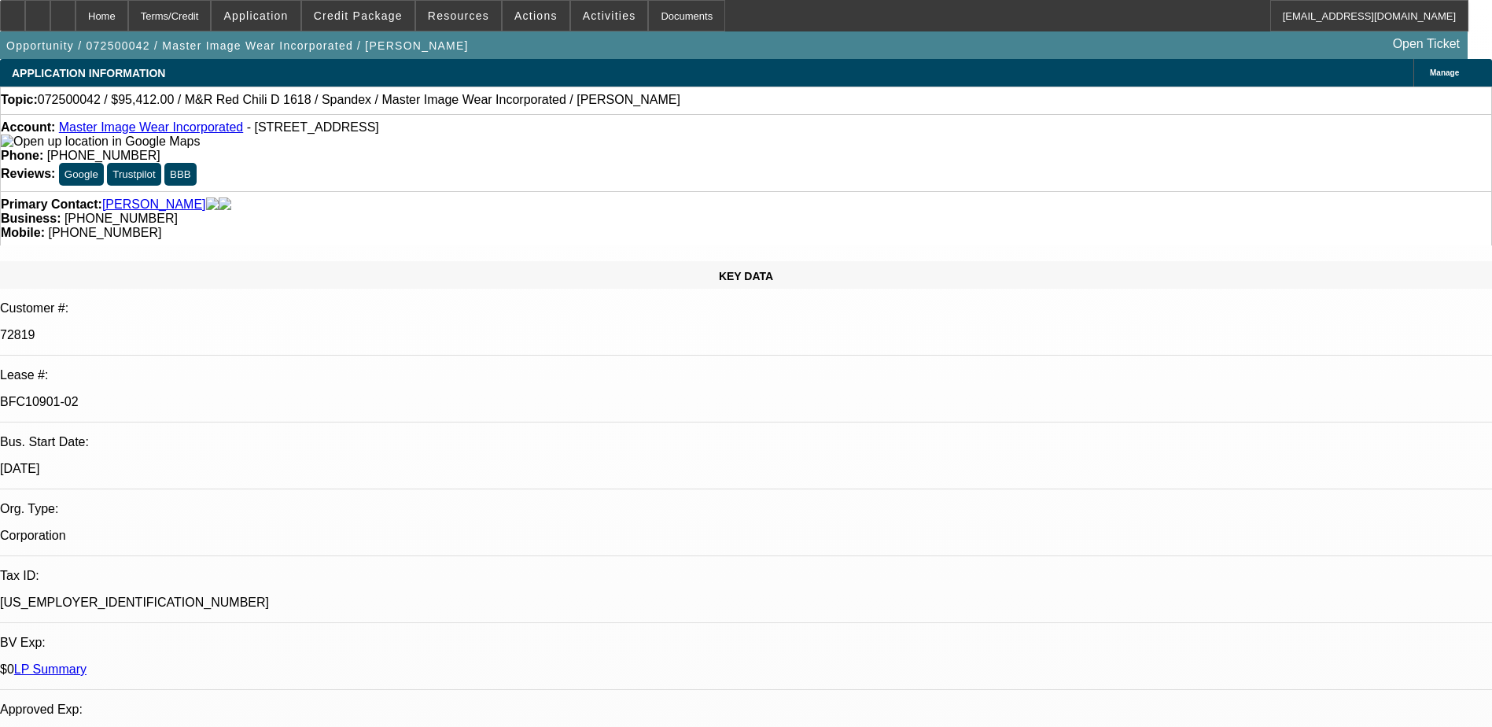
select select "3"
select select "0.1"
select select "4"
